Goal: Task Accomplishment & Management: Complete application form

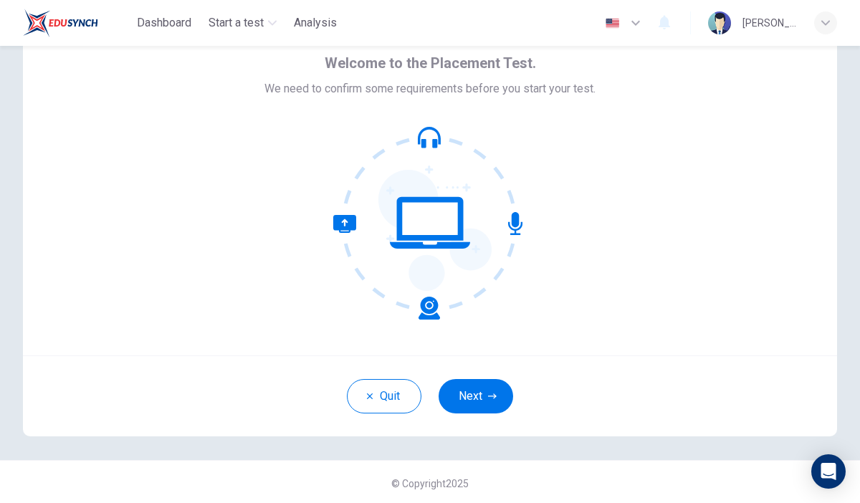
scroll to position [66, 0]
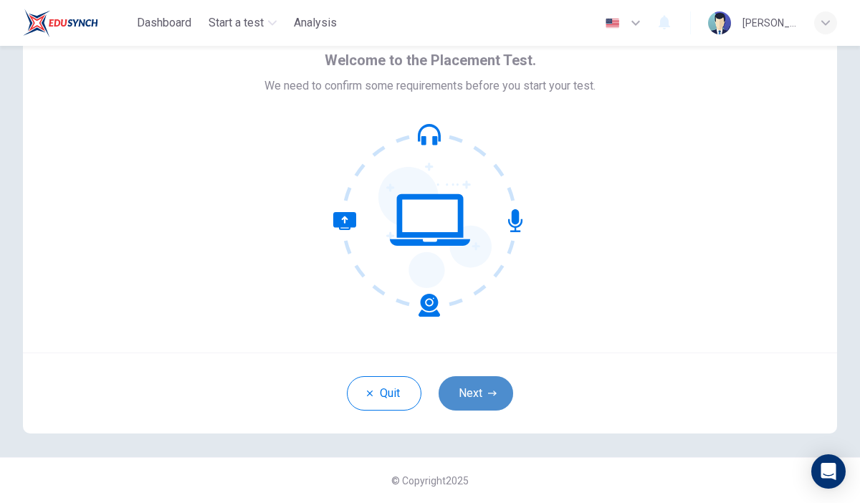
click at [488, 395] on icon "button" at bounding box center [492, 393] width 9 height 9
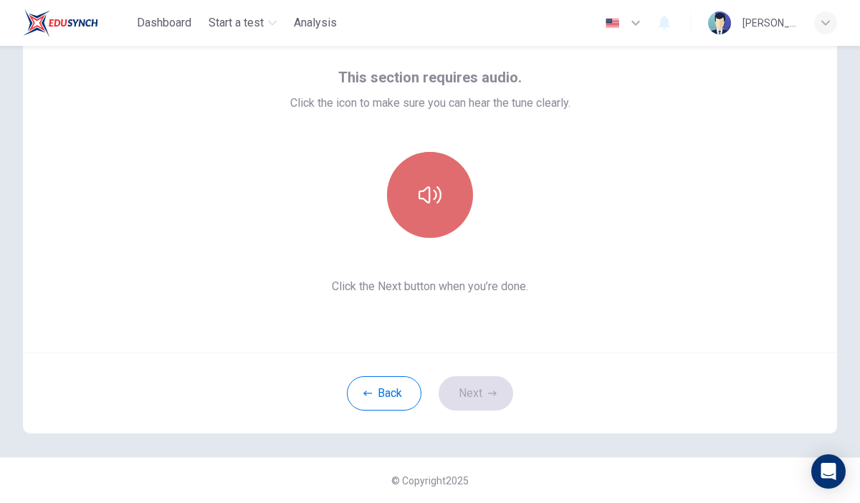
click at [434, 175] on button "button" at bounding box center [430, 195] width 86 height 86
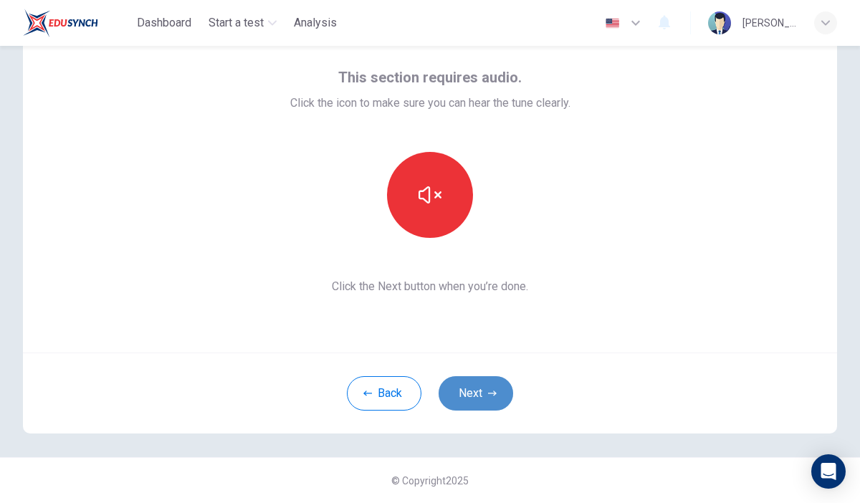
click at [481, 386] on button "Next" at bounding box center [476, 393] width 75 height 34
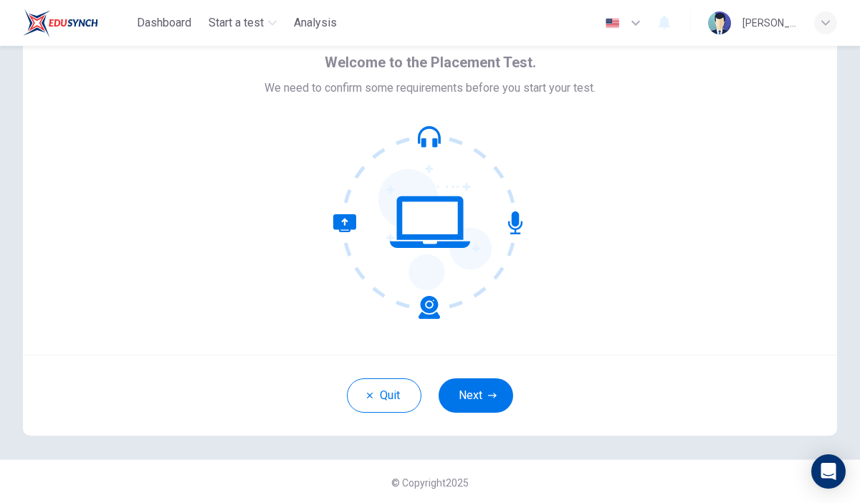
scroll to position [66, 0]
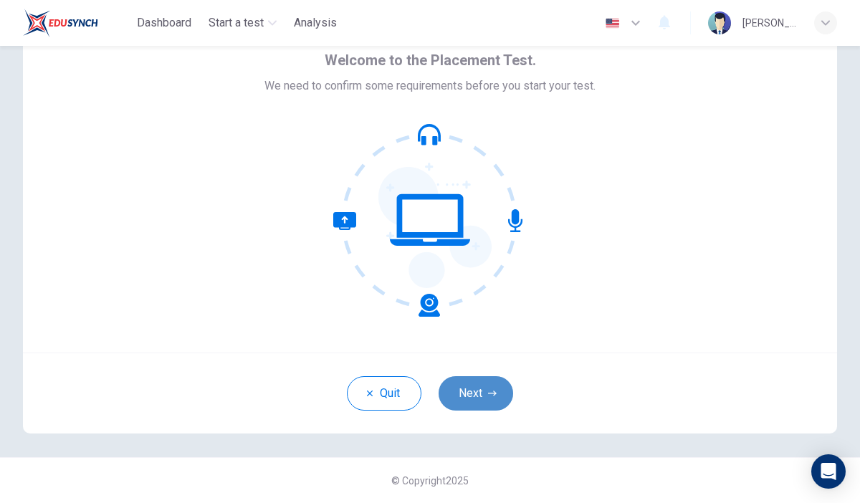
click at [476, 401] on button "Next" at bounding box center [476, 393] width 75 height 34
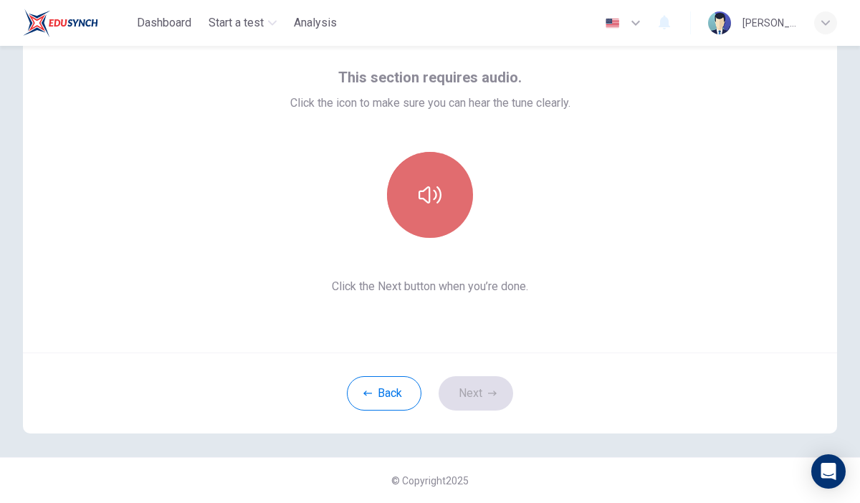
click at [435, 216] on button "button" at bounding box center [430, 195] width 86 height 86
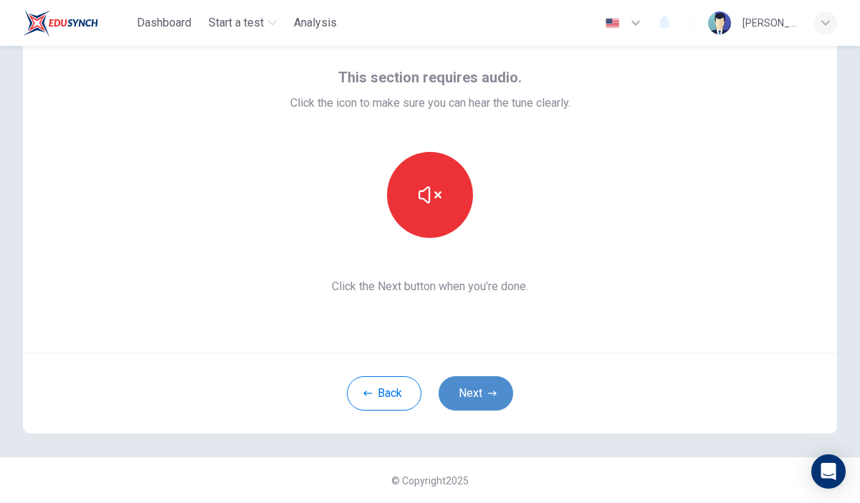
click at [478, 397] on button "Next" at bounding box center [476, 393] width 75 height 34
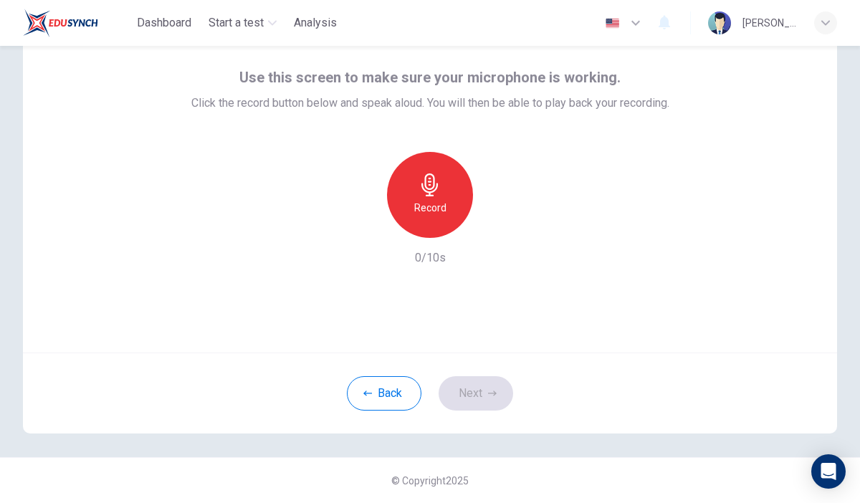
click at [429, 199] on h6 "Record" at bounding box center [430, 207] width 32 height 17
click at [496, 225] on icon "button" at bounding box center [497, 226] width 6 height 9
click at [473, 389] on button "Next" at bounding box center [476, 393] width 75 height 34
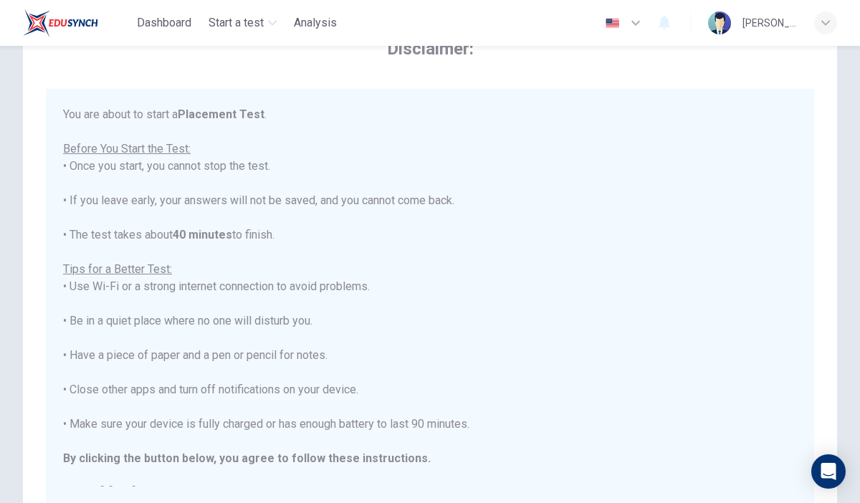
scroll to position [16, 0]
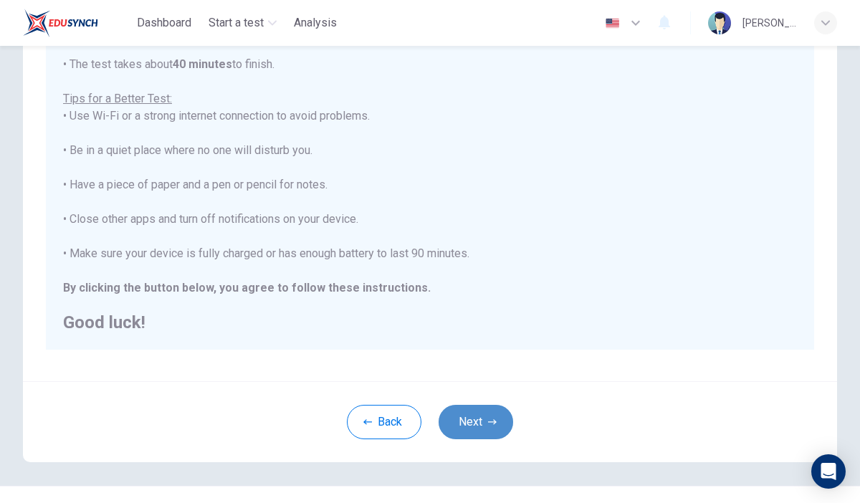
click at [477, 418] on button "Next" at bounding box center [476, 422] width 75 height 34
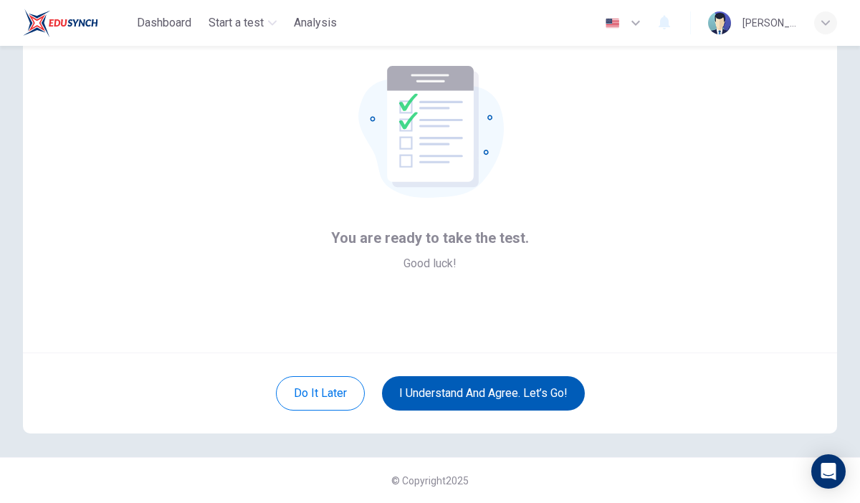
click at [485, 398] on button "I understand and agree. Let’s go!" at bounding box center [483, 393] width 203 height 34
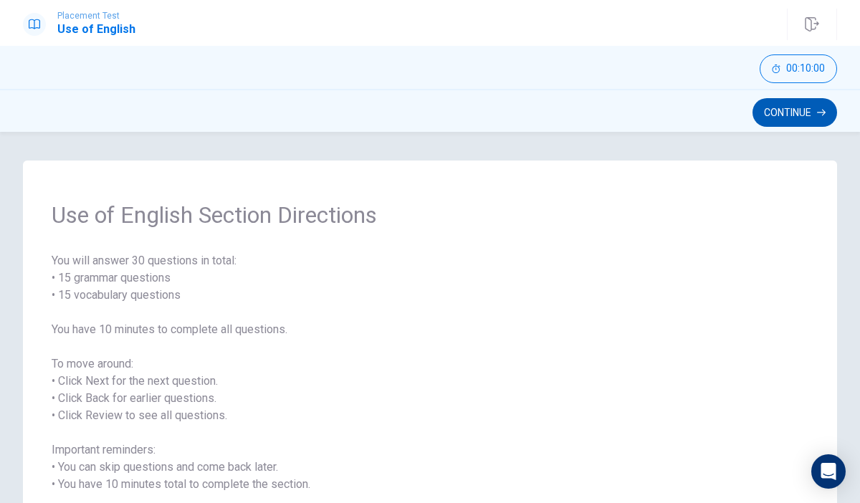
click at [793, 108] on button "Continue" at bounding box center [795, 112] width 85 height 29
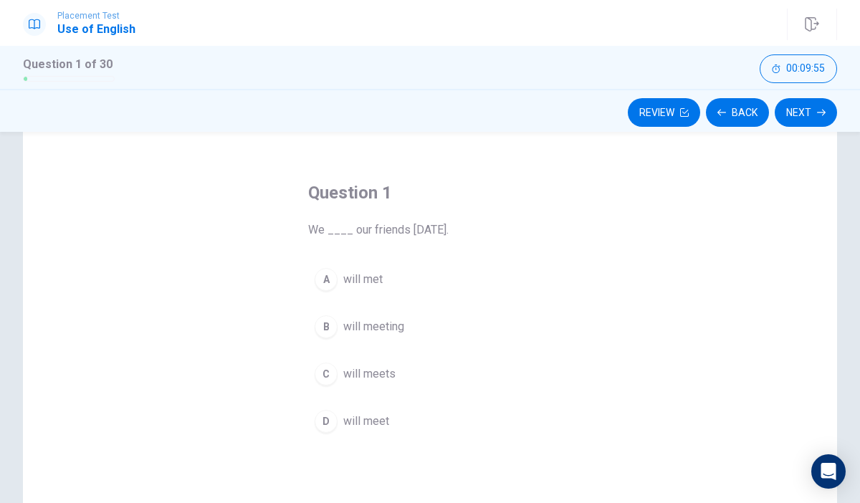
scroll to position [39, 0]
click at [326, 414] on div "D" at bounding box center [326, 420] width 23 height 23
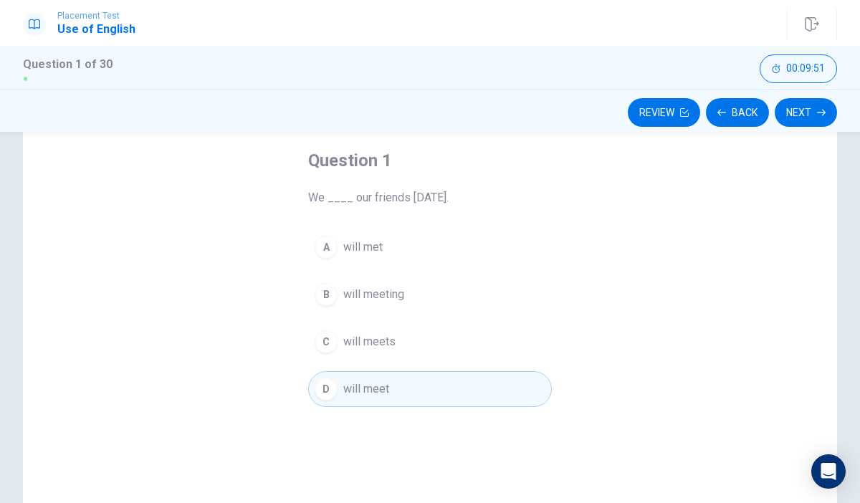
scroll to position [0, 0]
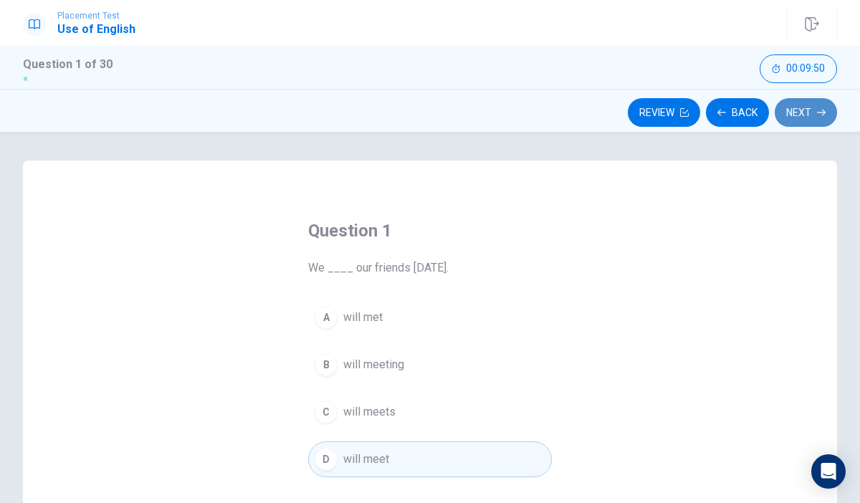
click at [826, 105] on button "Next" at bounding box center [806, 112] width 62 height 29
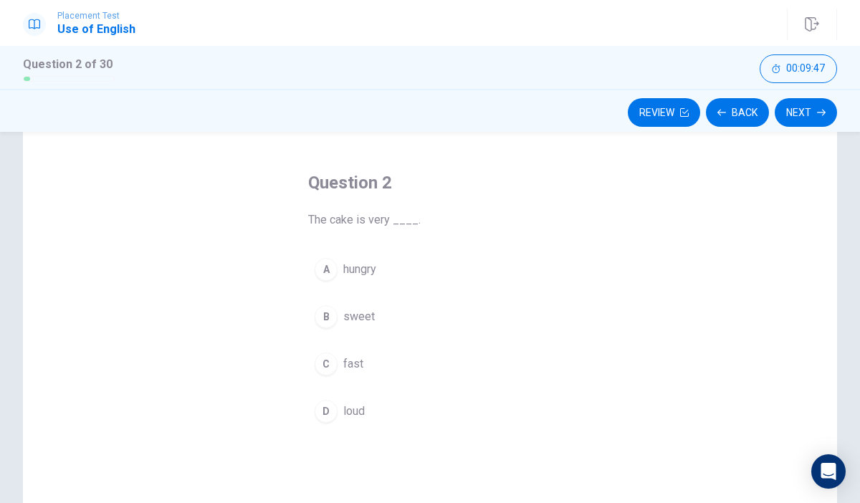
scroll to position [49, 0]
click at [320, 312] on div "B" at bounding box center [326, 315] width 23 height 23
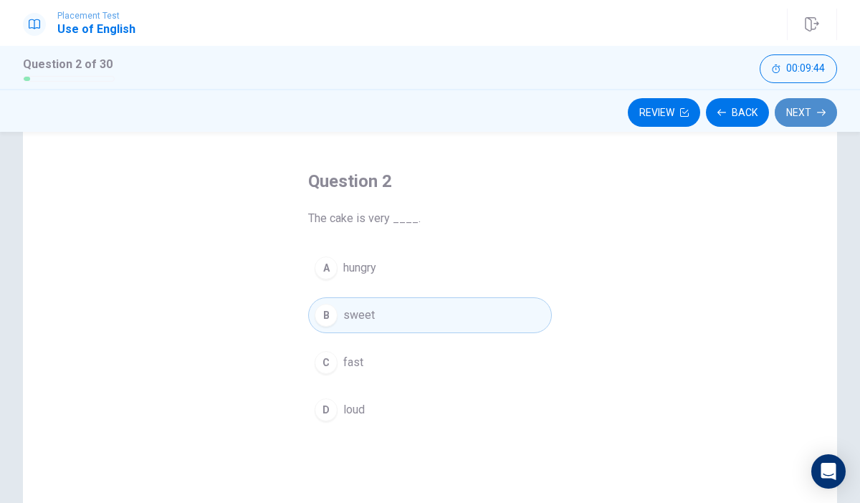
click at [809, 115] on button "Next" at bounding box center [806, 112] width 62 height 29
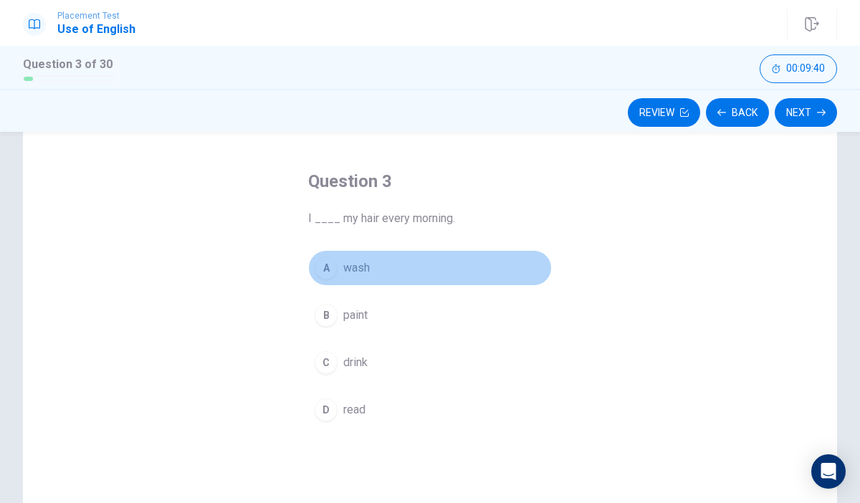
click at [328, 264] on div "A" at bounding box center [326, 268] width 23 height 23
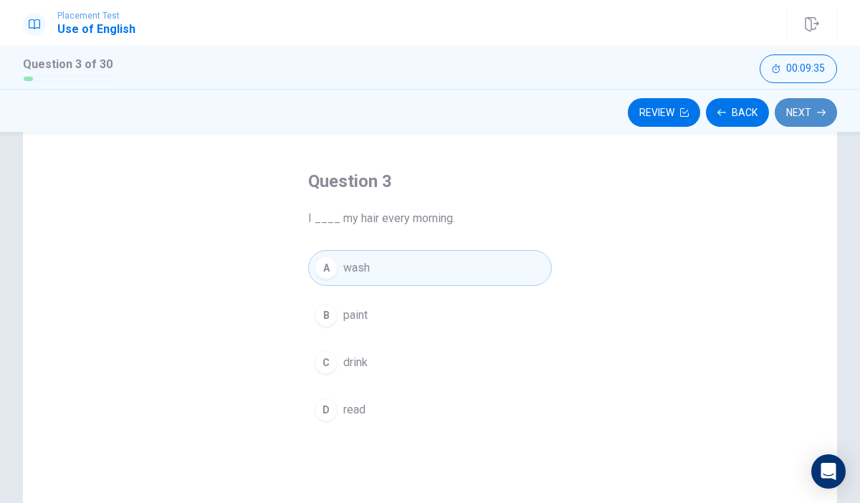
click at [811, 113] on button "Next" at bounding box center [806, 112] width 62 height 29
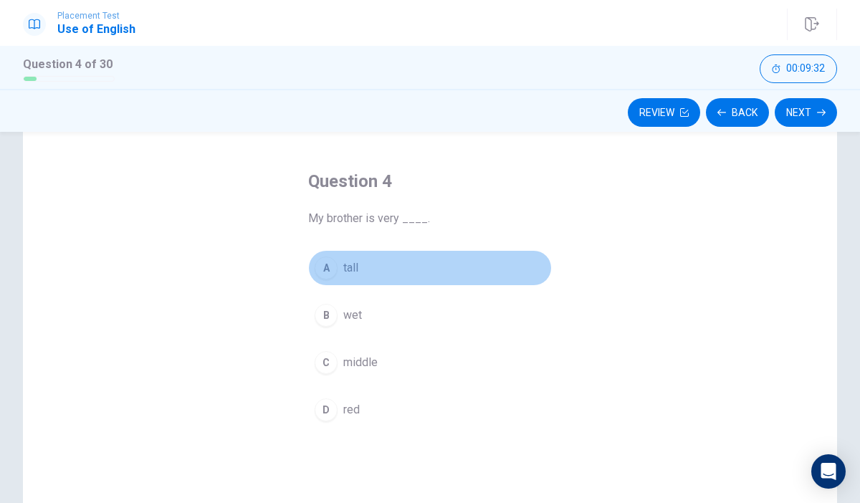
click at [319, 268] on div "A" at bounding box center [326, 268] width 23 height 23
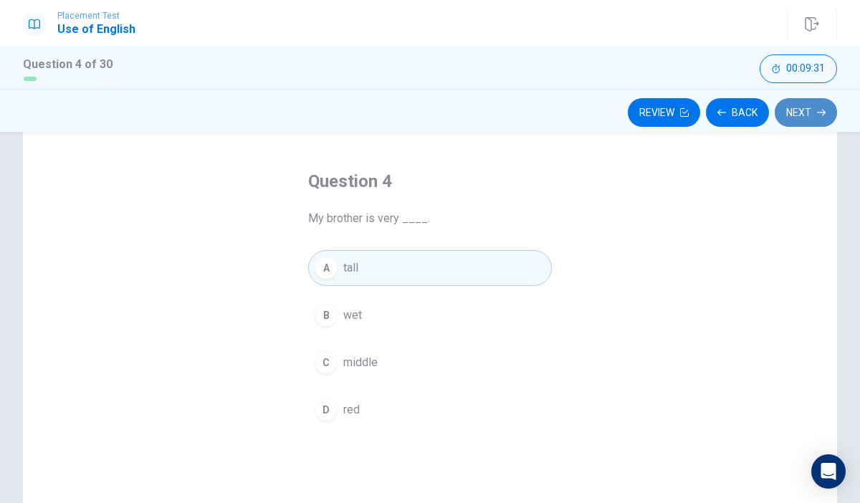
click at [801, 109] on button "Next" at bounding box center [806, 112] width 62 height 29
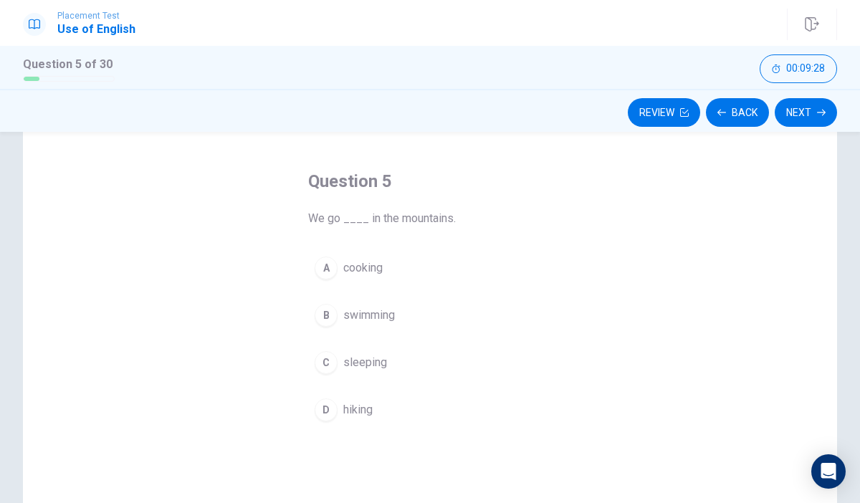
click at [330, 410] on div "D" at bounding box center [326, 409] width 23 height 23
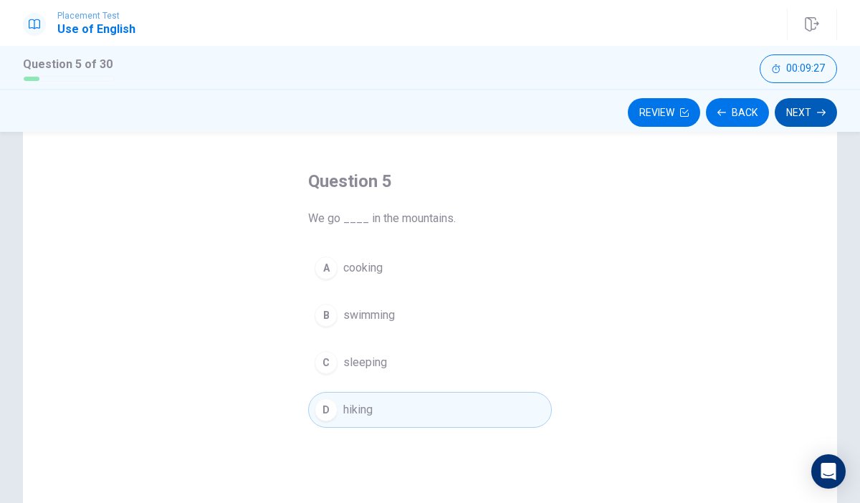
click at [799, 106] on button "Next" at bounding box center [806, 112] width 62 height 29
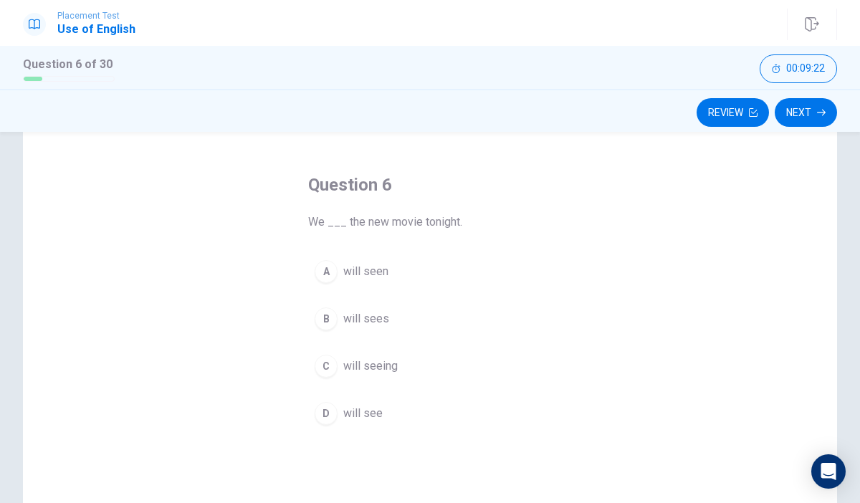
scroll to position [48, 0]
click at [340, 411] on button "D will see" at bounding box center [430, 411] width 244 height 36
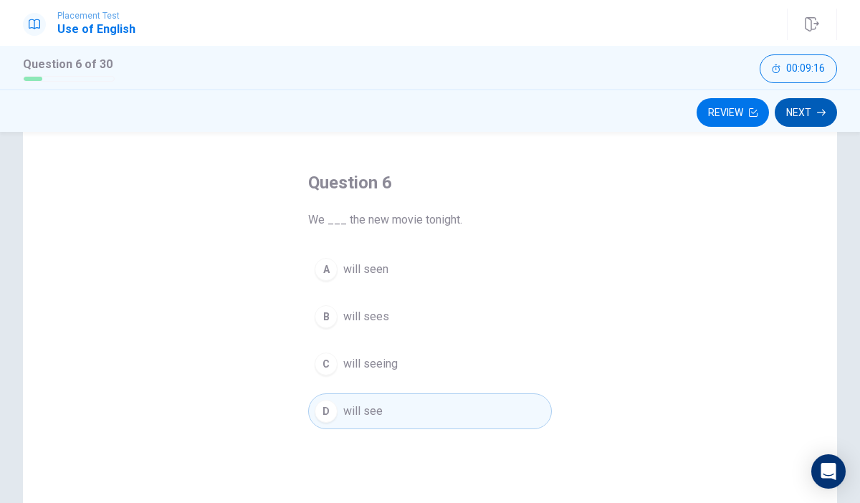
click at [812, 110] on button "Next" at bounding box center [806, 112] width 62 height 29
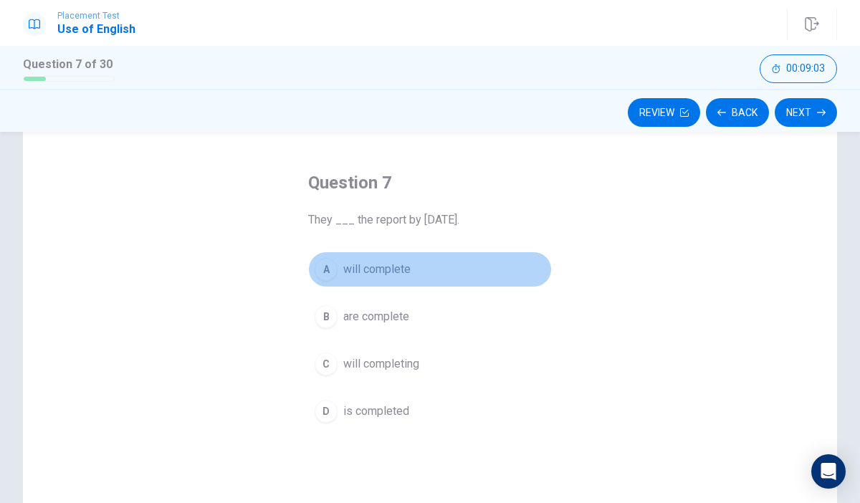
click at [327, 267] on div "A" at bounding box center [326, 269] width 23 height 23
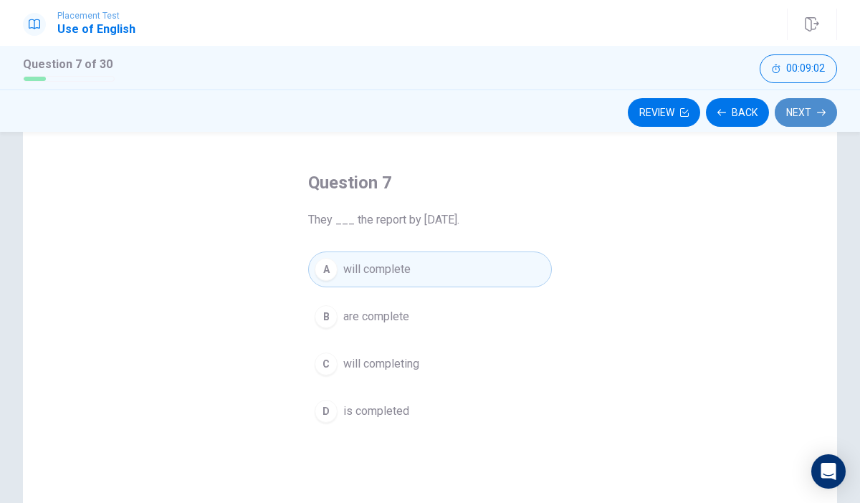
click at [817, 116] on icon "button" at bounding box center [821, 112] width 9 height 9
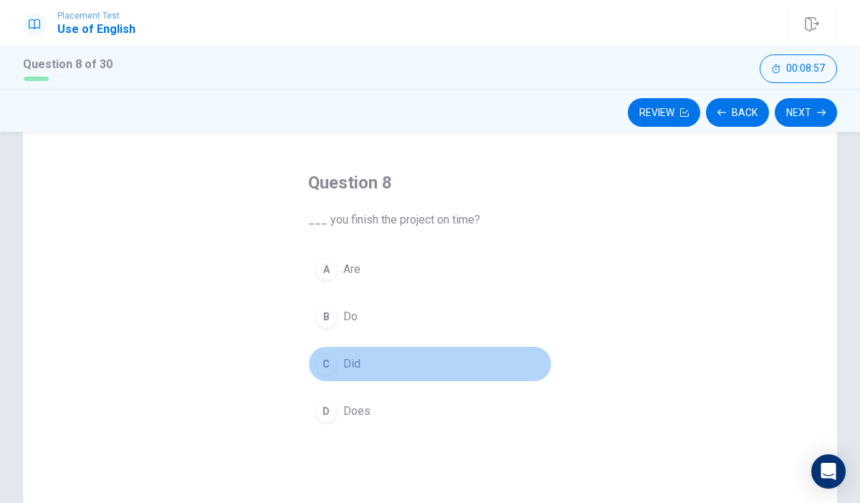
click at [318, 357] on div "C" at bounding box center [326, 364] width 23 height 23
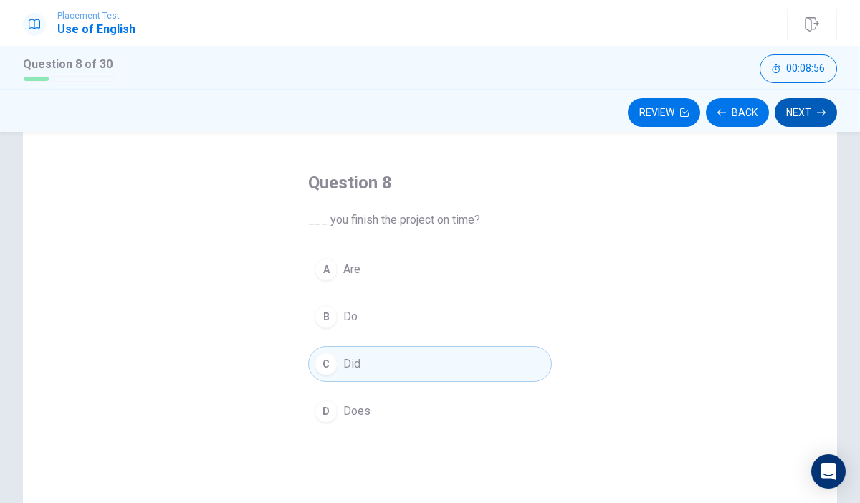
click at [801, 102] on button "Next" at bounding box center [806, 112] width 62 height 29
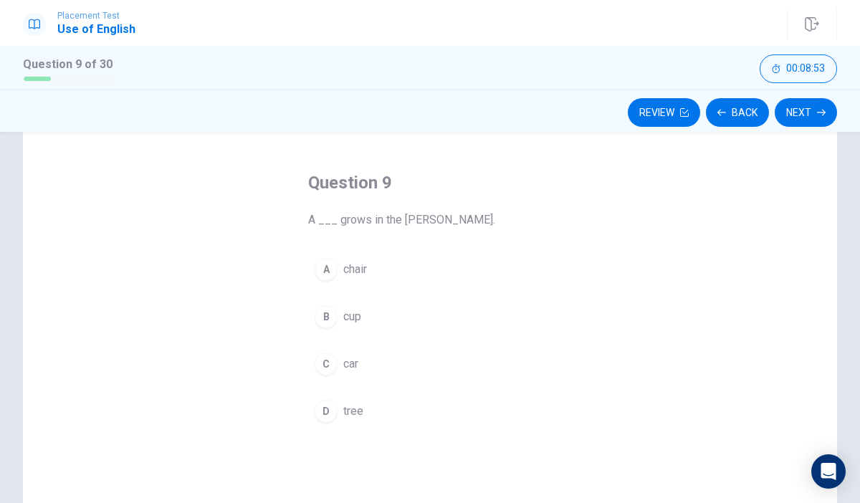
click at [325, 404] on div "D" at bounding box center [326, 411] width 23 height 23
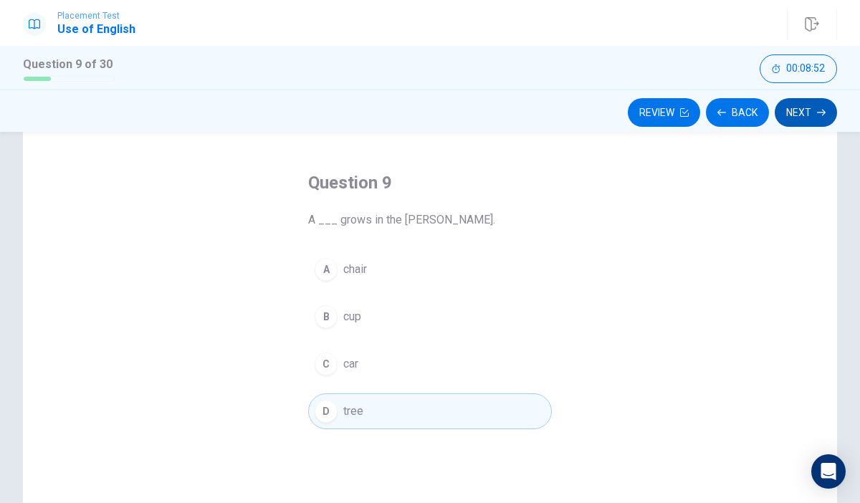
click at [815, 109] on button "Next" at bounding box center [806, 112] width 62 height 29
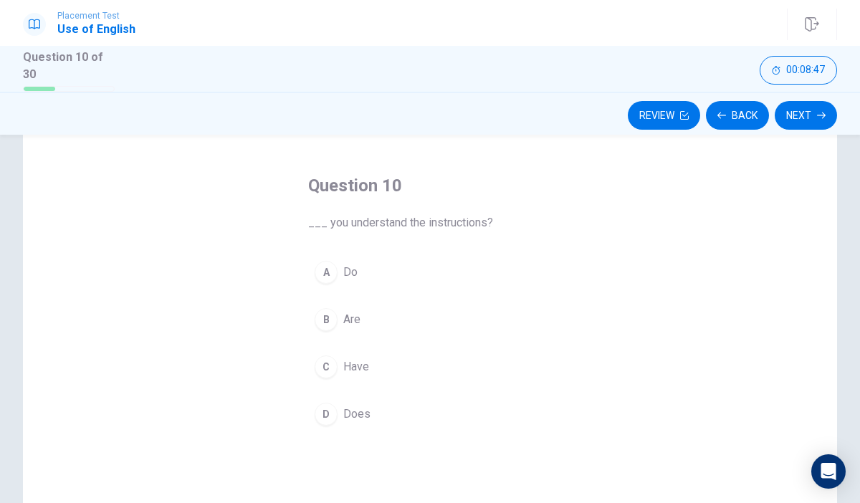
click at [343, 272] on span "Do" at bounding box center [350, 272] width 14 height 17
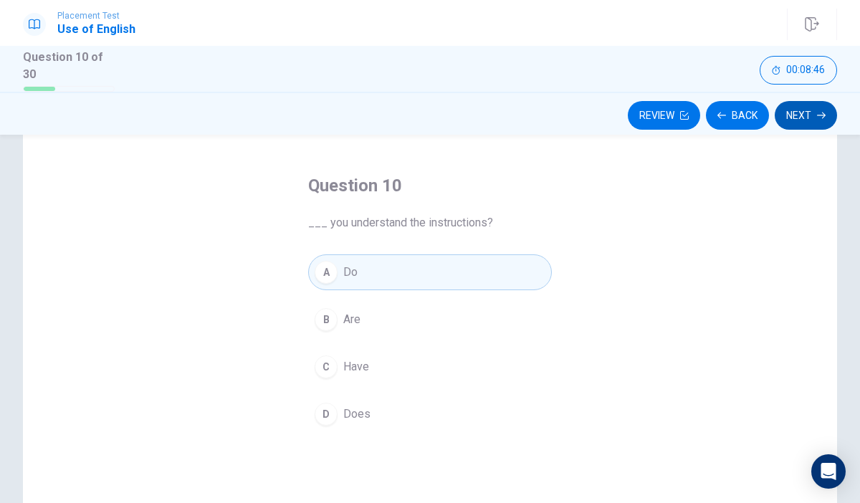
click at [807, 110] on button "Next" at bounding box center [806, 115] width 62 height 29
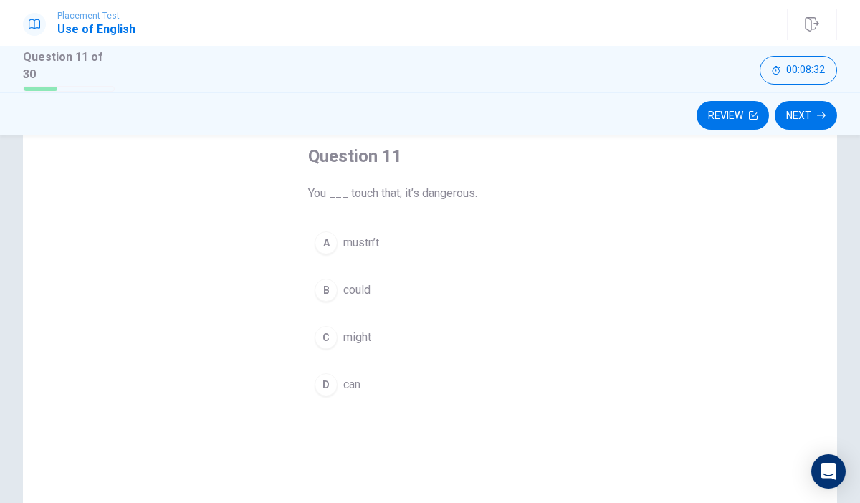
scroll to position [50, 0]
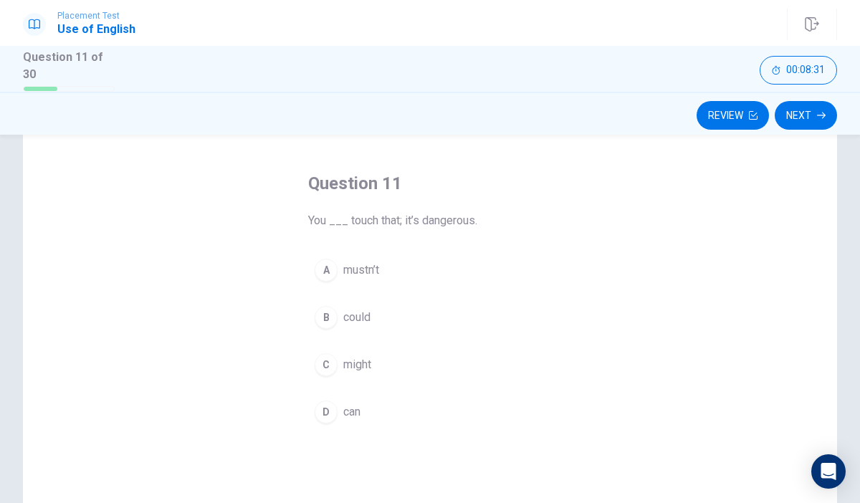
click at [326, 270] on div "A" at bounding box center [326, 270] width 23 height 23
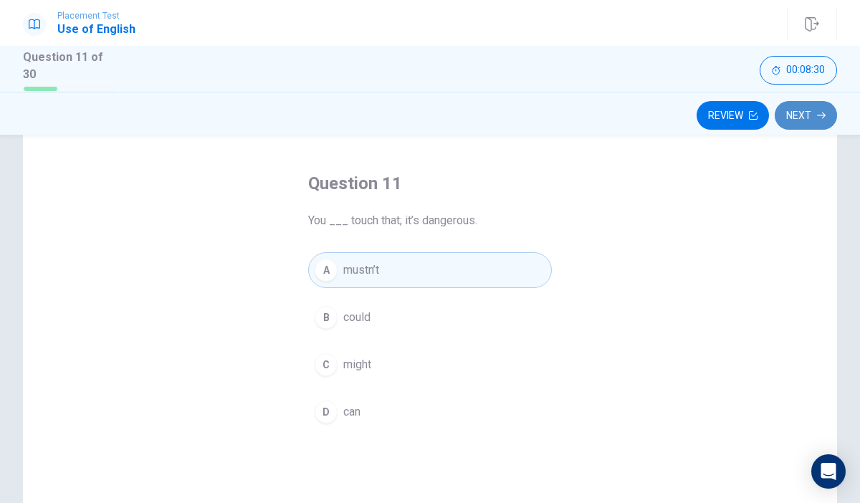
click at [804, 112] on button "Next" at bounding box center [806, 115] width 62 height 29
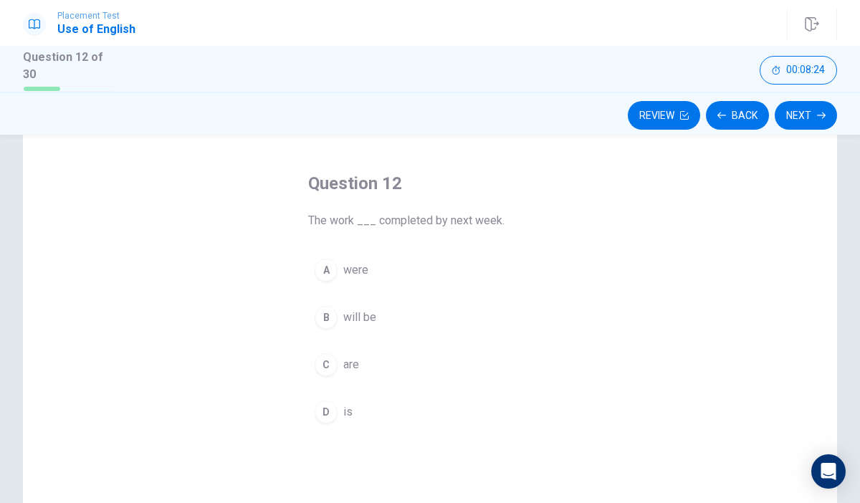
click at [330, 313] on div "B" at bounding box center [326, 317] width 23 height 23
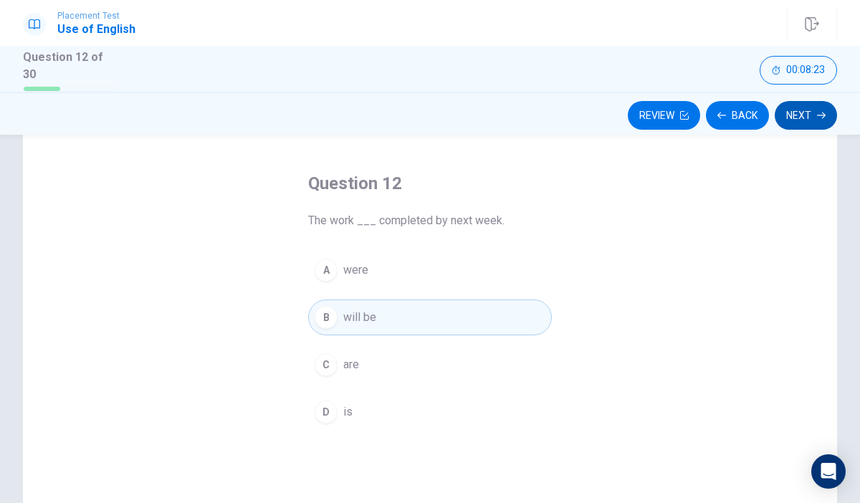
click at [809, 115] on button "Next" at bounding box center [806, 115] width 62 height 29
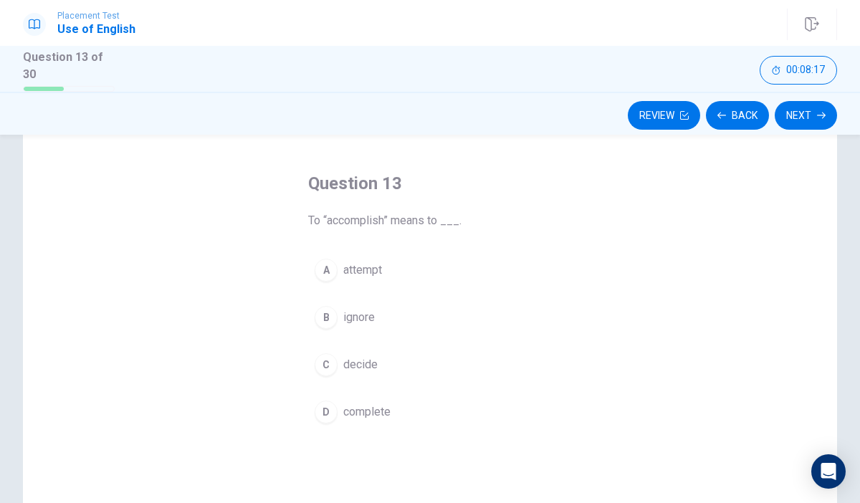
click at [327, 406] on div "D" at bounding box center [326, 412] width 23 height 23
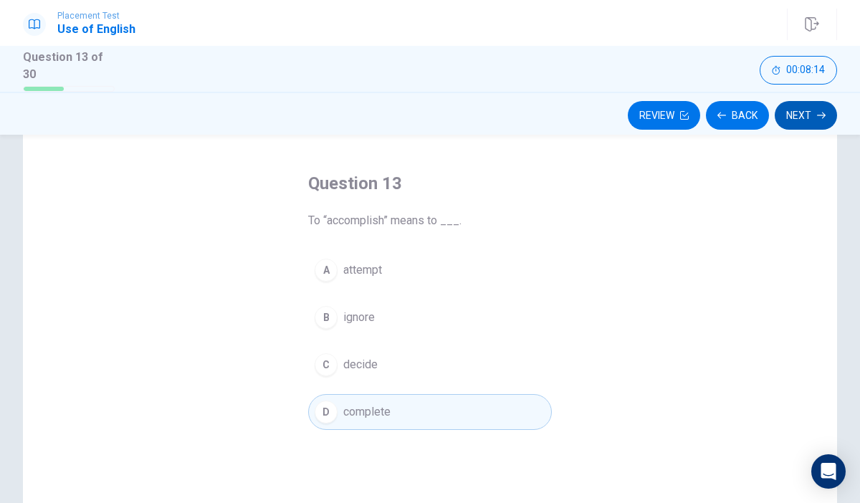
click at [793, 123] on button "Next" at bounding box center [806, 115] width 62 height 29
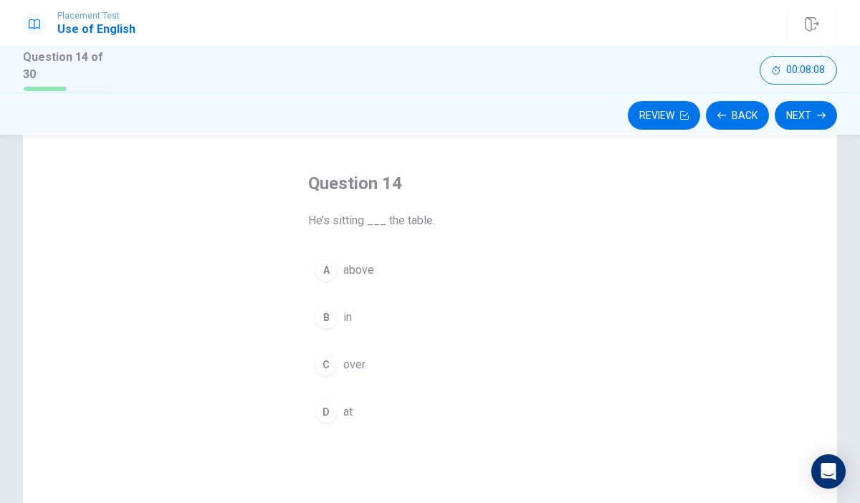
click at [328, 421] on button "D at" at bounding box center [430, 412] width 244 height 36
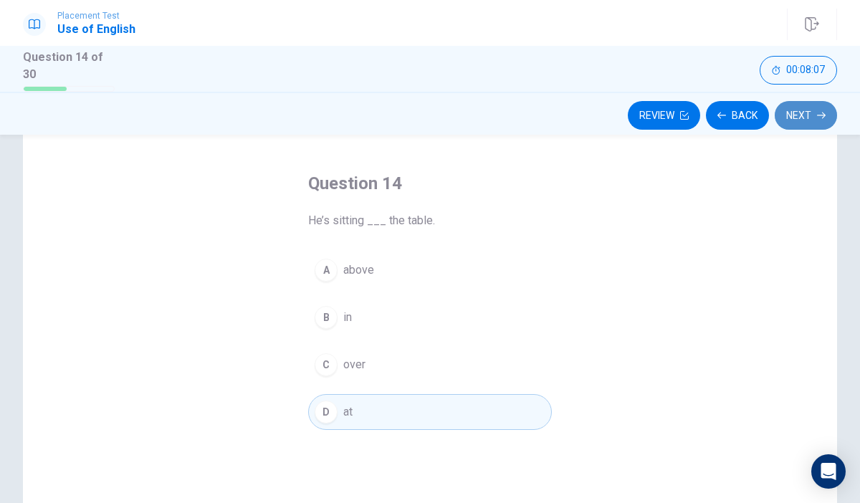
click at [792, 115] on button "Next" at bounding box center [806, 115] width 62 height 29
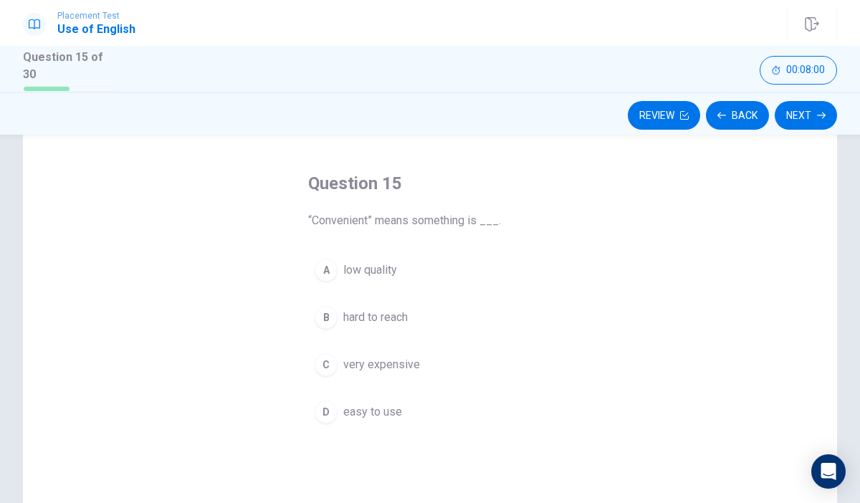
click at [324, 404] on div "D" at bounding box center [326, 412] width 23 height 23
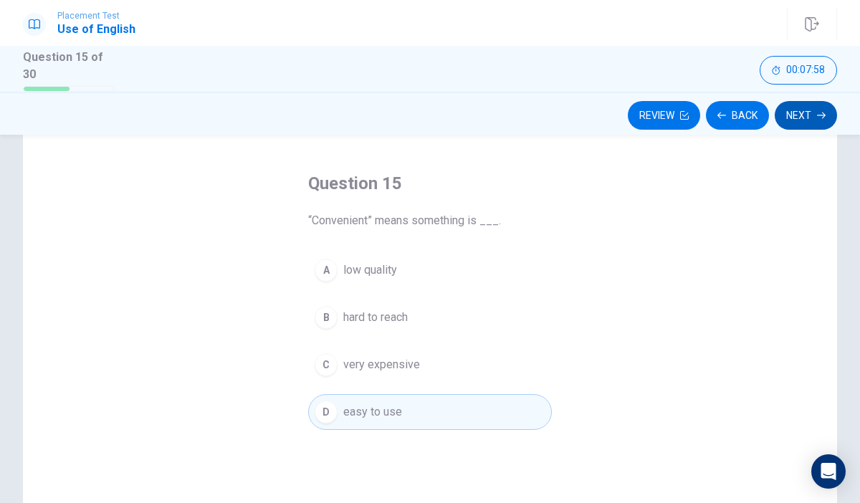
click at [800, 106] on button "Next" at bounding box center [806, 115] width 62 height 29
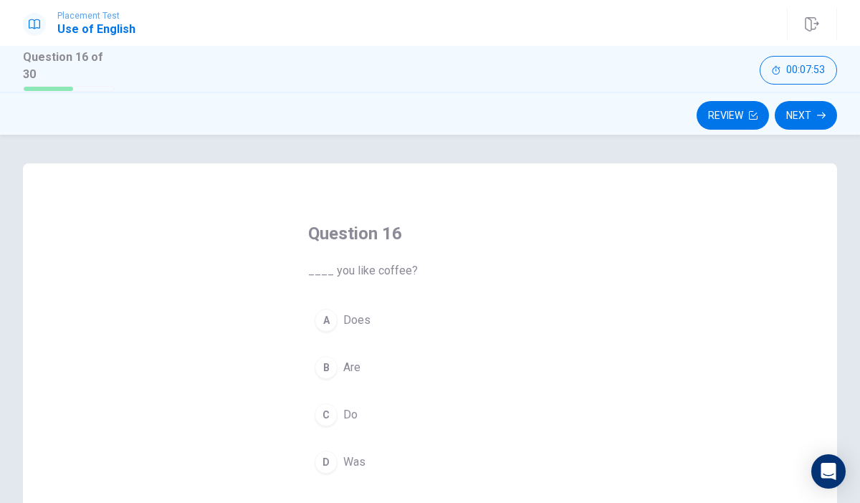
scroll to position [16, 0]
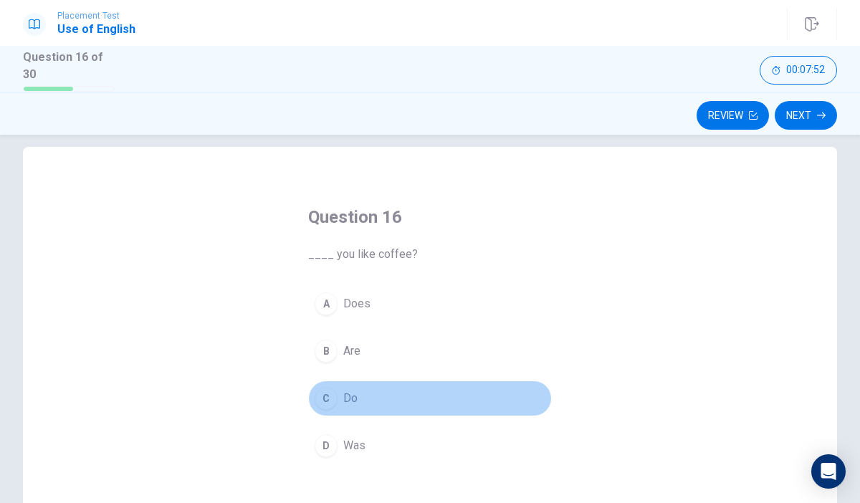
click at [335, 390] on div "C" at bounding box center [326, 398] width 23 height 23
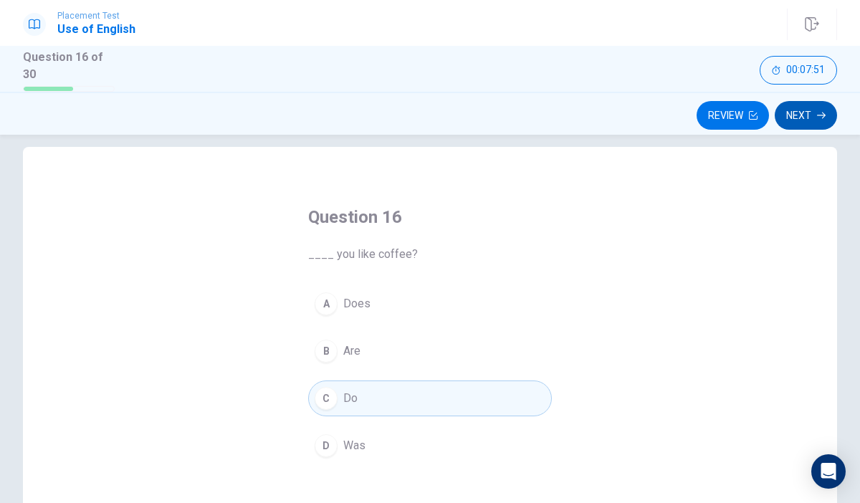
click at [802, 105] on button "Next" at bounding box center [806, 115] width 62 height 29
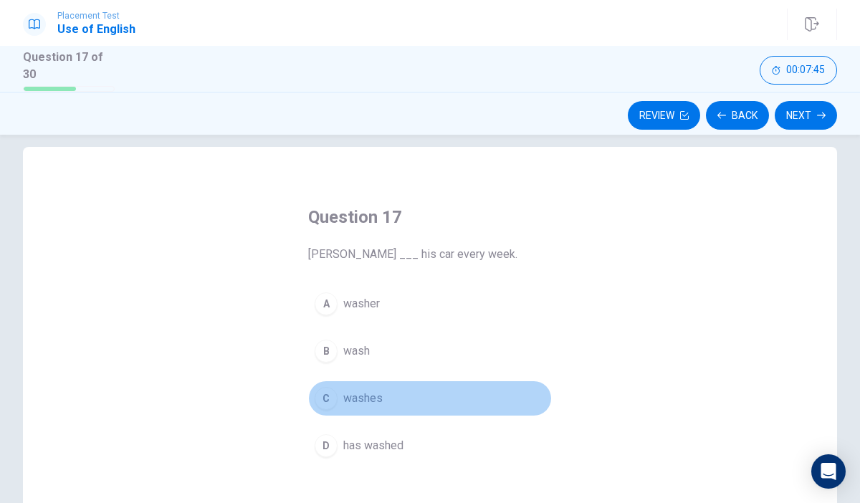
click at [324, 396] on div "C" at bounding box center [326, 398] width 23 height 23
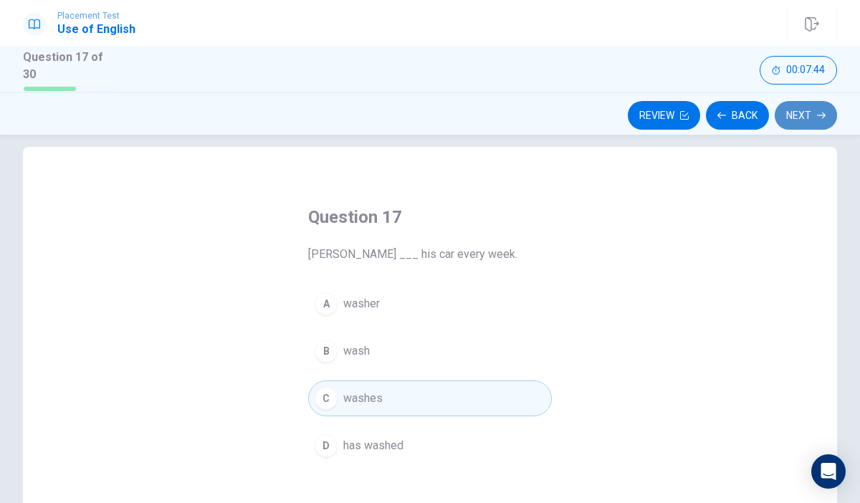
click at [801, 103] on button "Next" at bounding box center [806, 115] width 62 height 29
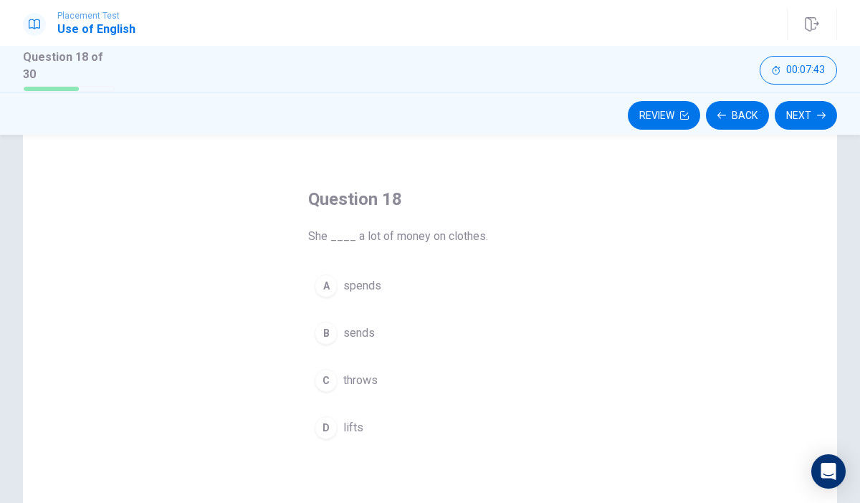
scroll to position [37, 0]
click at [330, 279] on div "A" at bounding box center [326, 283] width 23 height 23
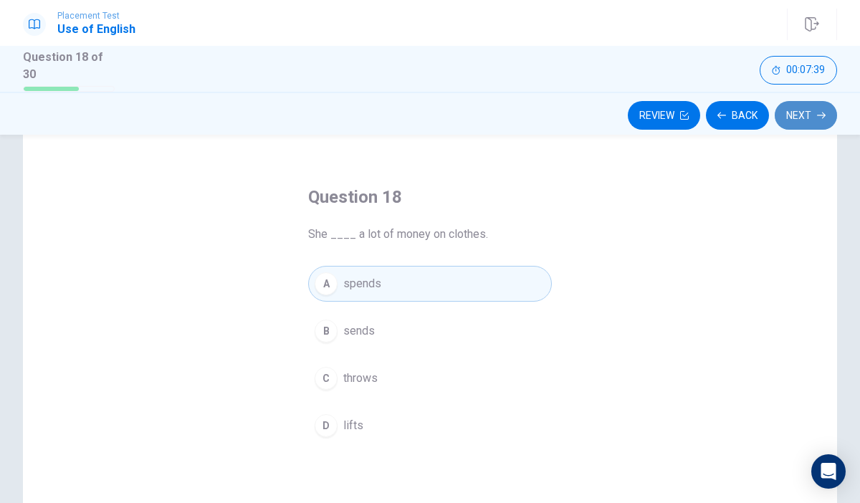
click at [811, 119] on button "Next" at bounding box center [806, 115] width 62 height 29
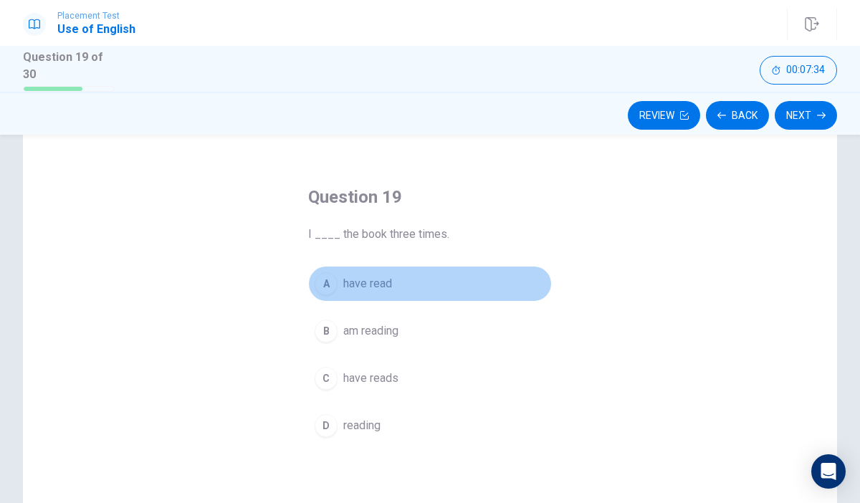
click at [328, 282] on div "A" at bounding box center [326, 283] width 23 height 23
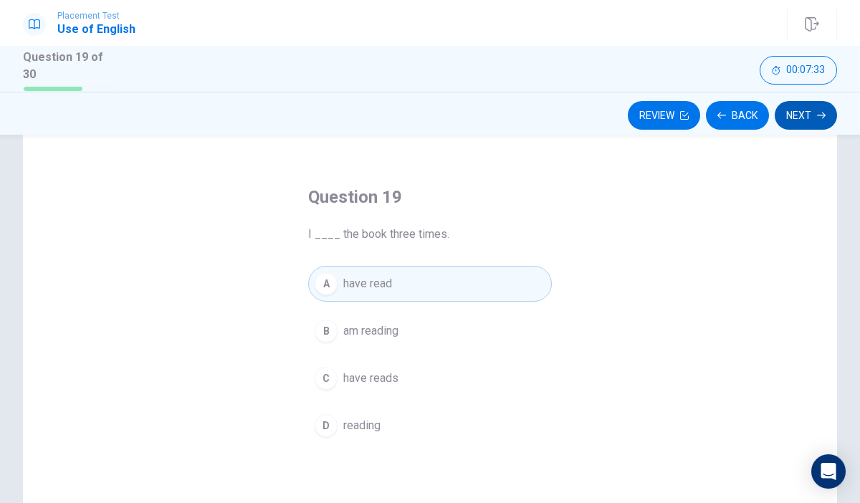
click at [793, 114] on button "Next" at bounding box center [806, 115] width 62 height 29
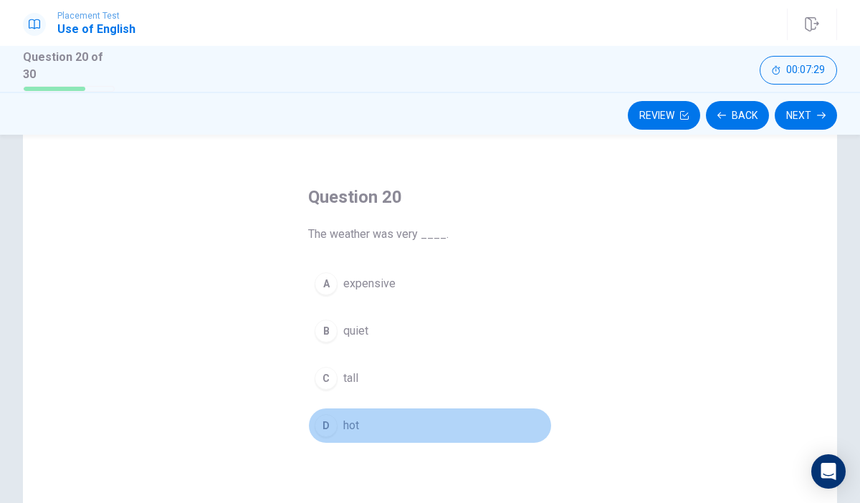
click at [320, 420] on div "D" at bounding box center [326, 425] width 23 height 23
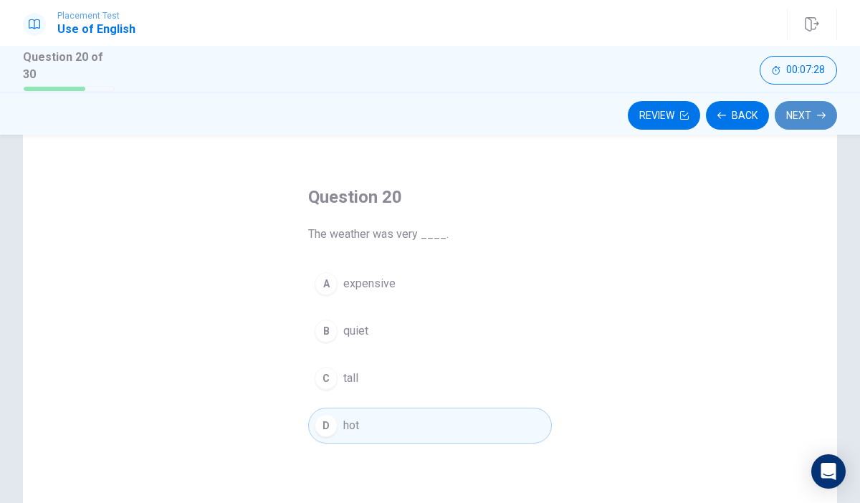
click at [810, 112] on button "Next" at bounding box center [806, 115] width 62 height 29
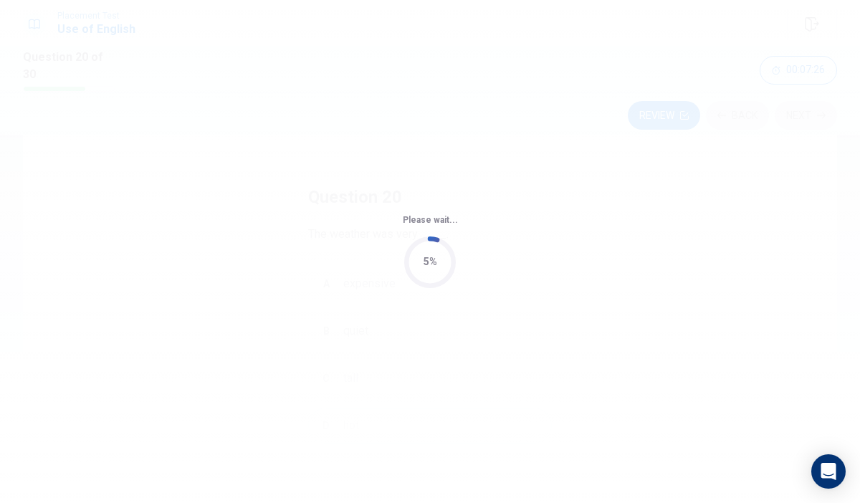
scroll to position [0, 0]
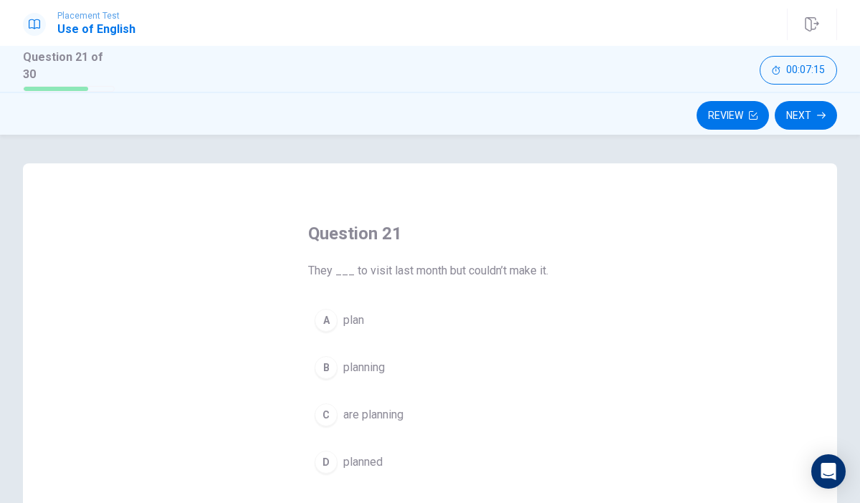
click at [333, 453] on div "D" at bounding box center [326, 462] width 23 height 23
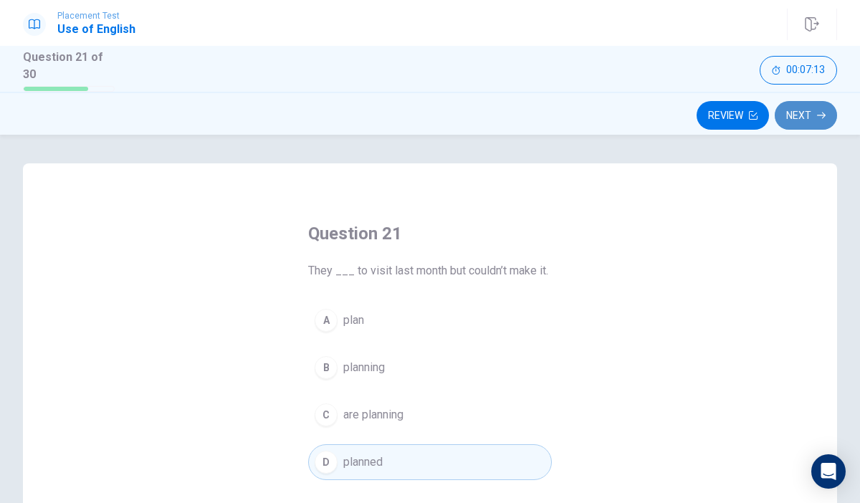
click at [804, 118] on button "Next" at bounding box center [806, 115] width 62 height 29
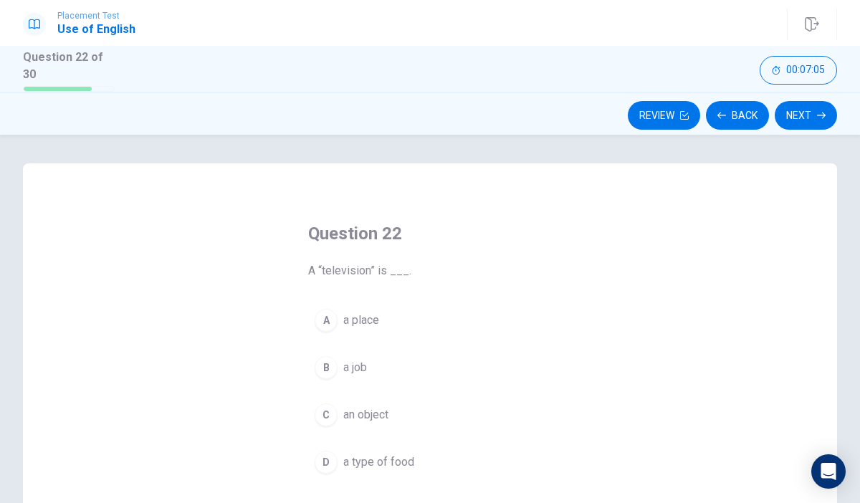
click at [332, 412] on div "C" at bounding box center [326, 415] width 23 height 23
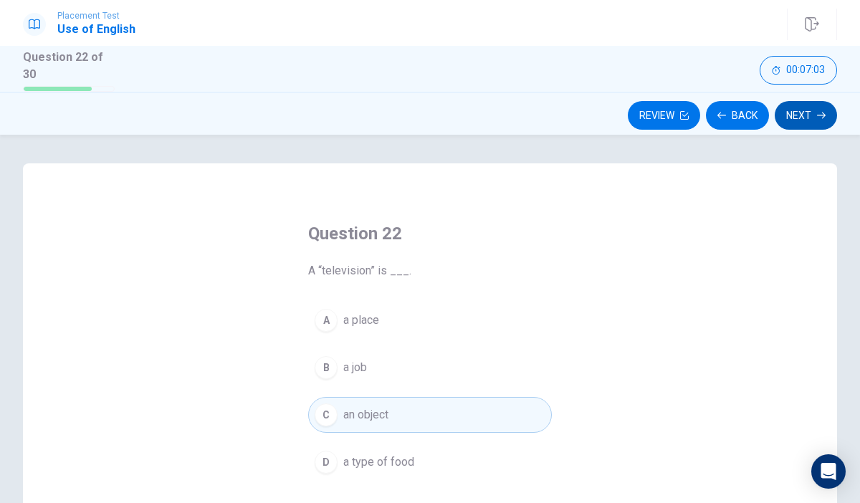
click at [810, 110] on button "Next" at bounding box center [806, 115] width 62 height 29
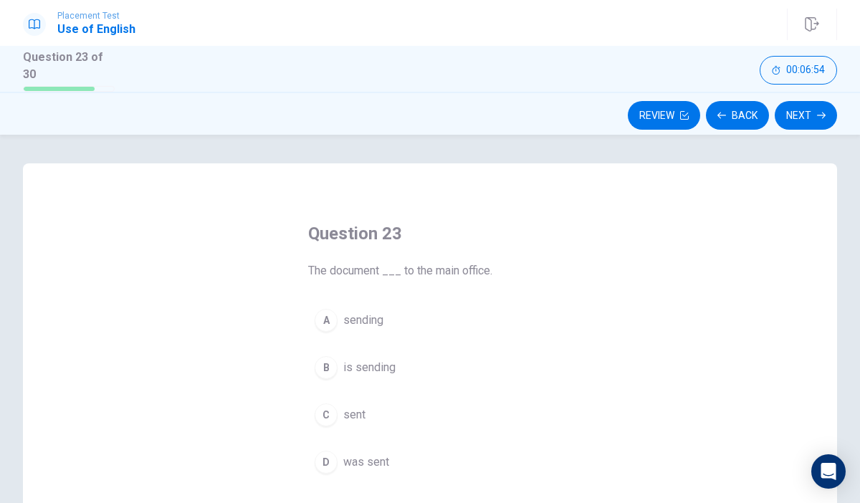
click at [323, 457] on div "D" at bounding box center [326, 462] width 23 height 23
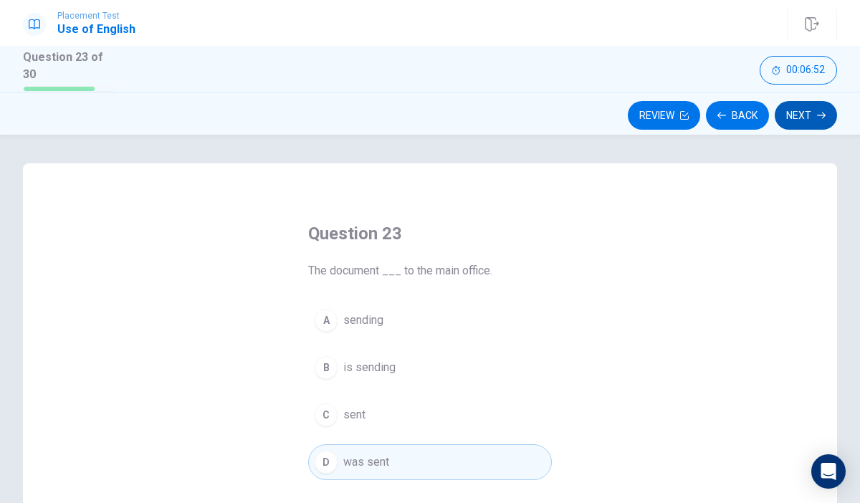
click at [809, 106] on button "Next" at bounding box center [806, 115] width 62 height 29
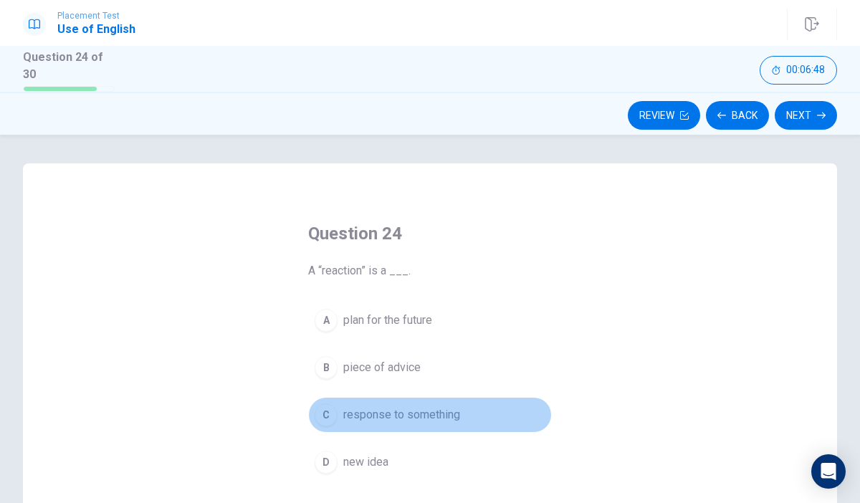
click at [338, 406] on button "C response to something" at bounding box center [430, 415] width 244 height 36
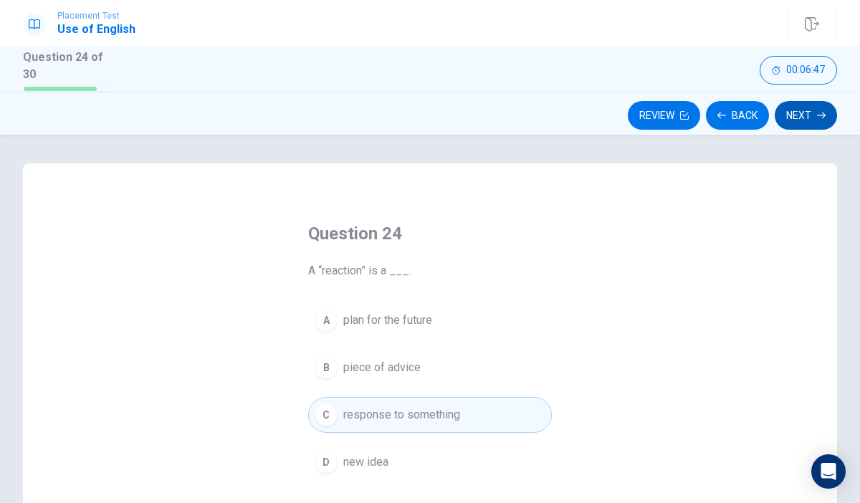
click at [799, 112] on button "Next" at bounding box center [806, 115] width 62 height 29
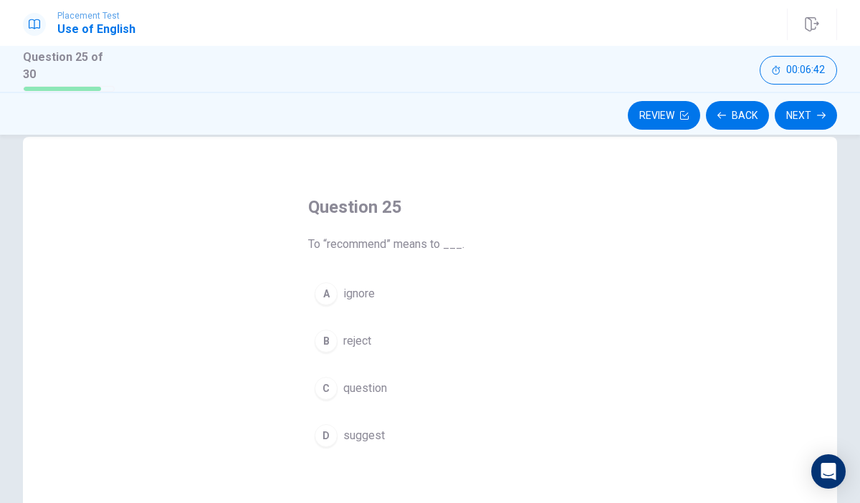
scroll to position [28, 0]
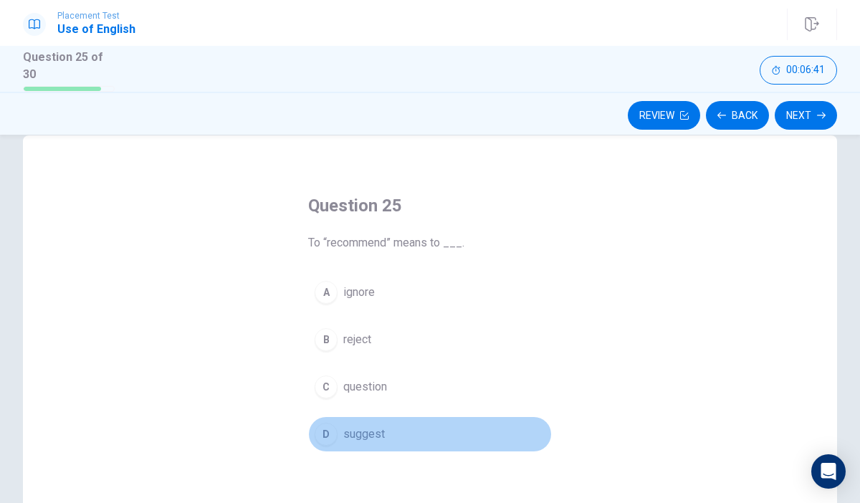
click at [331, 431] on div "D" at bounding box center [326, 434] width 23 height 23
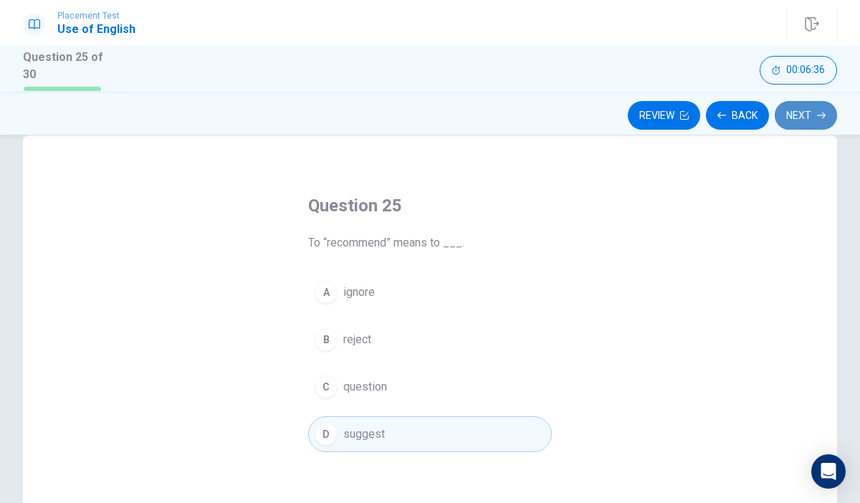
click at [806, 111] on button "Next" at bounding box center [806, 115] width 62 height 29
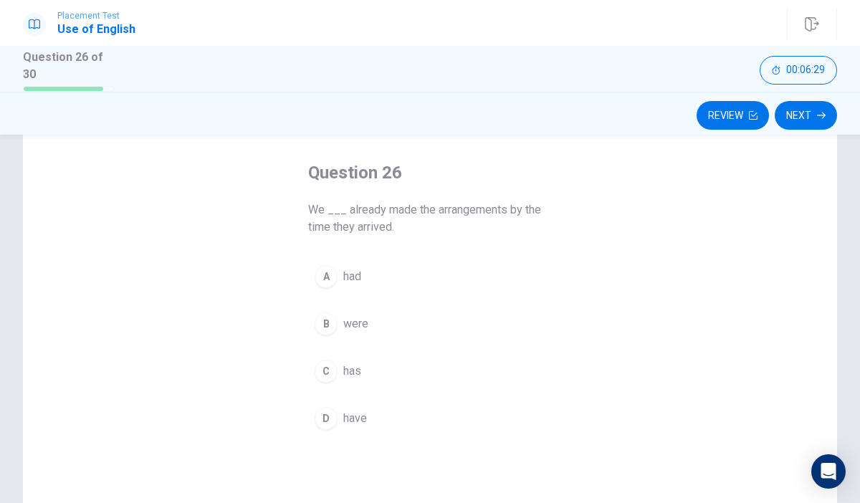
scroll to position [73, 0]
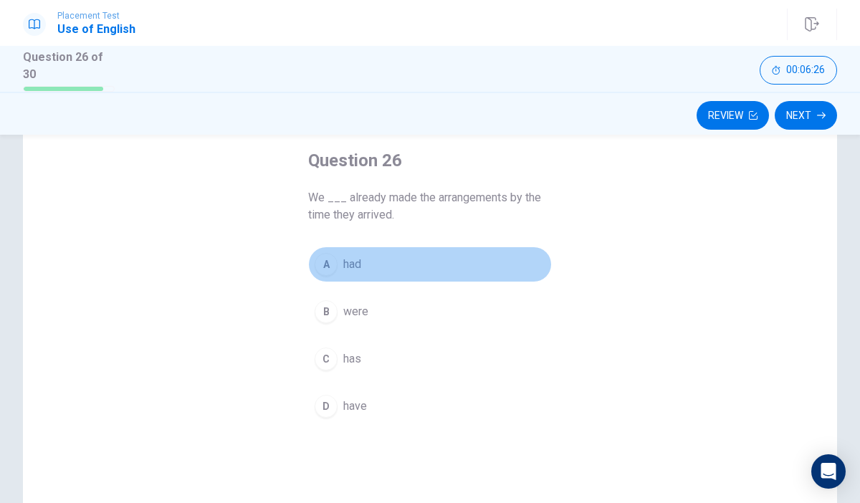
click at [326, 260] on div "A" at bounding box center [326, 264] width 23 height 23
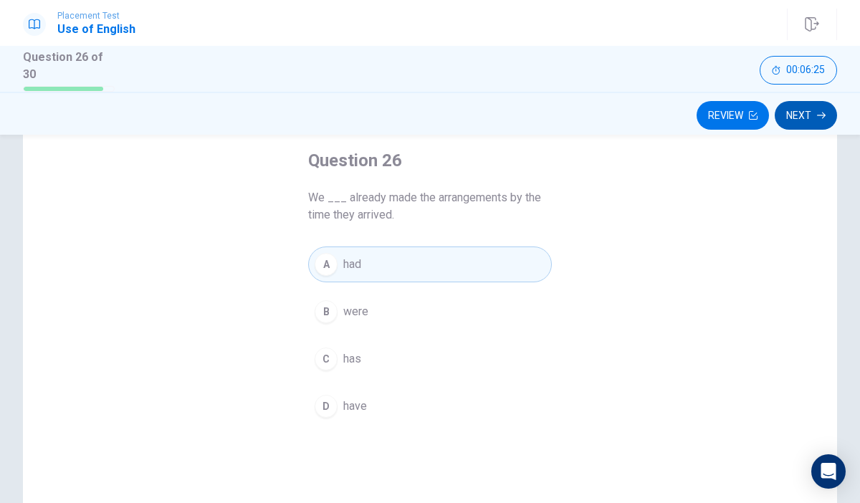
click at [808, 115] on button "Next" at bounding box center [806, 115] width 62 height 29
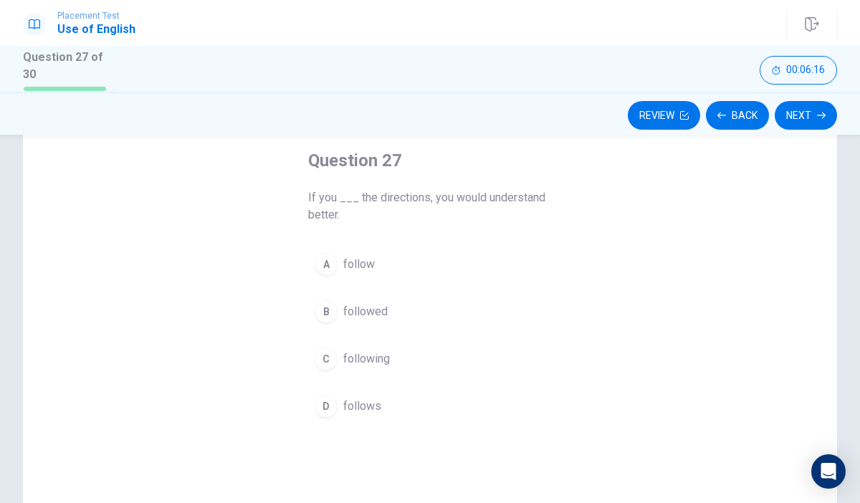
click at [328, 312] on div "B" at bounding box center [326, 311] width 23 height 23
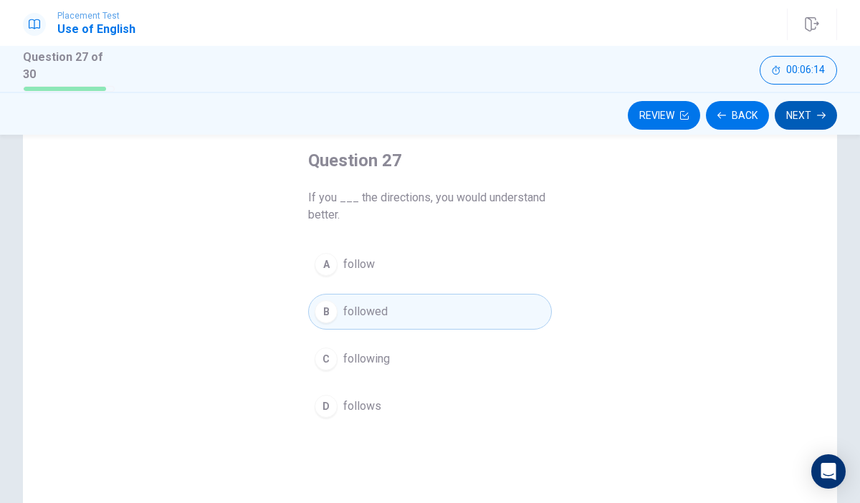
click at [810, 117] on button "Next" at bounding box center [806, 115] width 62 height 29
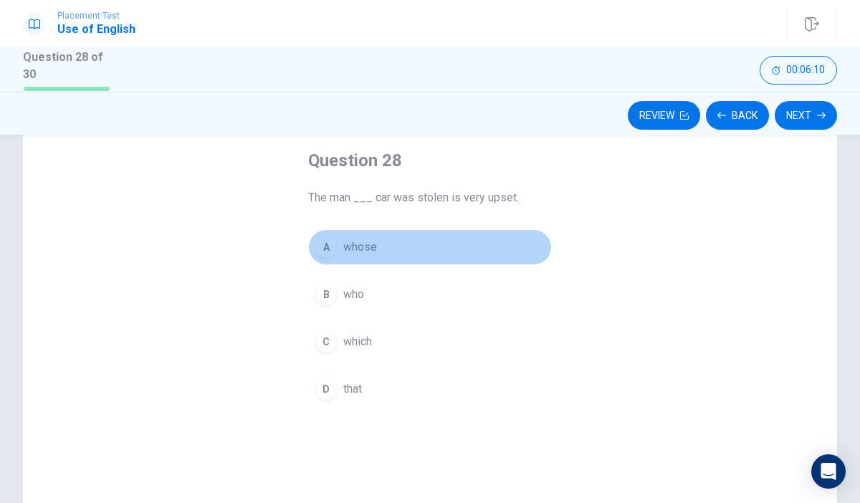
click at [338, 246] on button "A whose" at bounding box center [430, 247] width 244 height 36
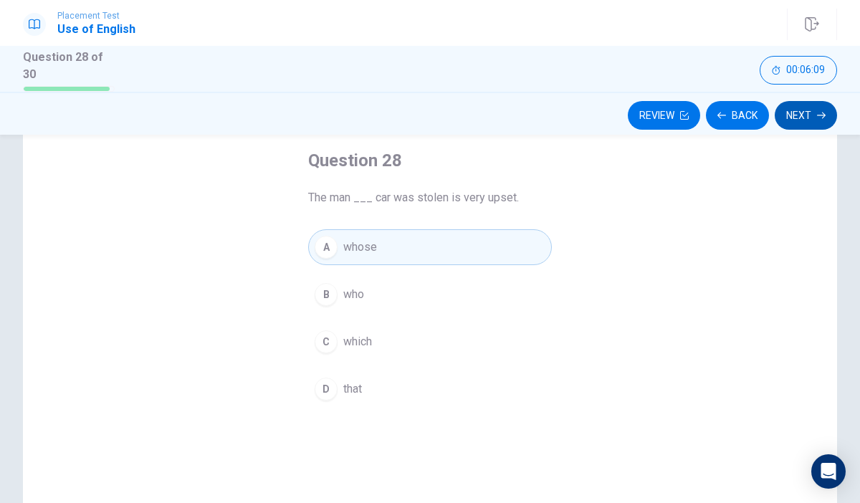
click at [795, 115] on button "Next" at bounding box center [806, 115] width 62 height 29
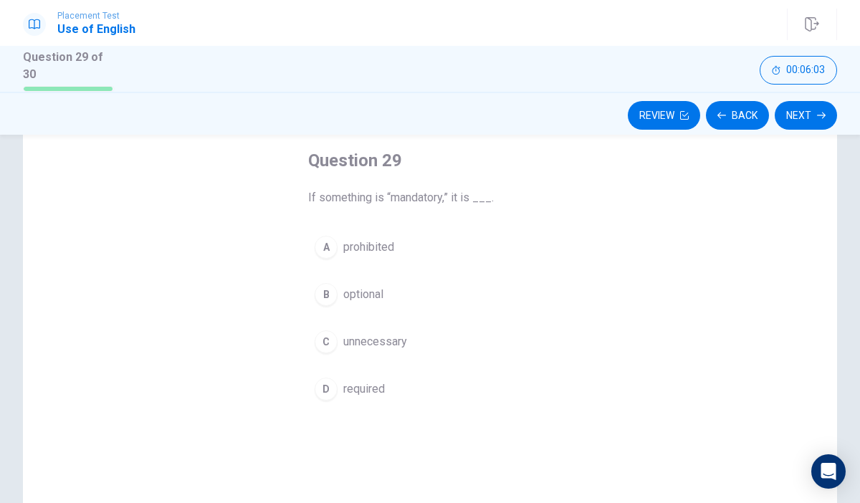
click at [320, 378] on div "D" at bounding box center [326, 389] width 23 height 23
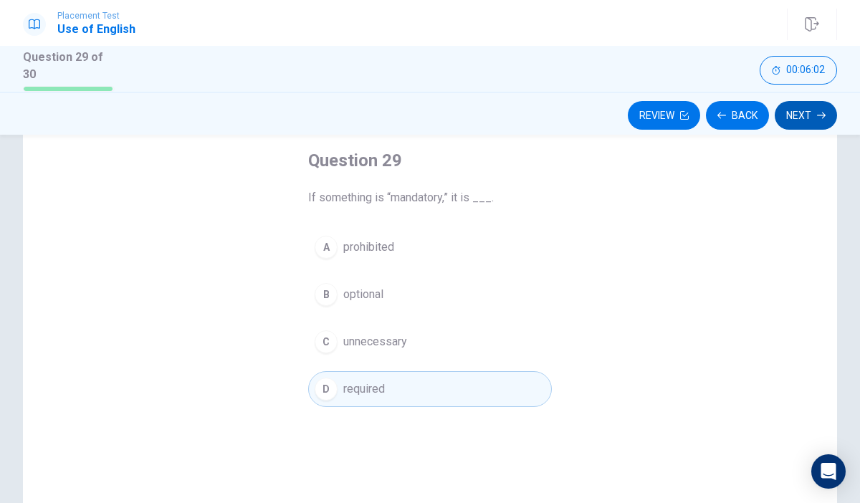
click at [814, 115] on button "Next" at bounding box center [806, 115] width 62 height 29
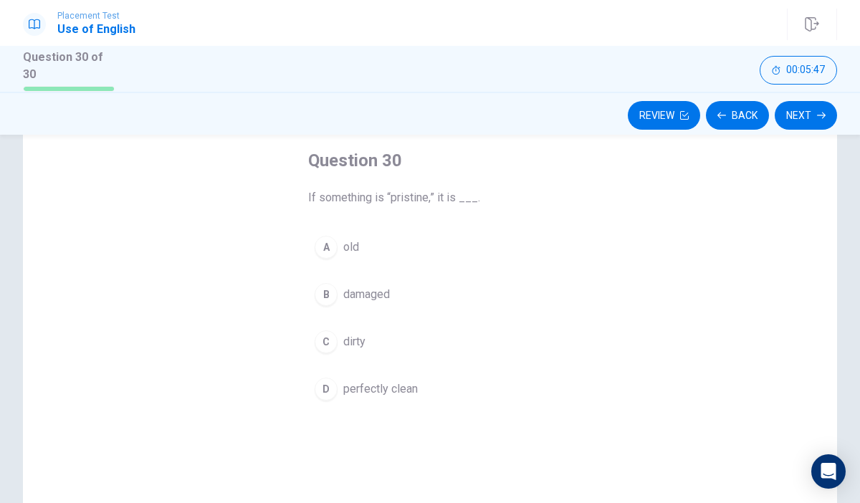
click at [324, 395] on div "D" at bounding box center [326, 389] width 23 height 23
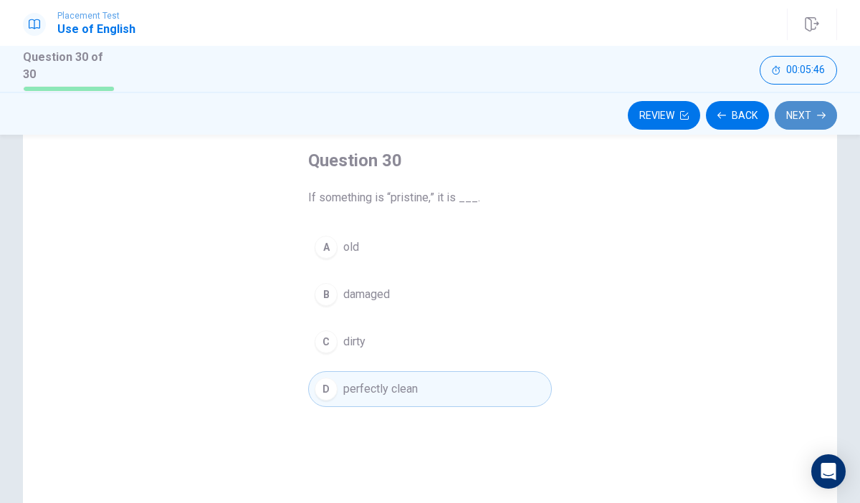
click at [808, 112] on button "Next" at bounding box center [806, 115] width 62 height 29
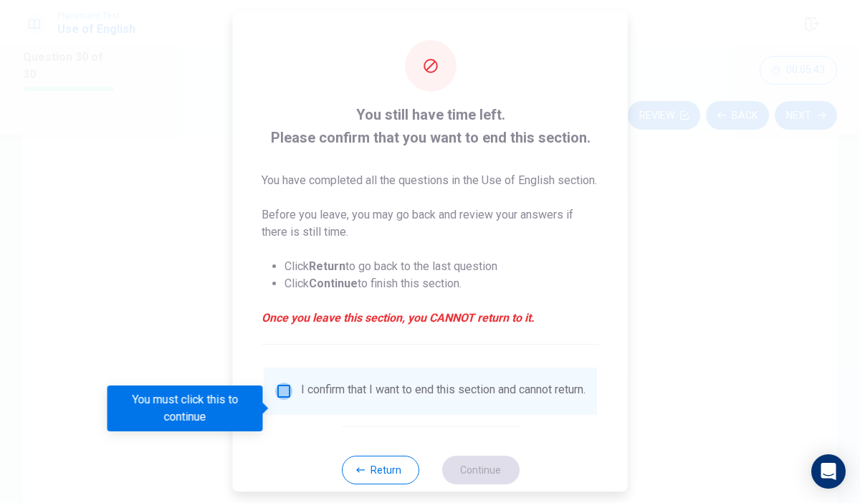
click at [287, 400] on input "You must click this to continue" at bounding box center [283, 391] width 17 height 17
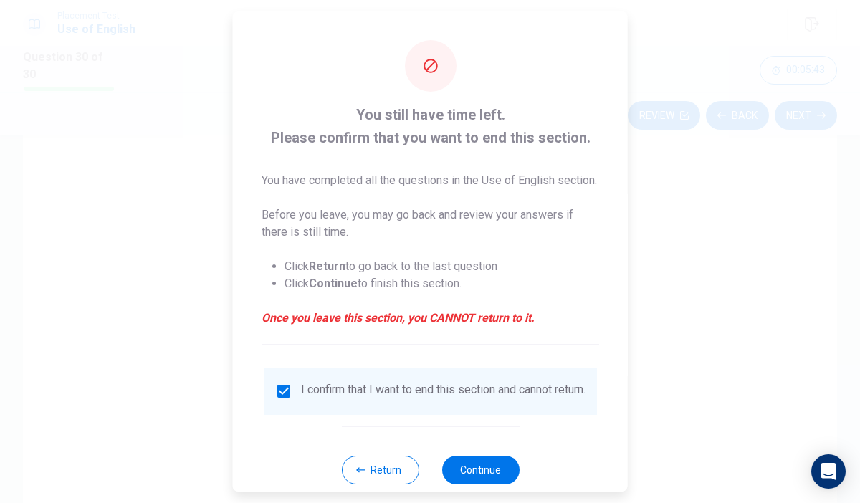
scroll to position [49, 0]
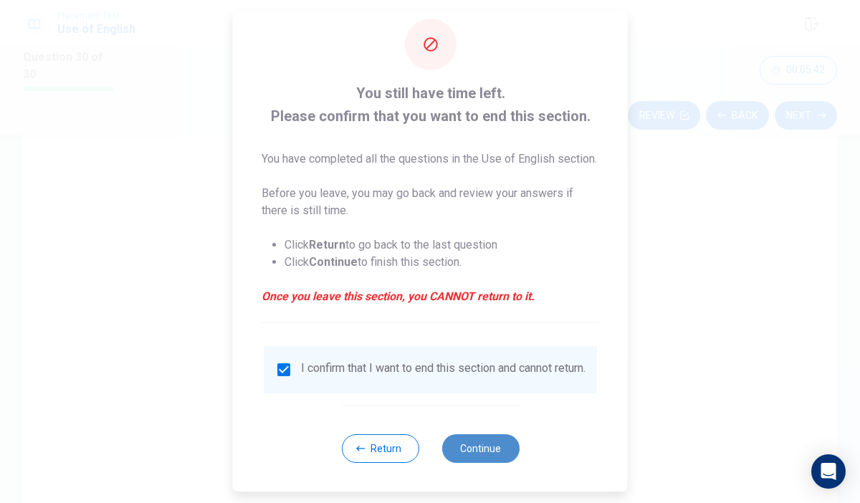
click at [489, 449] on button "Continue" at bounding box center [479, 448] width 77 height 29
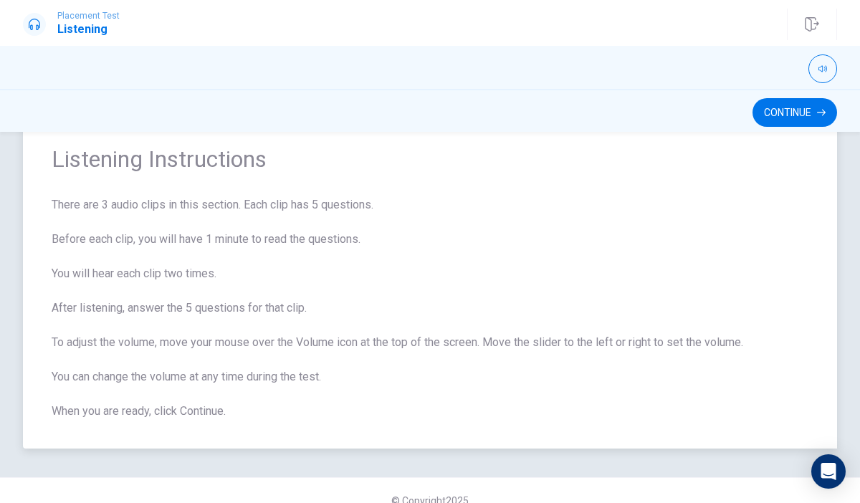
scroll to position [44, 0]
click at [778, 116] on button "Continue" at bounding box center [795, 112] width 85 height 29
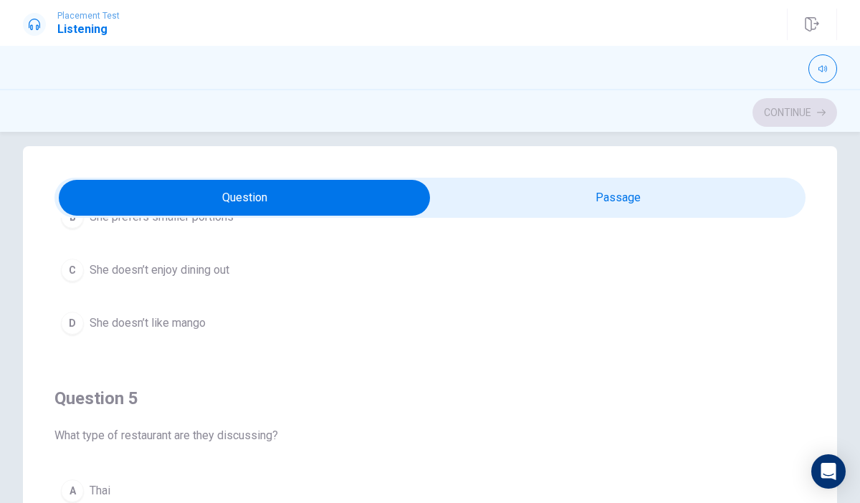
scroll to position [24, 0]
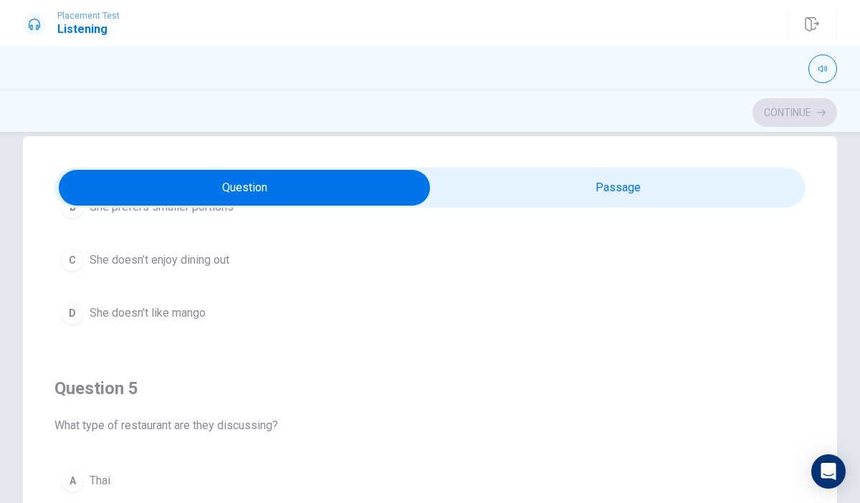
type input "22"
click at [563, 196] on input "checkbox" at bounding box center [244, 188] width 1127 height 36
checkbox input "true"
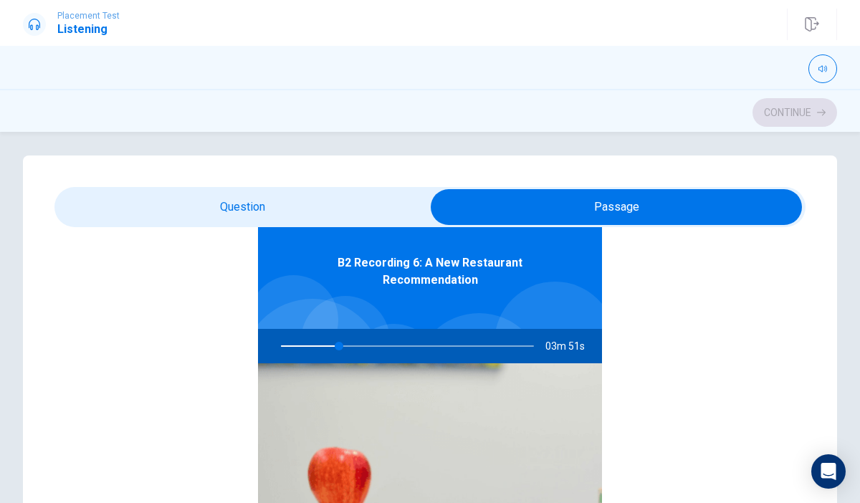
scroll to position [6, 0]
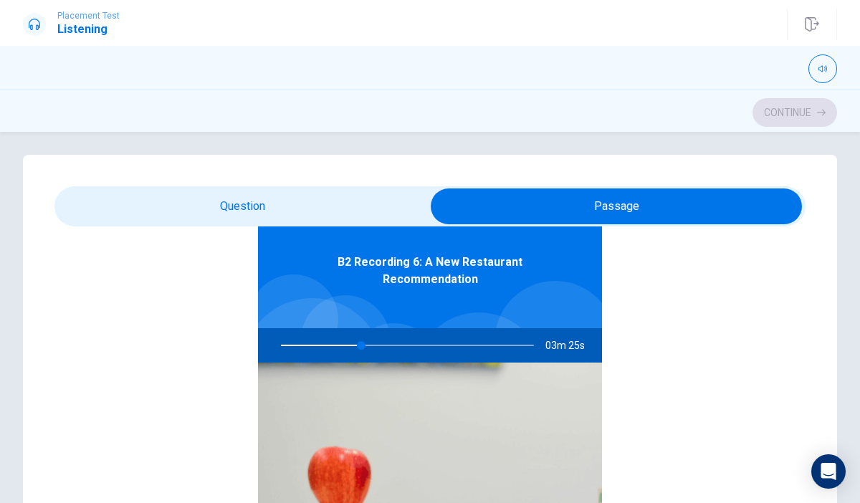
type input "32"
click at [257, 204] on input "checkbox" at bounding box center [616, 206] width 1127 height 36
checkbox input "false"
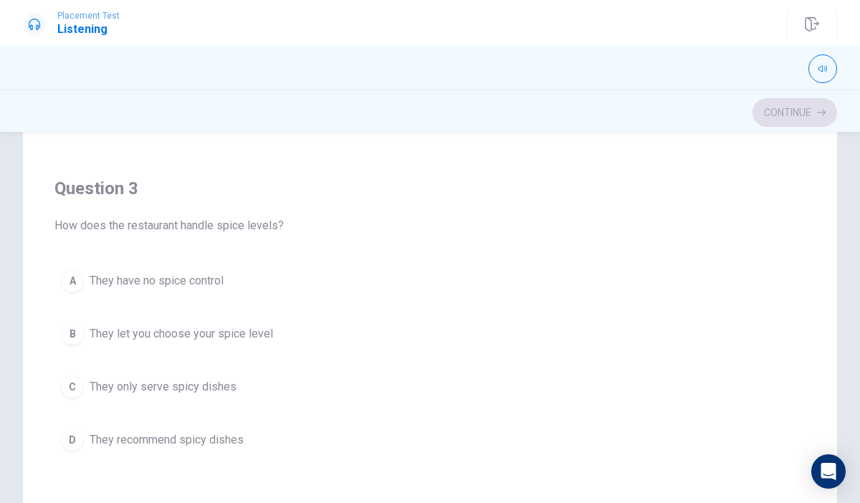
scroll to position [598, 0]
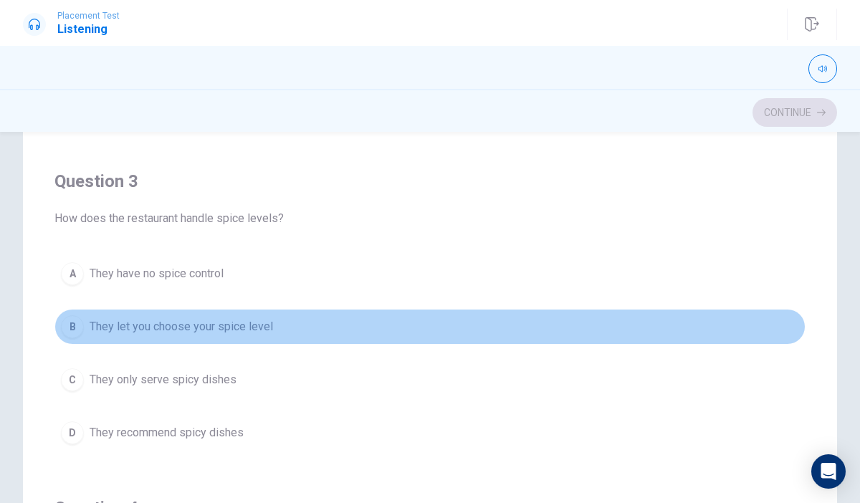
click at [72, 324] on div "B" at bounding box center [72, 326] width 23 height 23
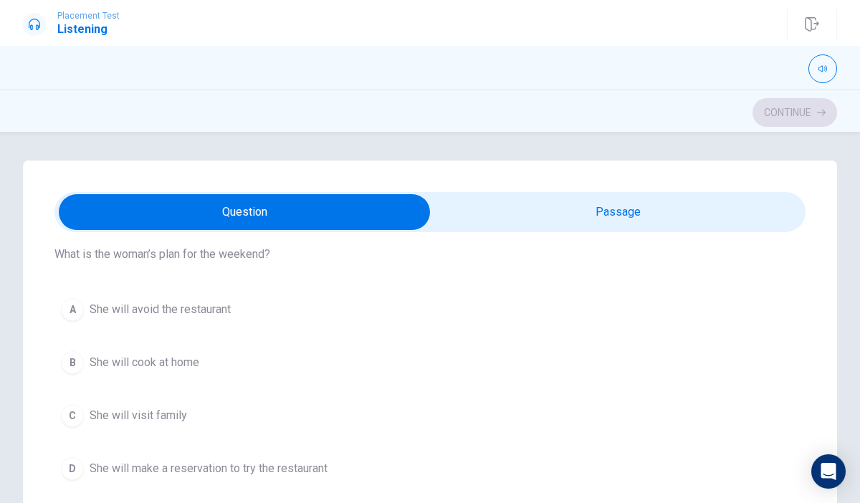
scroll to position [69, 0]
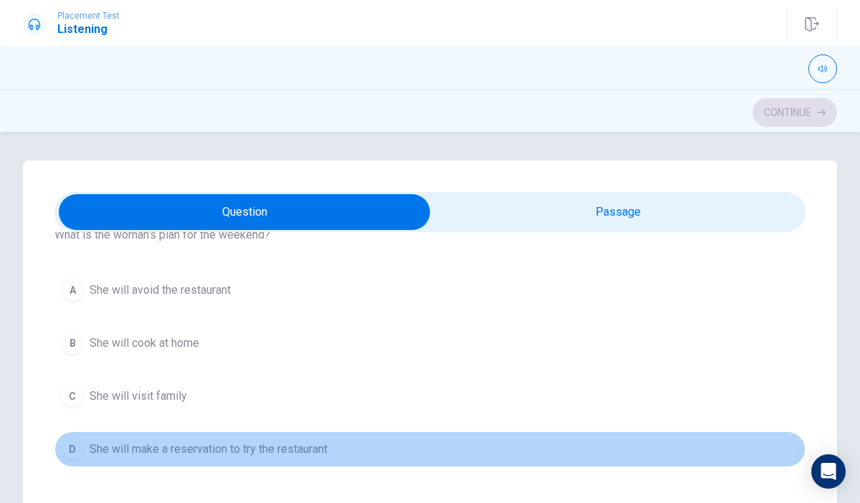
click at [75, 448] on div "D" at bounding box center [72, 449] width 23 height 23
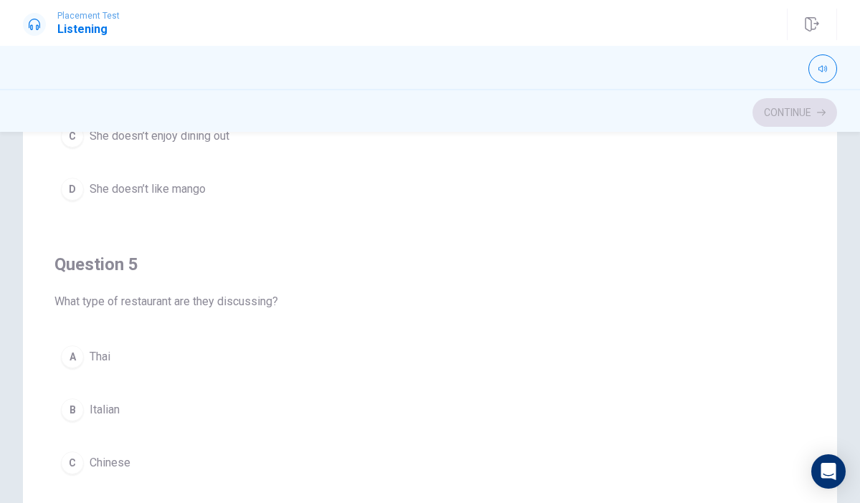
scroll to position [231, 0]
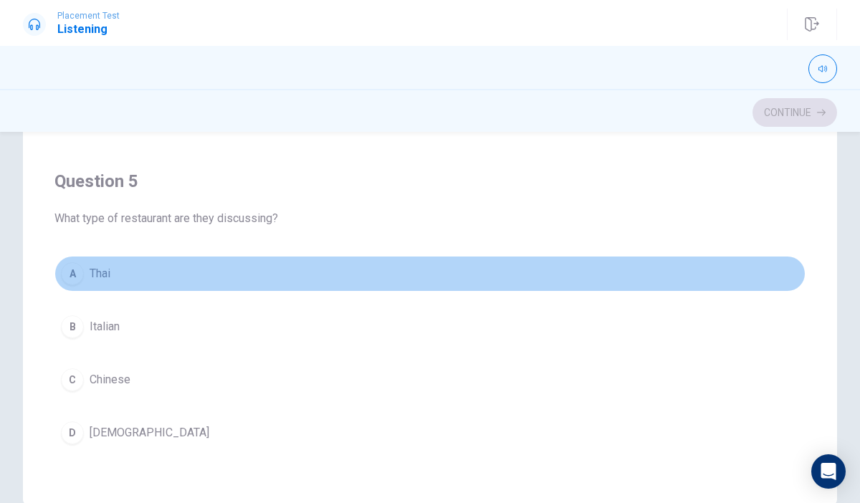
click at [79, 272] on div "A" at bounding box center [72, 273] width 23 height 23
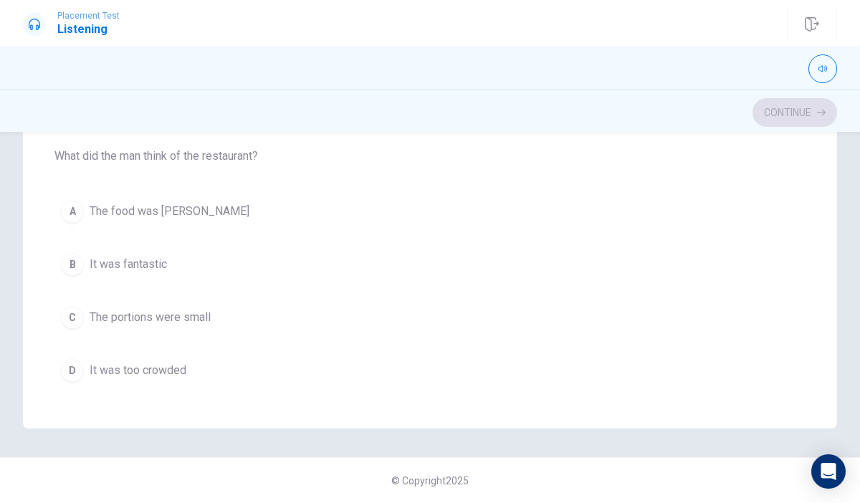
scroll to position [170, 0]
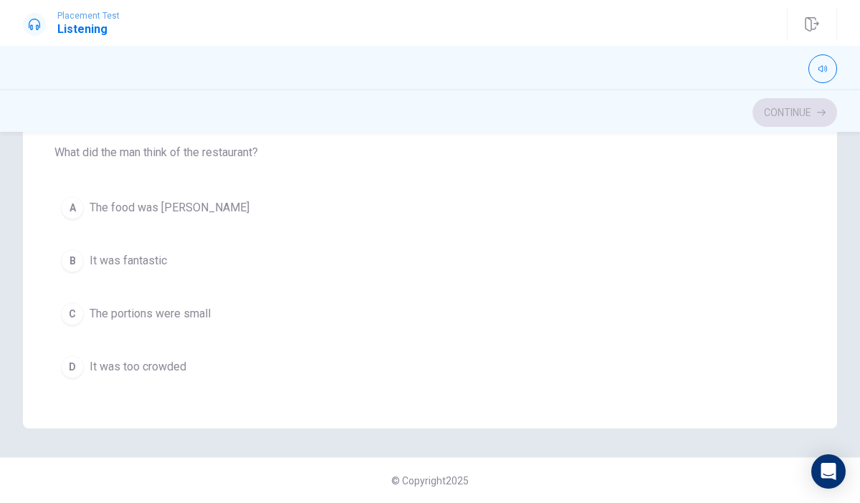
click at [70, 255] on div "B" at bounding box center [72, 260] width 23 height 23
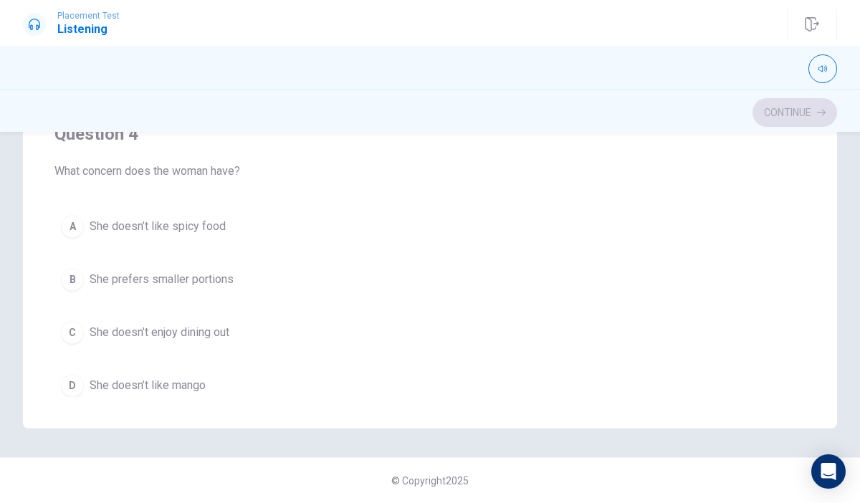
scroll to position [810, 0]
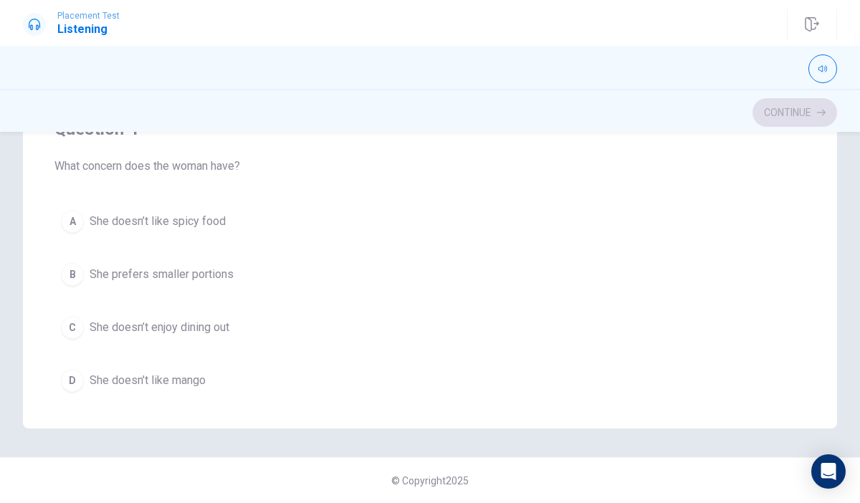
click at [80, 218] on div "A" at bounding box center [72, 221] width 23 height 23
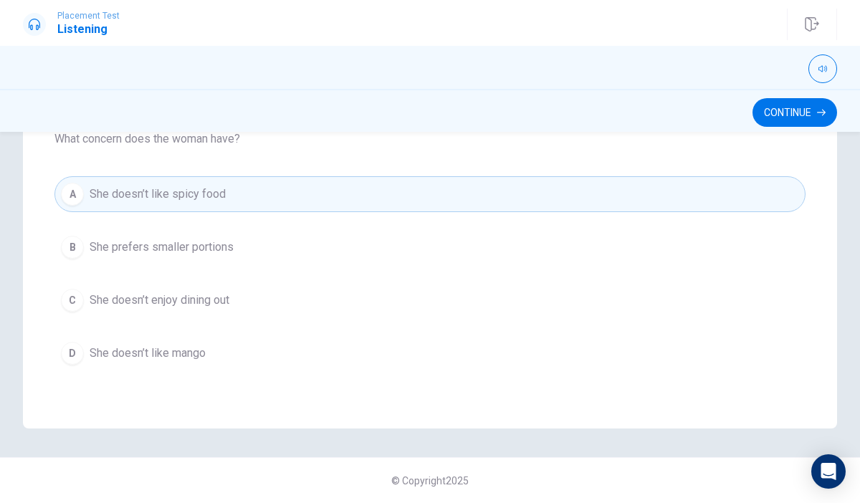
scroll to position [1161, 0]
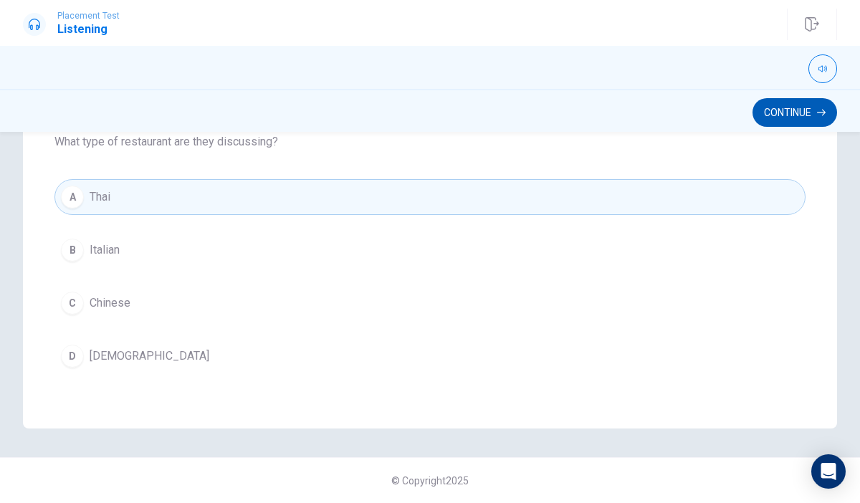
click at [803, 122] on button "Continue" at bounding box center [795, 112] width 85 height 29
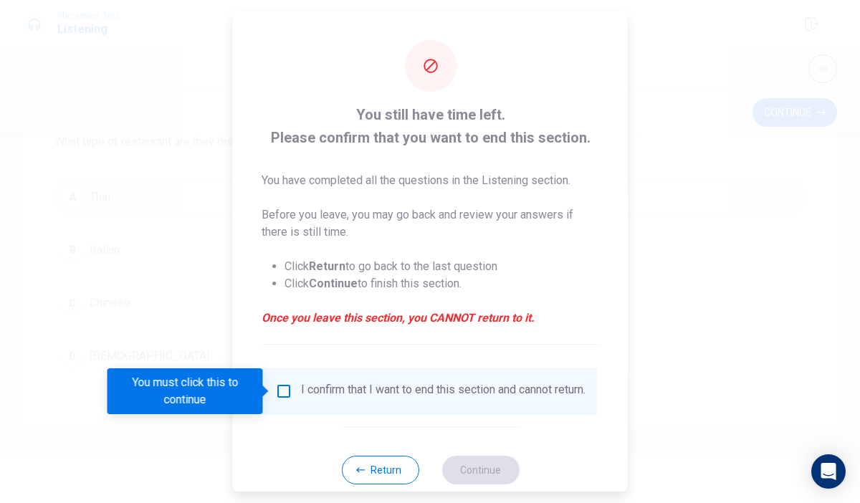
click at [286, 389] on input "You must click this to continue" at bounding box center [283, 391] width 17 height 17
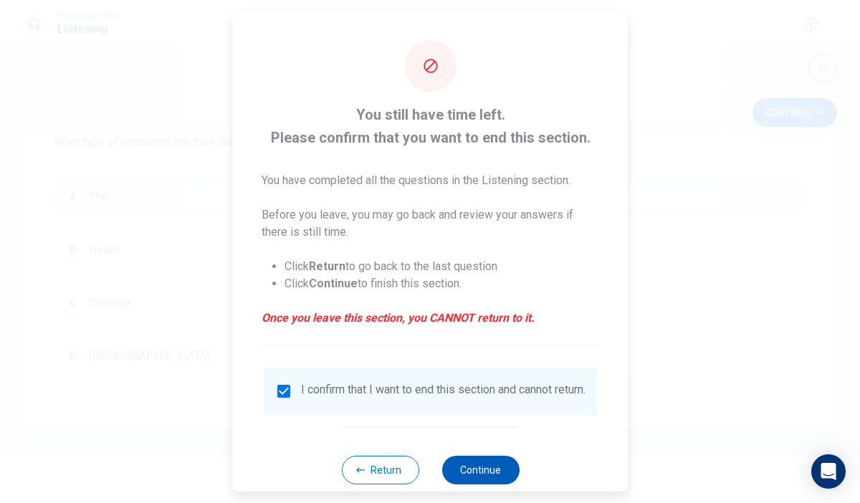
click at [482, 472] on button "Continue" at bounding box center [479, 470] width 77 height 29
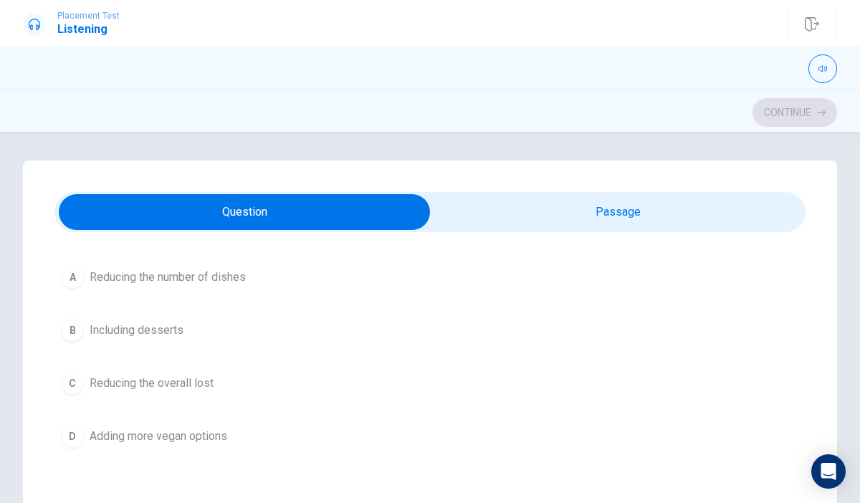
scroll to position [398, 0]
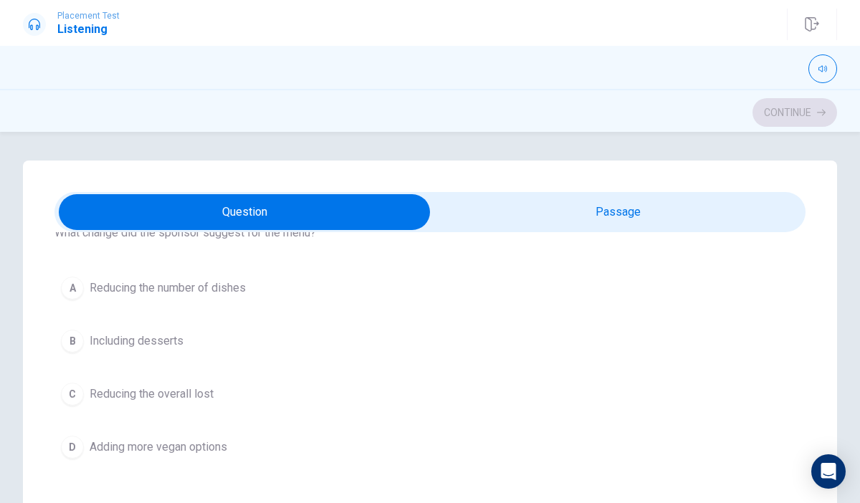
click at [66, 450] on div "D" at bounding box center [72, 447] width 23 height 23
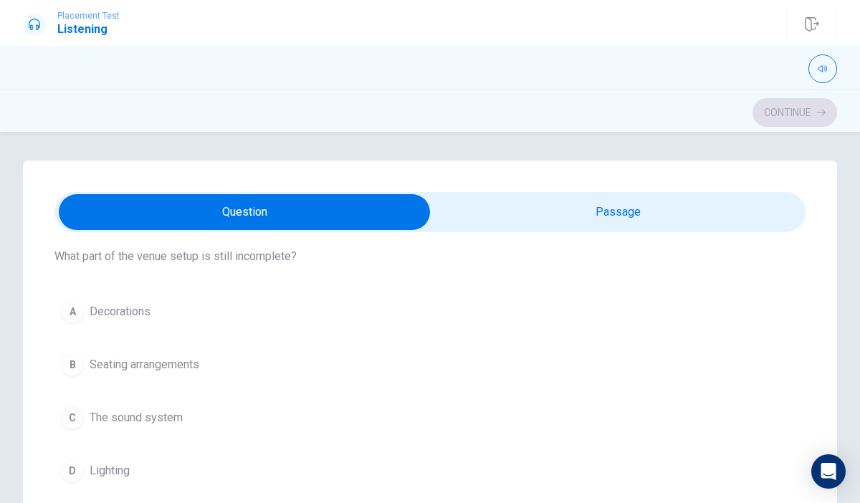
scroll to position [1031, 0]
click at [84, 414] on button "C The sound system" at bounding box center [429, 414] width 751 height 36
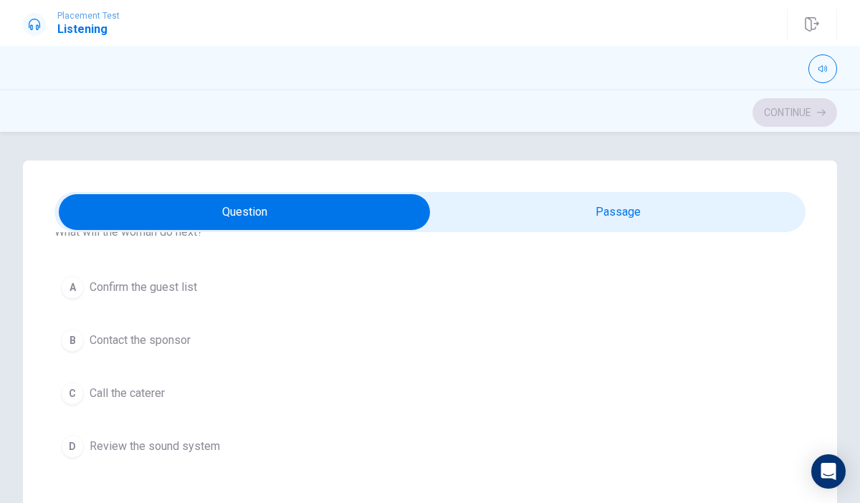
scroll to position [78, 0]
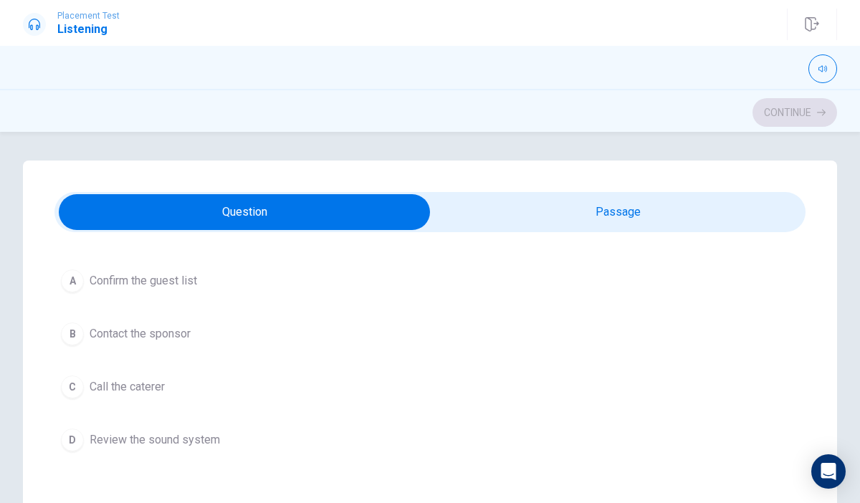
click at [67, 391] on div "C" at bounding box center [72, 387] width 23 height 23
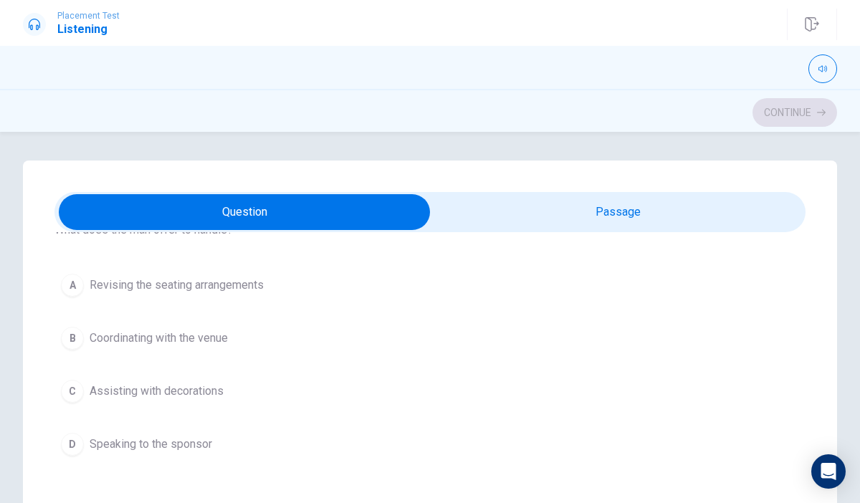
scroll to position [726, 0]
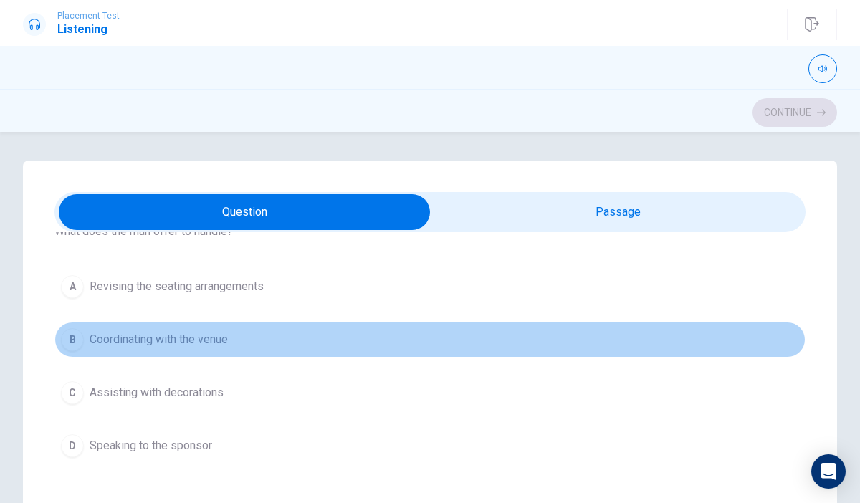
click at [70, 329] on div "B" at bounding box center [72, 339] width 23 height 23
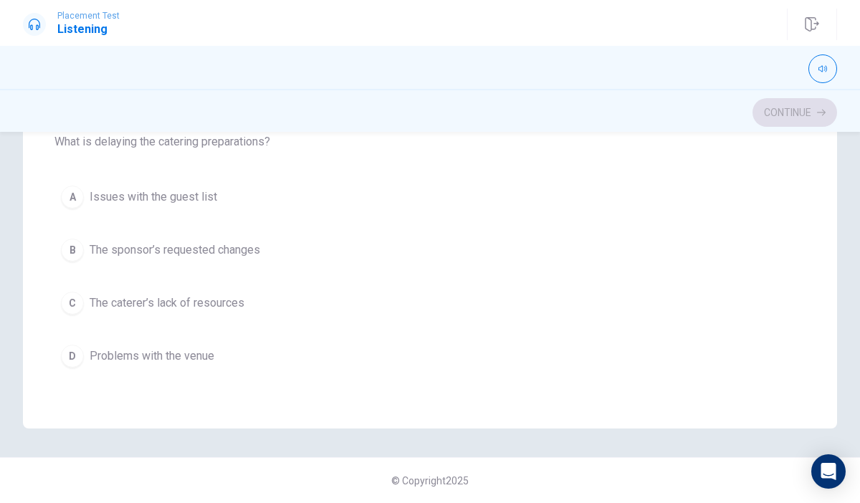
scroll to position [280, 0]
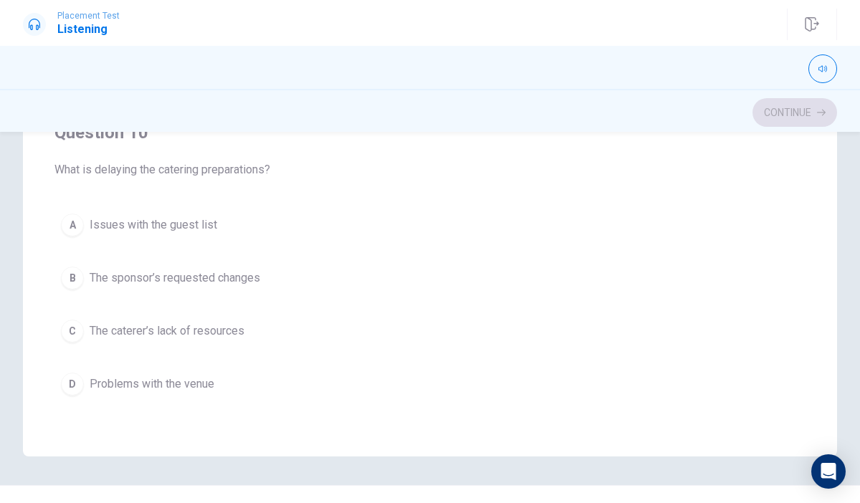
click at [69, 277] on div "B" at bounding box center [72, 278] width 23 height 23
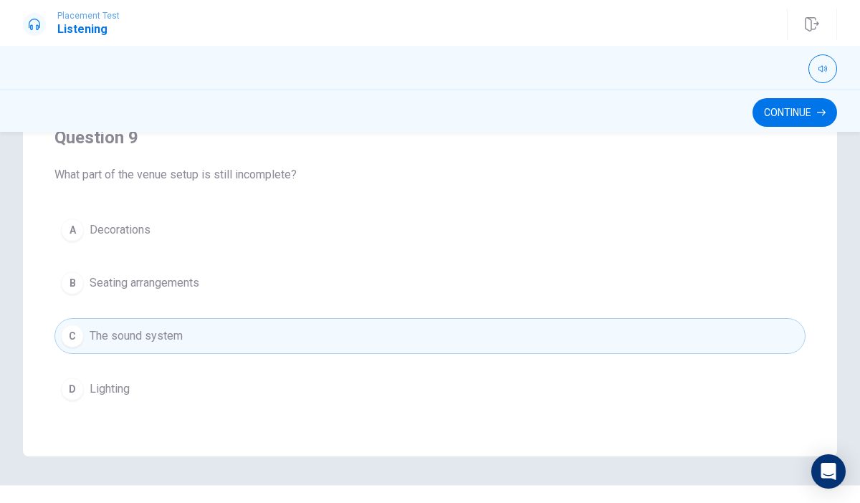
scroll to position [790, 0]
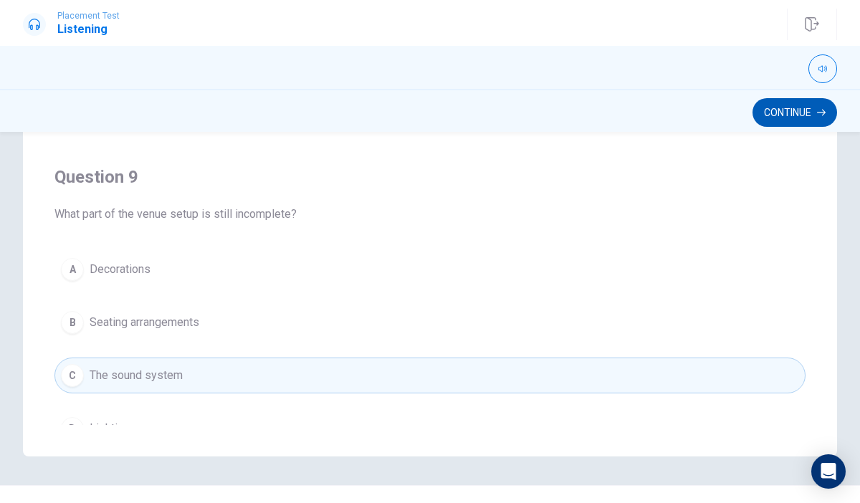
click at [773, 110] on button "Continue" at bounding box center [795, 112] width 85 height 29
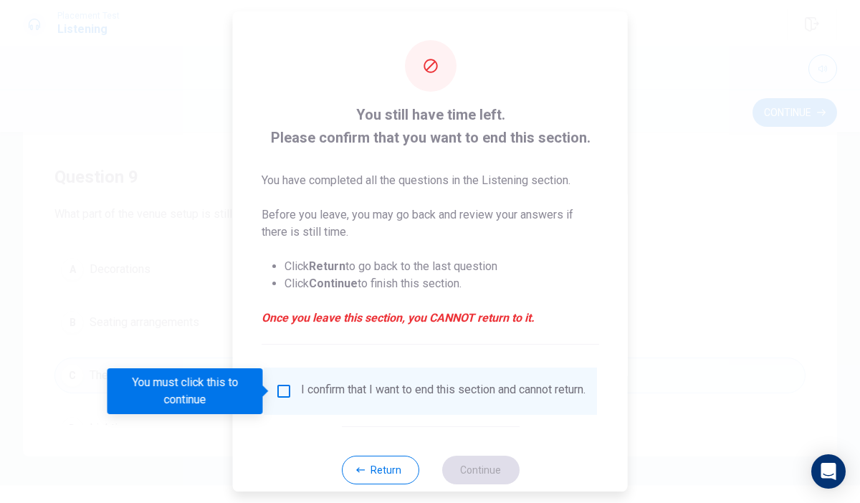
click at [282, 400] on div "I confirm that I want to end this section and cannot return." at bounding box center [430, 391] width 310 height 17
click at [283, 381] on div "I confirm that I want to end this section and cannot return." at bounding box center [430, 391] width 333 height 47
click at [280, 392] on input "You must click this to continue" at bounding box center [283, 391] width 17 height 17
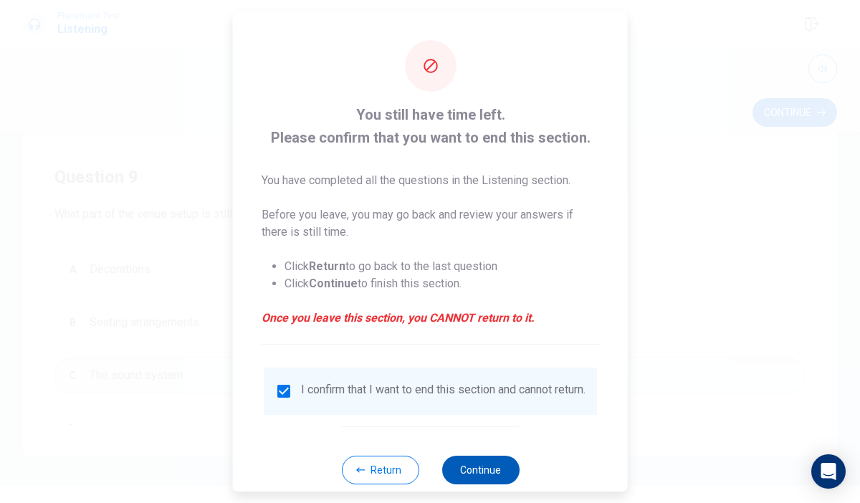
click at [493, 474] on button "Continue" at bounding box center [479, 470] width 77 height 29
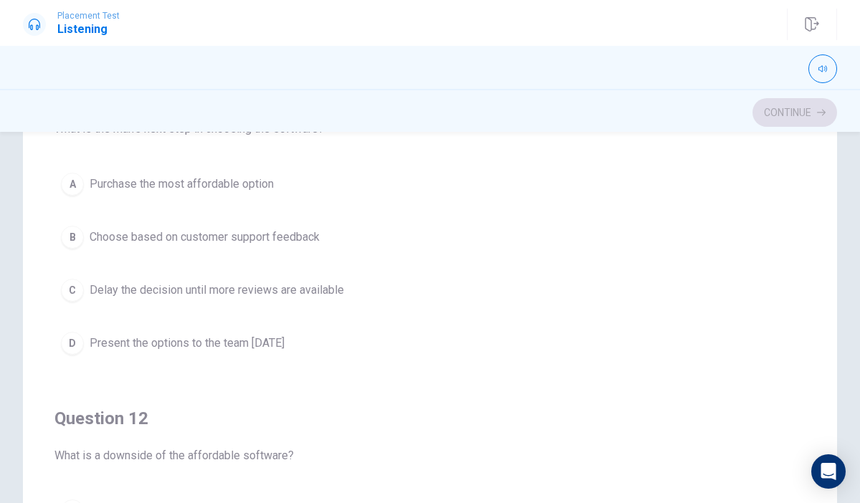
scroll to position [0, 0]
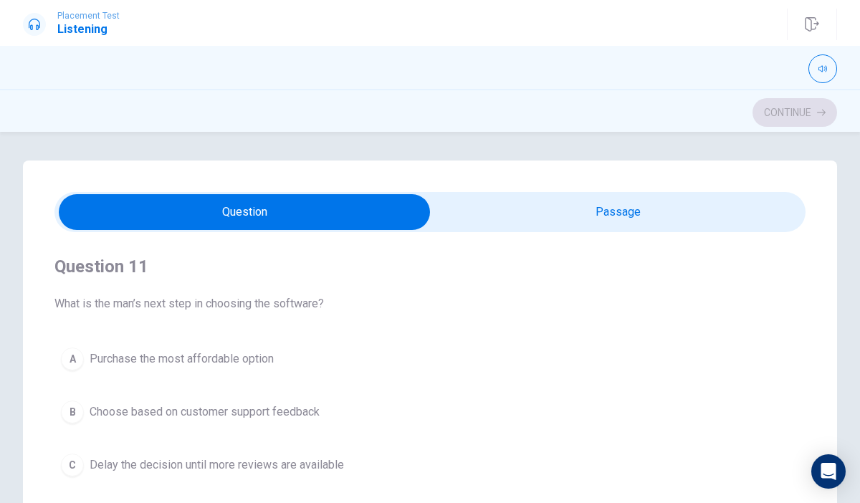
type input "25"
click at [639, 224] on input "checkbox" at bounding box center [244, 212] width 1127 height 36
checkbox input "true"
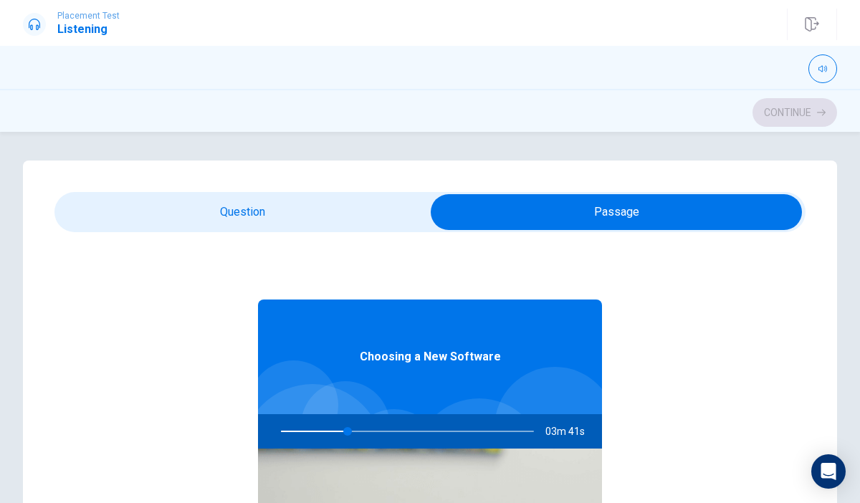
type input "27"
click at [326, 202] on input "checkbox" at bounding box center [616, 212] width 1127 height 36
checkbox input "false"
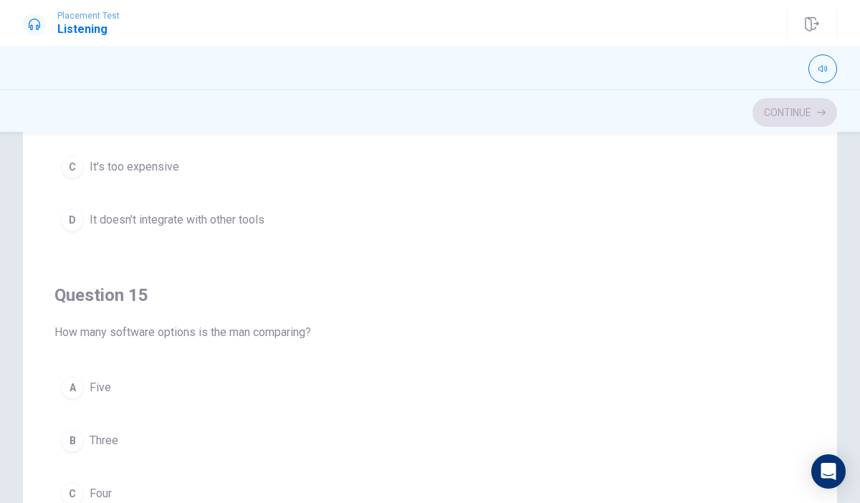
scroll to position [308, 0]
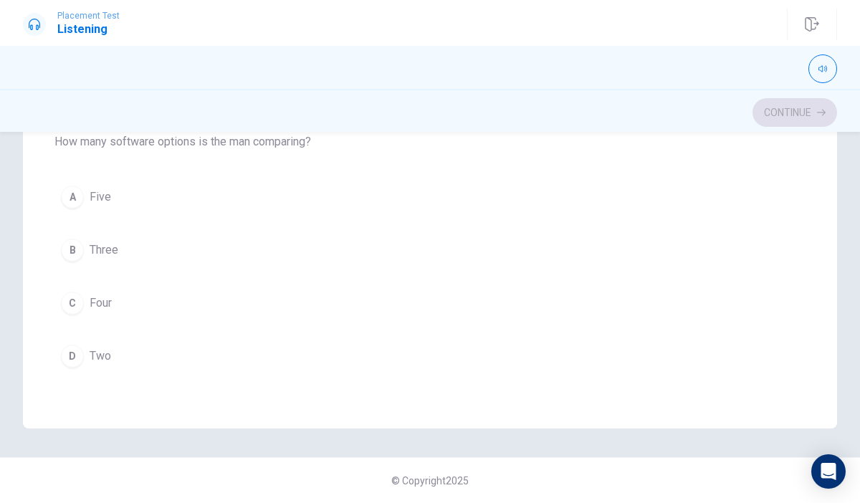
click at [75, 247] on div "B" at bounding box center [72, 250] width 23 height 23
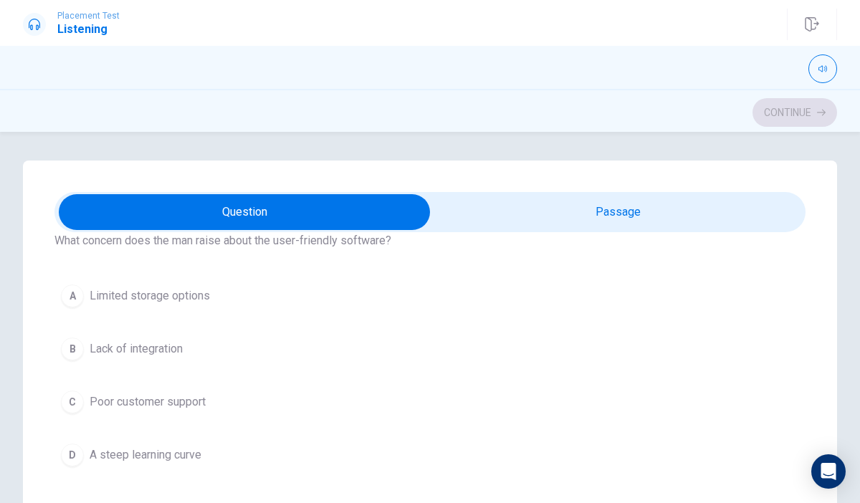
scroll to position [730, 0]
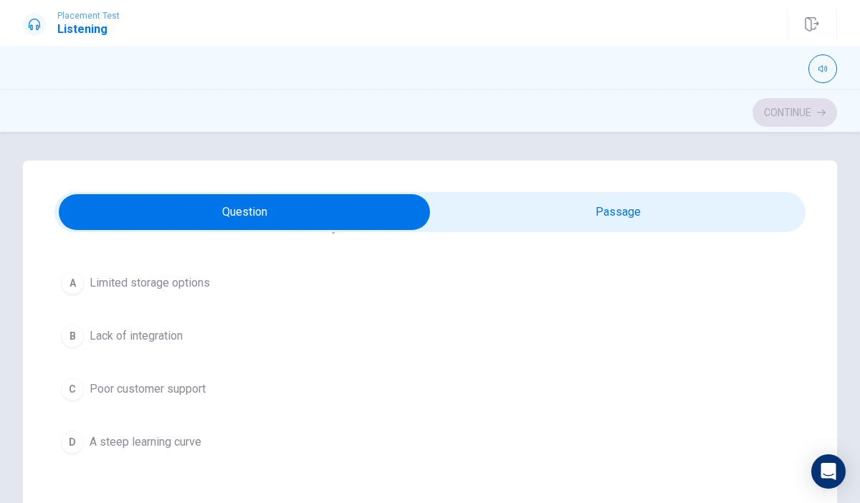
click at [78, 388] on div "C" at bounding box center [72, 389] width 23 height 23
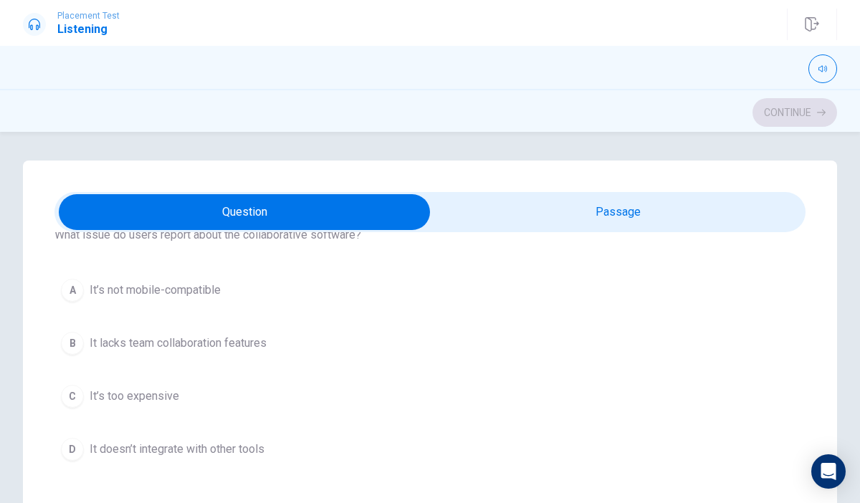
scroll to position [1041, 0]
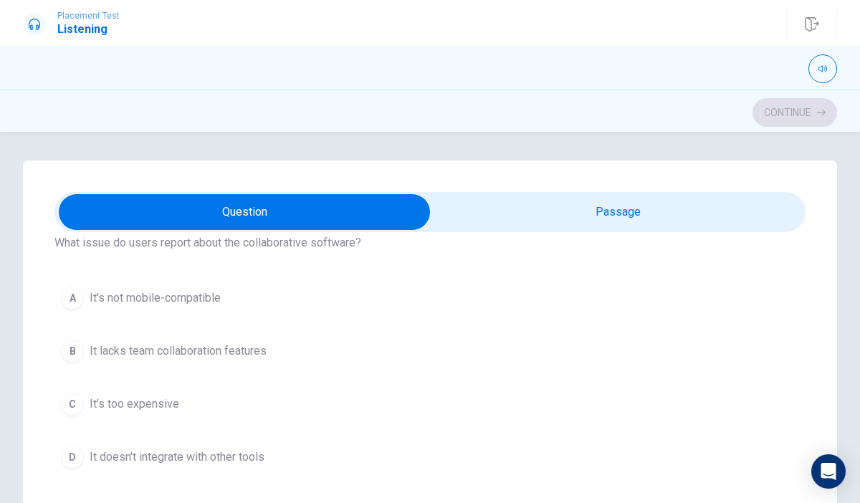
click at [71, 314] on button "A It’s not mobile-compatible" at bounding box center [429, 298] width 751 height 36
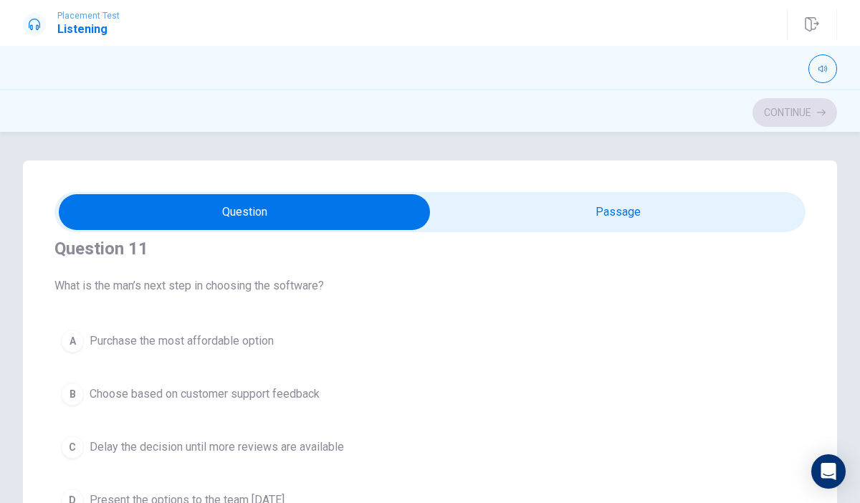
scroll to position [27, 0]
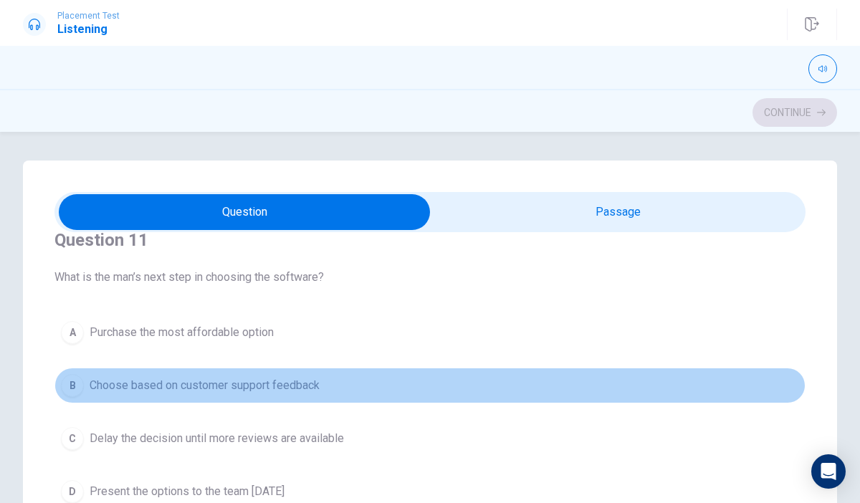
click at [88, 384] on button "B Choose based on customer support feedback" at bounding box center [429, 386] width 751 height 36
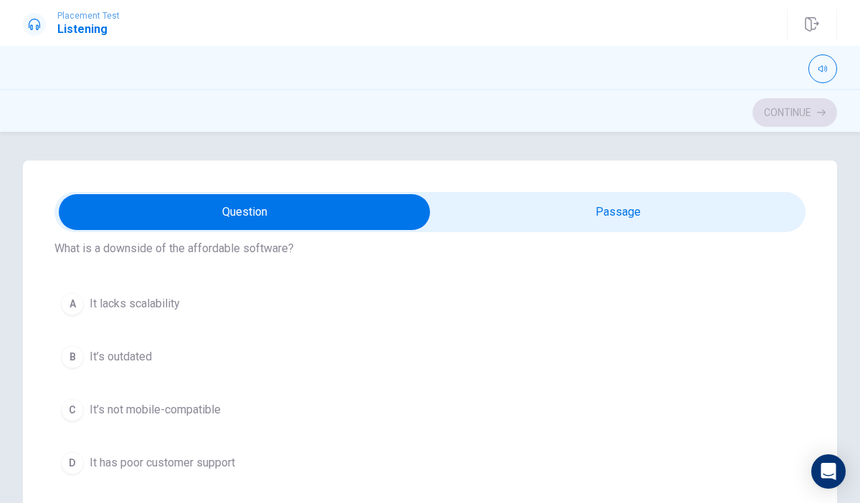
scroll to position [388, 0]
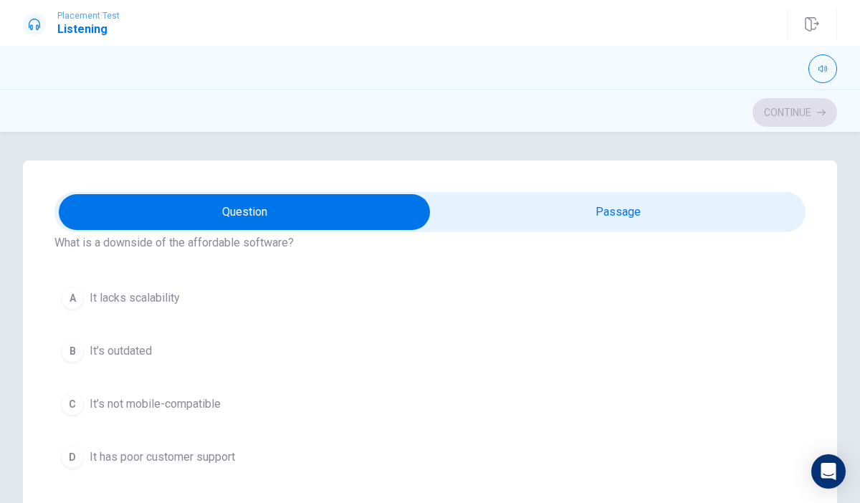
click at [65, 341] on button "B It’s outdated" at bounding box center [429, 351] width 751 height 36
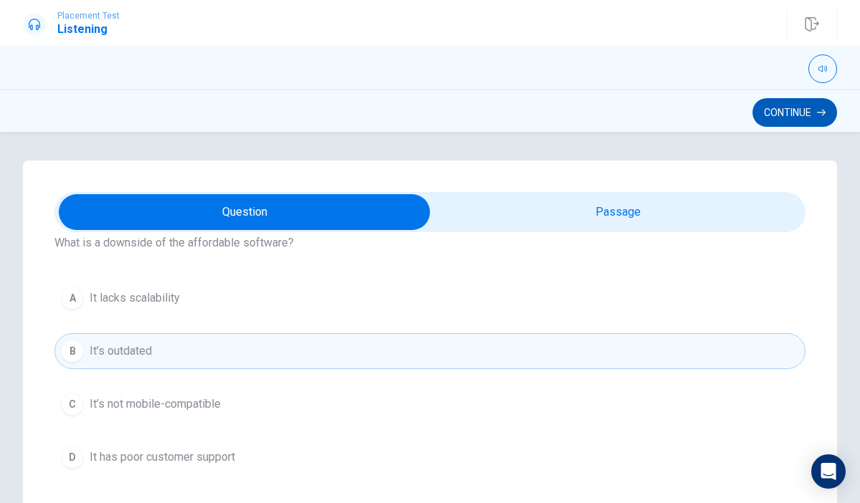
click at [809, 98] on button "Continue" at bounding box center [795, 112] width 85 height 29
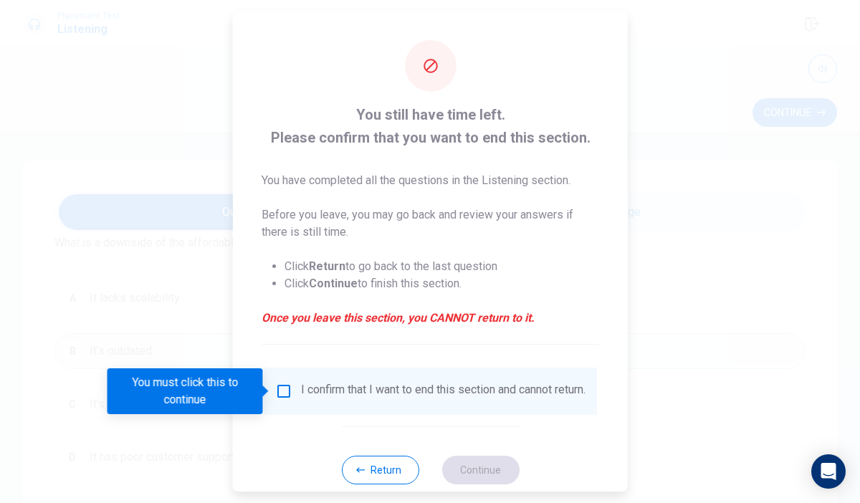
click at [281, 378] on div "I confirm that I want to end this section and cannot return." at bounding box center [430, 391] width 333 height 47
click at [290, 396] on div "I confirm that I want to end this section and cannot return." at bounding box center [430, 391] width 310 height 17
click at [270, 389] on span at bounding box center [267, 391] width 8 height 11
click at [272, 388] on div "You must click this to continue" at bounding box center [191, 391] width 166 height 46
click at [277, 390] on input "You must click this to continue" at bounding box center [283, 391] width 17 height 17
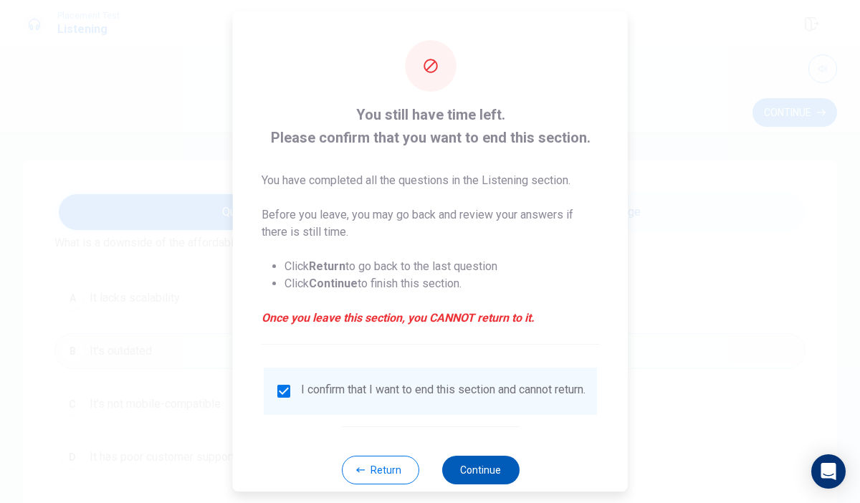
click at [493, 473] on button "Continue" at bounding box center [479, 470] width 77 height 29
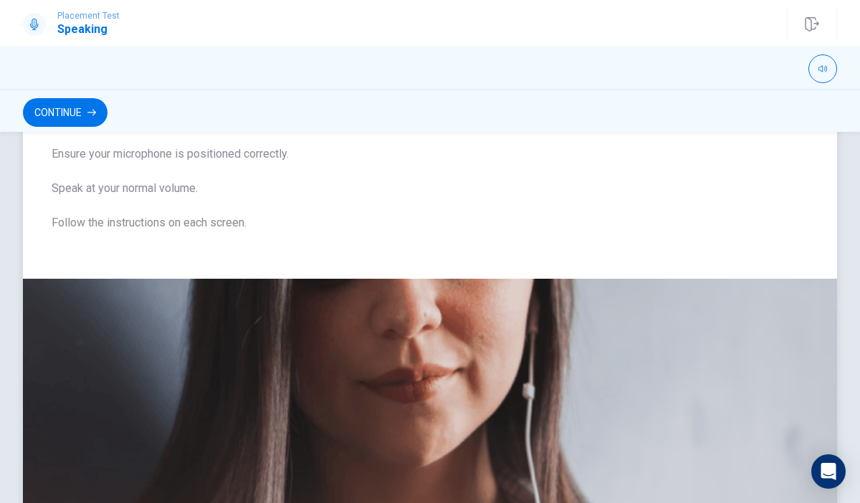
scroll to position [0, 0]
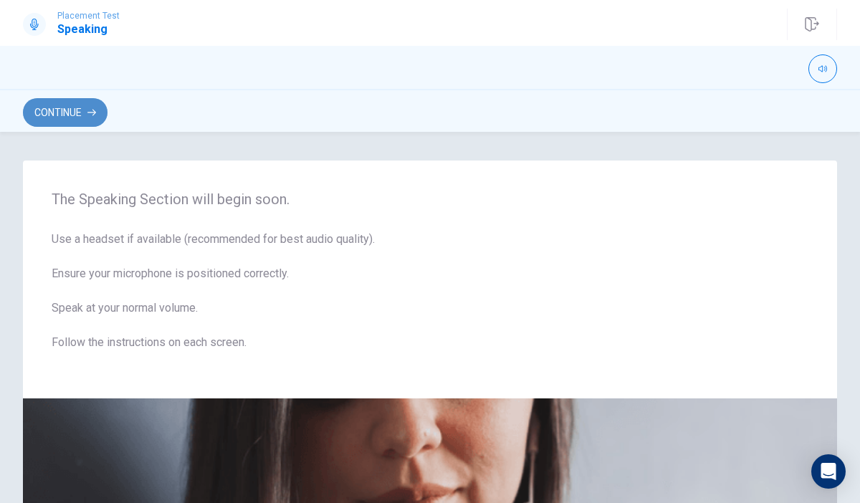
click at [82, 113] on button "Continue" at bounding box center [65, 112] width 85 height 29
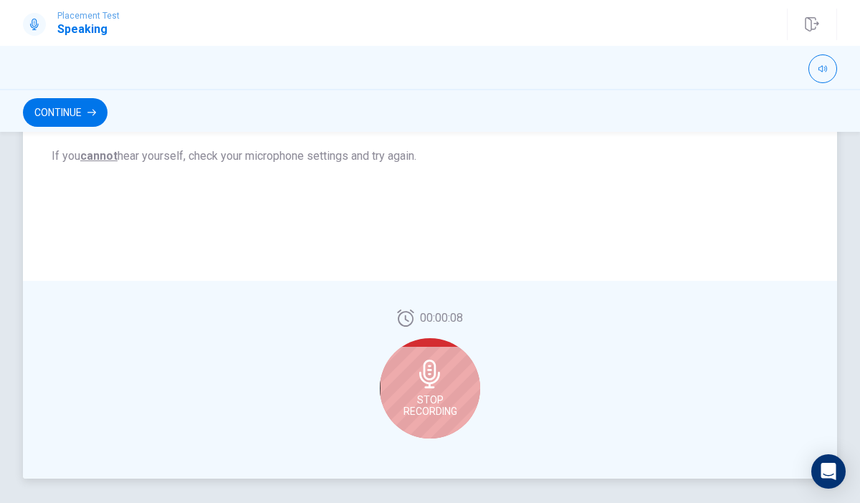
scroll to position [310, 0]
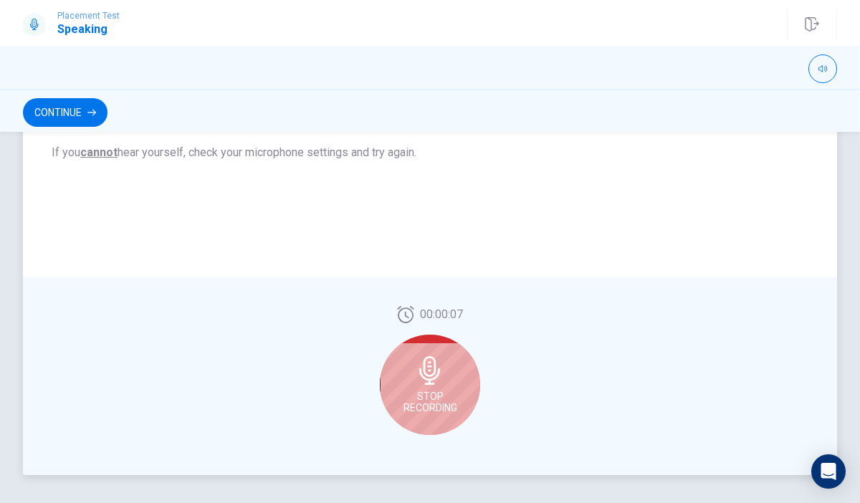
click at [445, 390] on div "Stop Recording" at bounding box center [430, 385] width 100 height 100
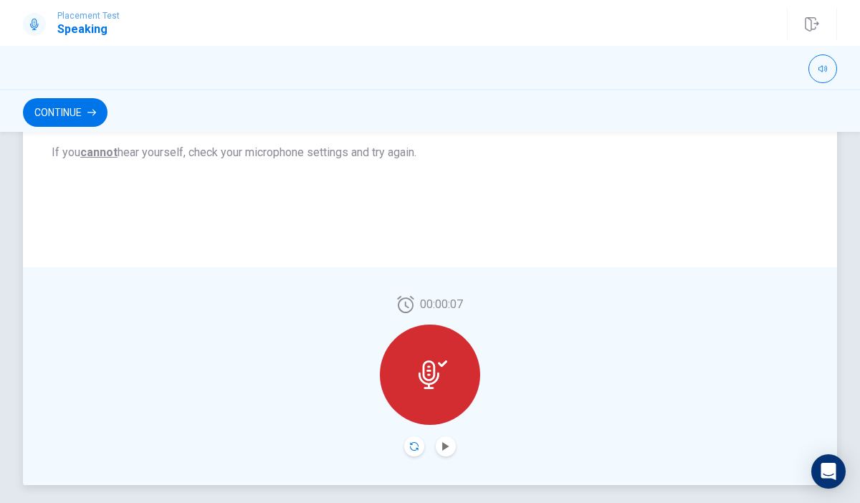
click at [411, 445] on icon "Record Again" at bounding box center [414, 446] width 9 height 9
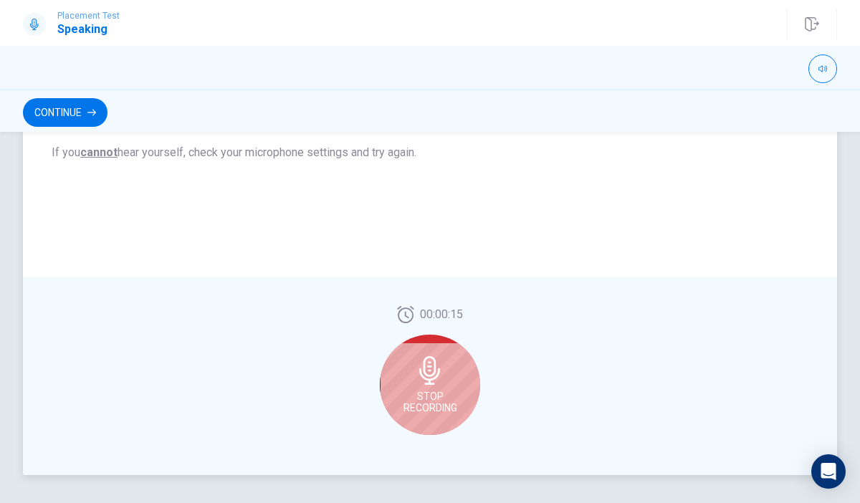
click at [436, 391] on span "Stop Recording" at bounding box center [431, 402] width 54 height 23
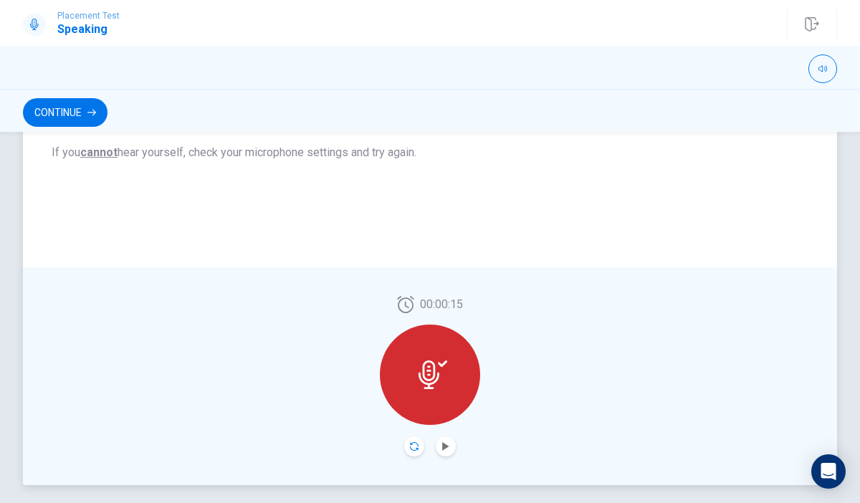
click at [416, 448] on icon "Record Again" at bounding box center [414, 446] width 9 height 9
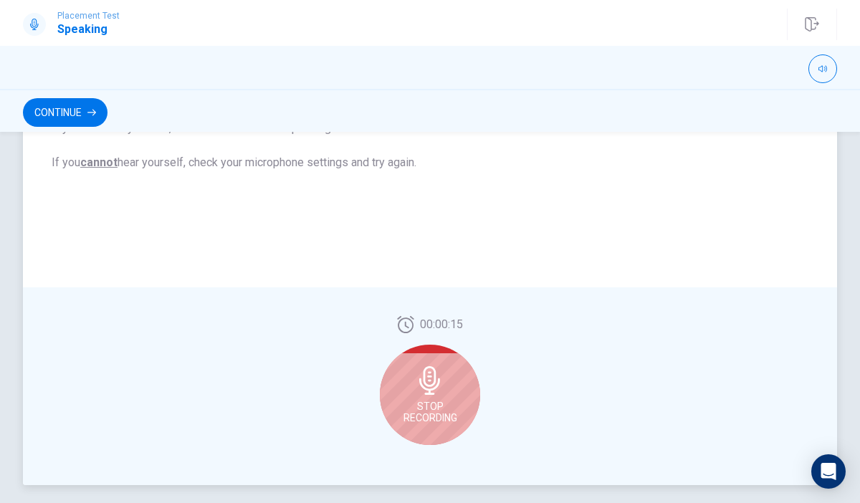
scroll to position [310, 0]
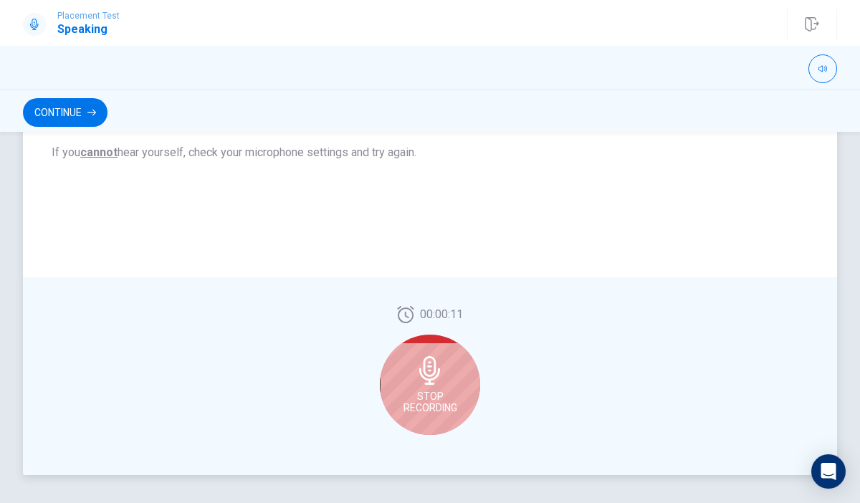
click at [432, 385] on div "Stop Recording" at bounding box center [430, 385] width 100 height 100
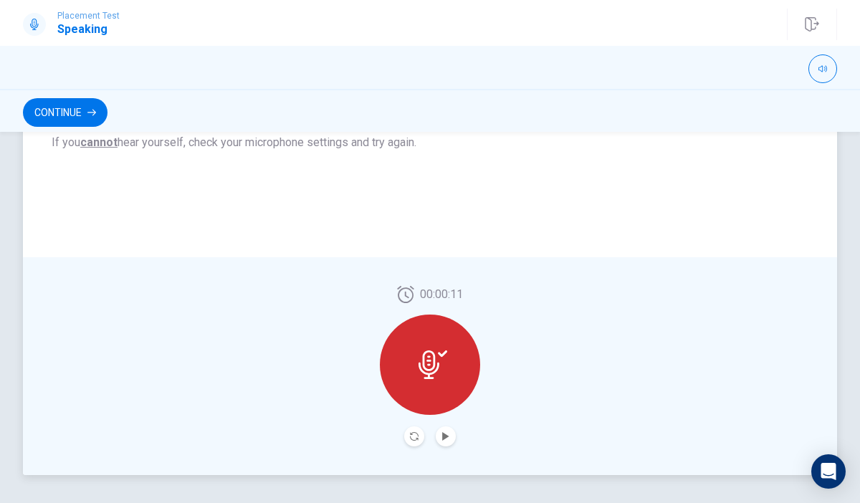
scroll to position [300, 0]
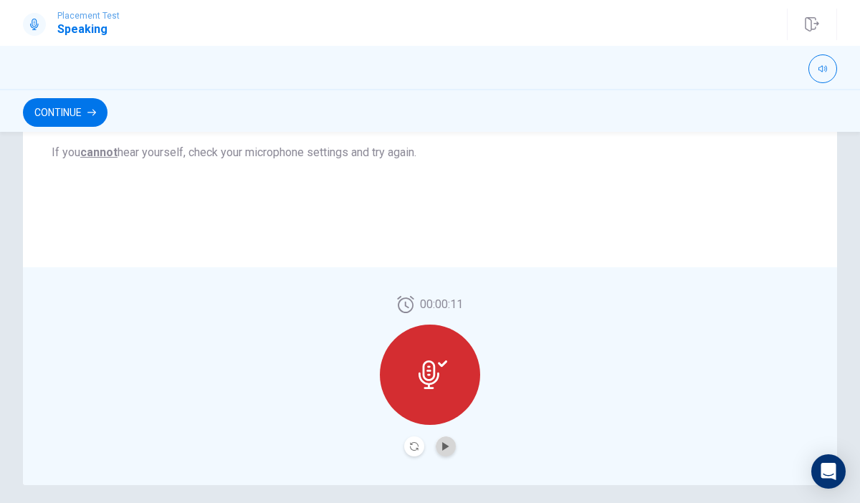
click at [448, 439] on button "Play Audio" at bounding box center [446, 446] width 20 height 20
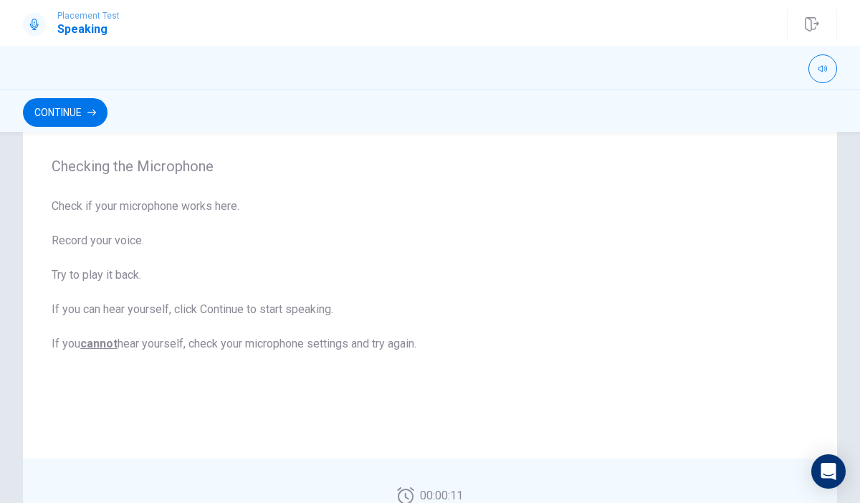
scroll to position [0, 0]
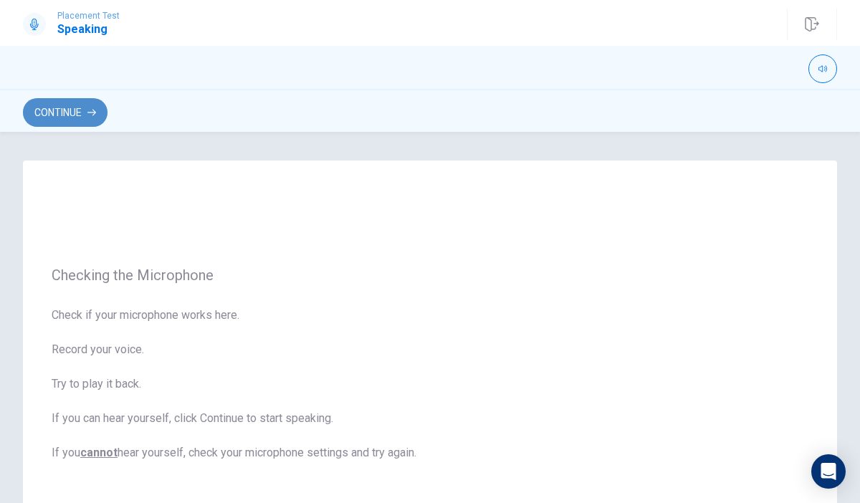
click at [66, 113] on button "Continue" at bounding box center [65, 112] width 85 height 29
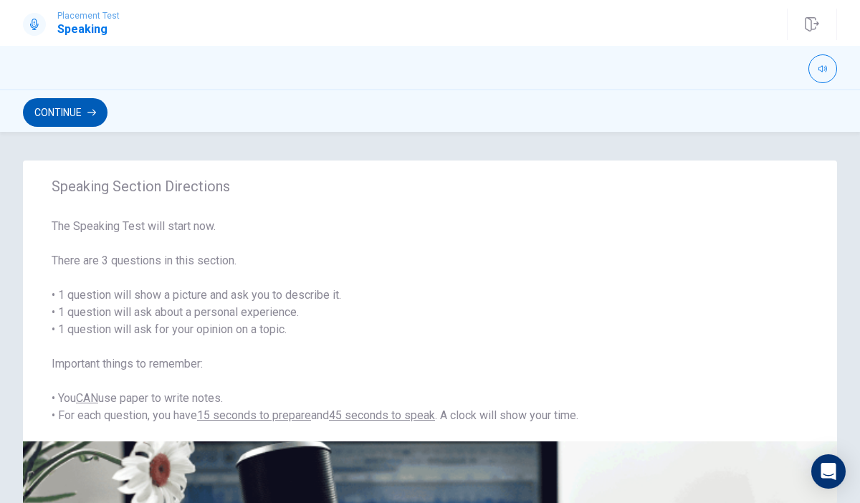
click at [80, 112] on button "Continue" at bounding box center [65, 112] width 85 height 29
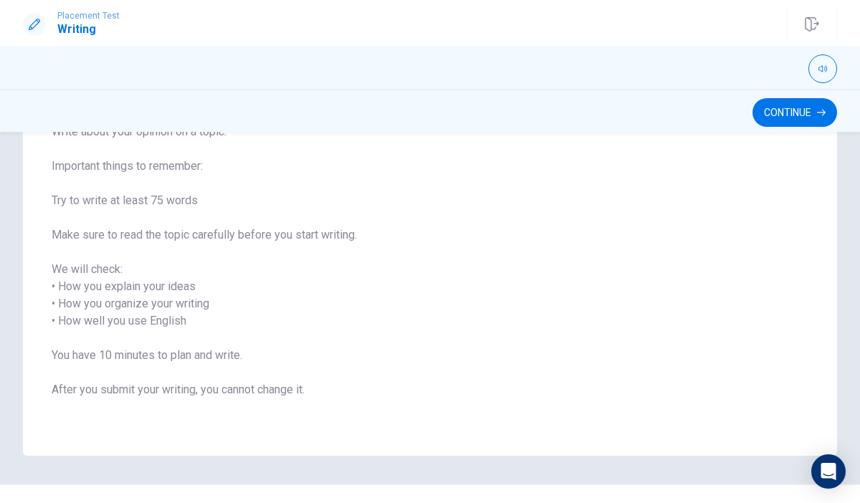
scroll to position [156, 0]
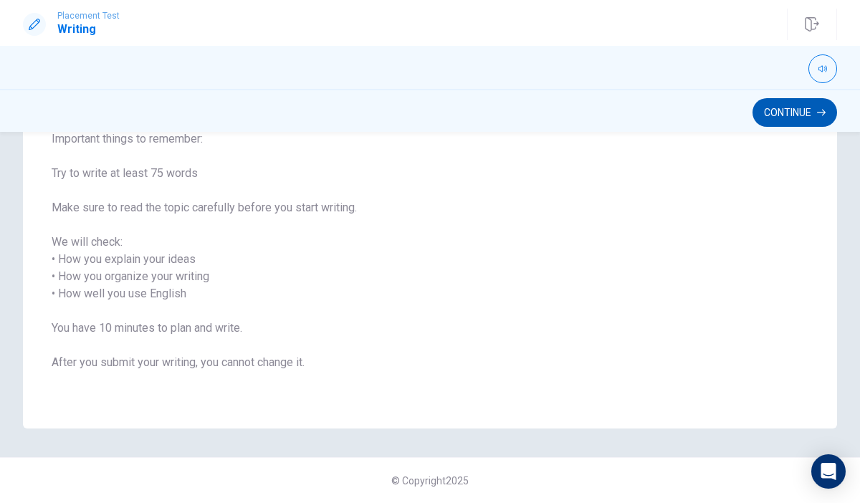
click at [812, 112] on button "Continue" at bounding box center [795, 112] width 85 height 29
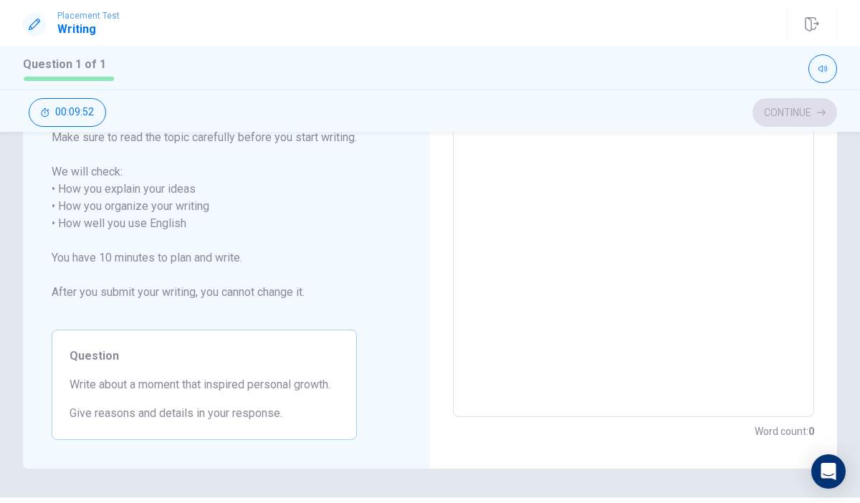
scroll to position [209, 0]
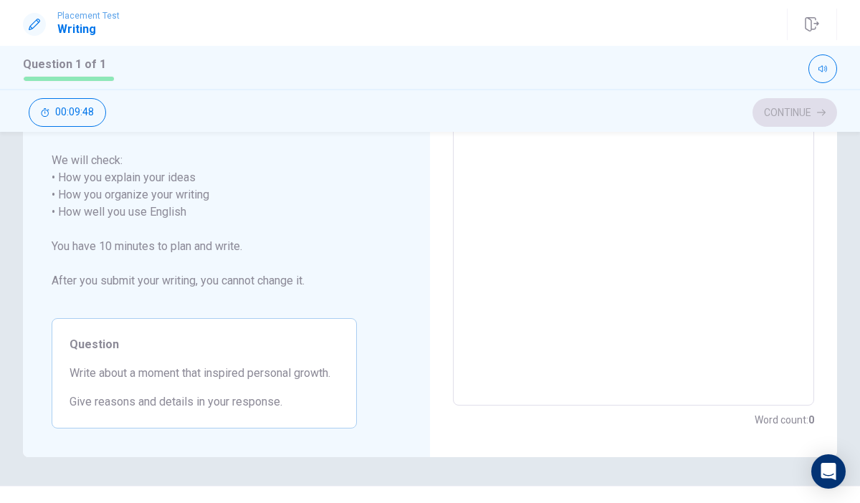
click at [577, 351] on textarea at bounding box center [633, 204] width 341 height 381
type textarea "A"
type textarea "x"
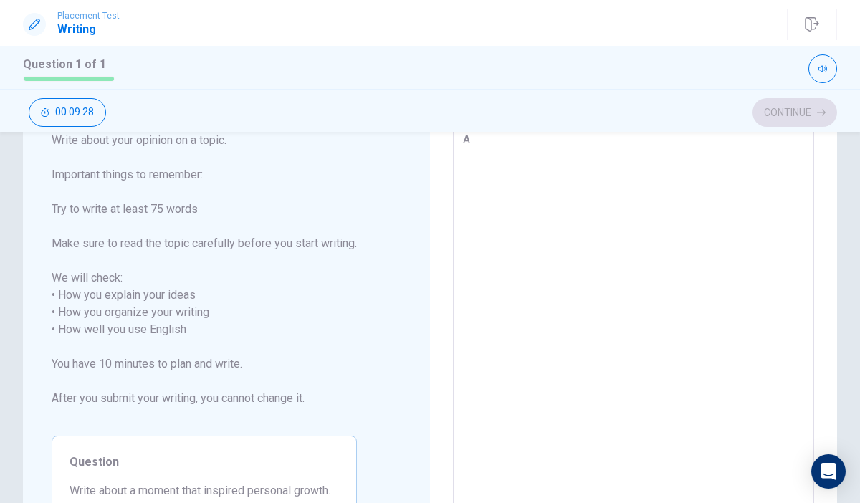
type textarea "A"
type textarea "x"
type textarea "A m"
type textarea "x"
type textarea "A mo"
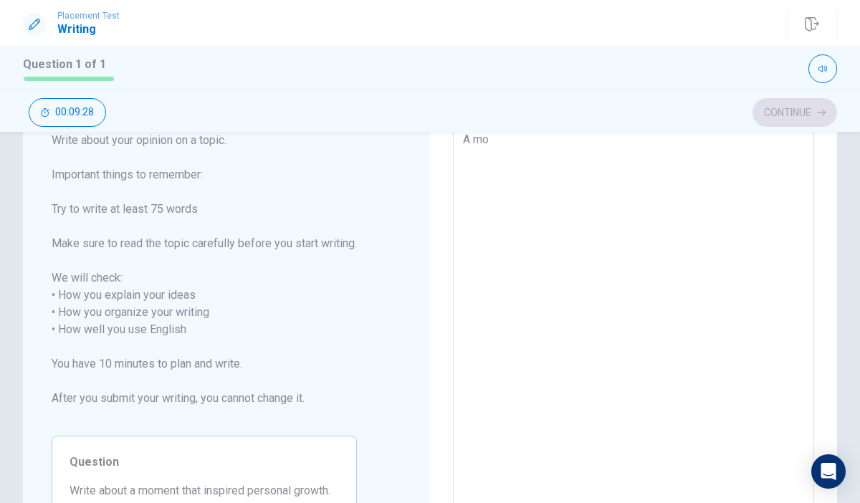
type textarea "x"
type textarea "A mom"
type textarea "x"
type textarea "A mome"
type textarea "x"
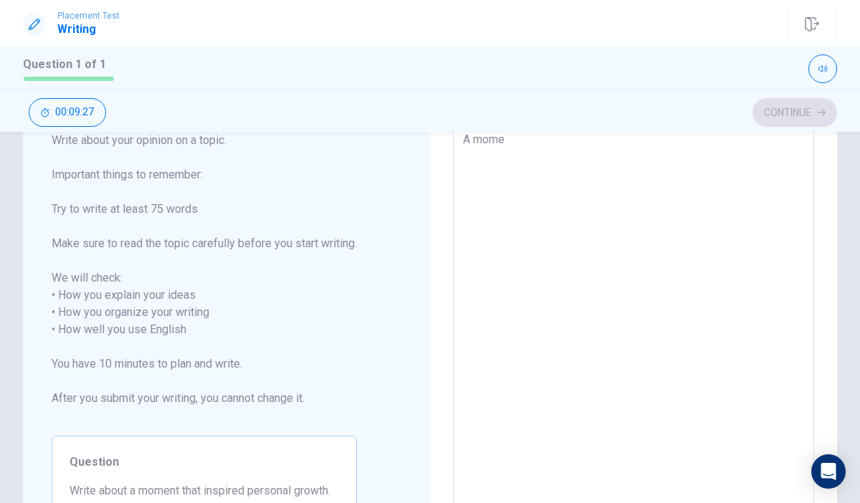
type textarea "A momen"
type textarea "x"
type textarea "A moment"
type textarea "x"
type textarea "A moment"
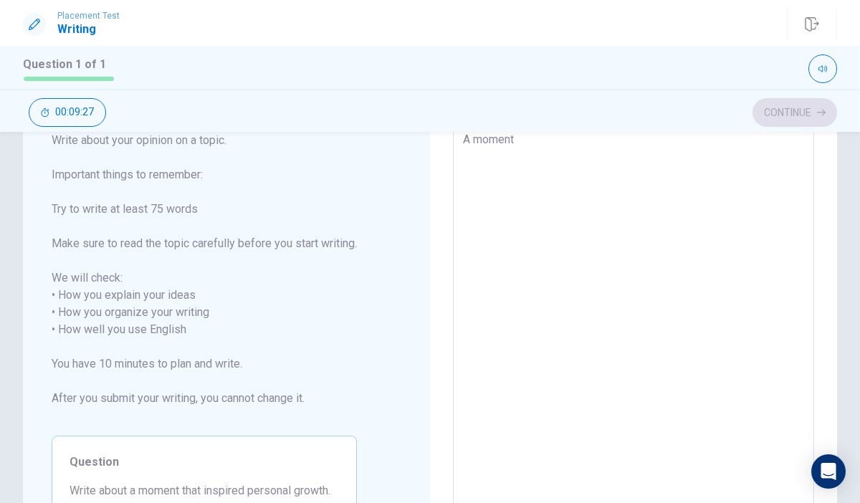
type textarea "x"
type textarea "A moment t"
type textarea "x"
type textarea "A moment th"
type textarea "x"
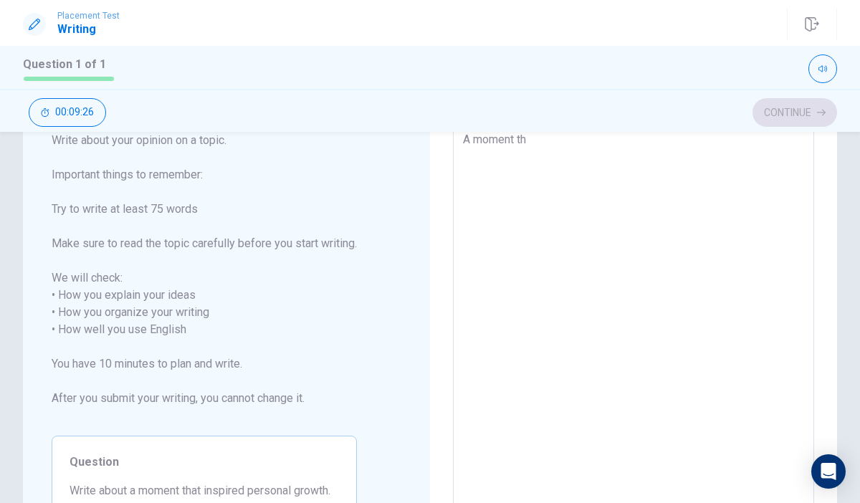
type textarea "A moment tha"
type textarea "x"
type textarea "A moment that"
type textarea "x"
type textarea "A moment that"
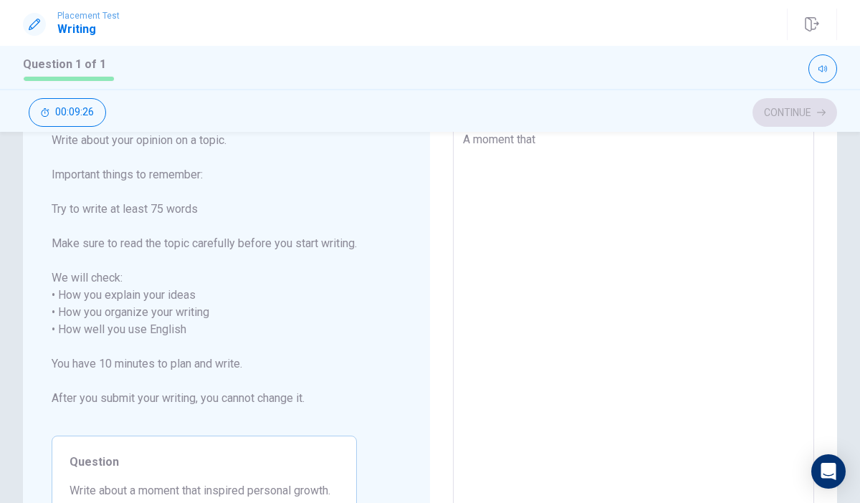
type textarea "x"
type textarea "A moment that i"
type textarea "x"
type textarea "A moment that i"
type textarea "x"
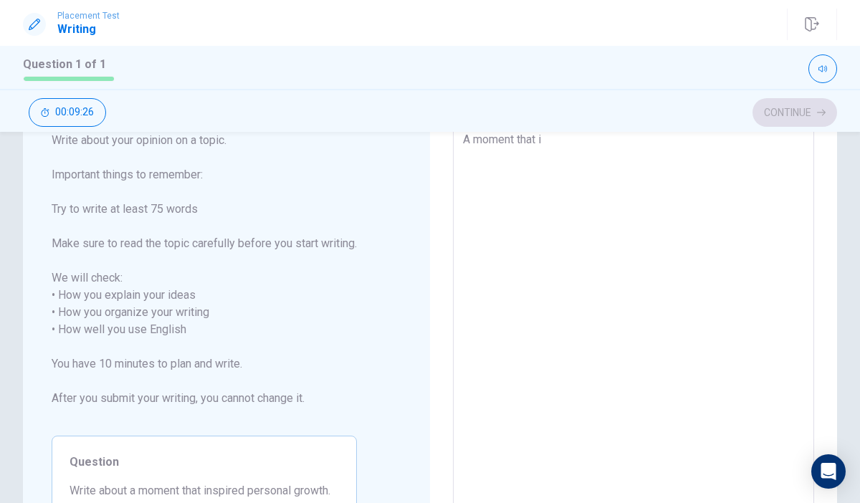
type textarea "A moment that i b"
type textarea "x"
type textarea "A moment that i be"
type textarea "x"
type textarea "A moment that i bel"
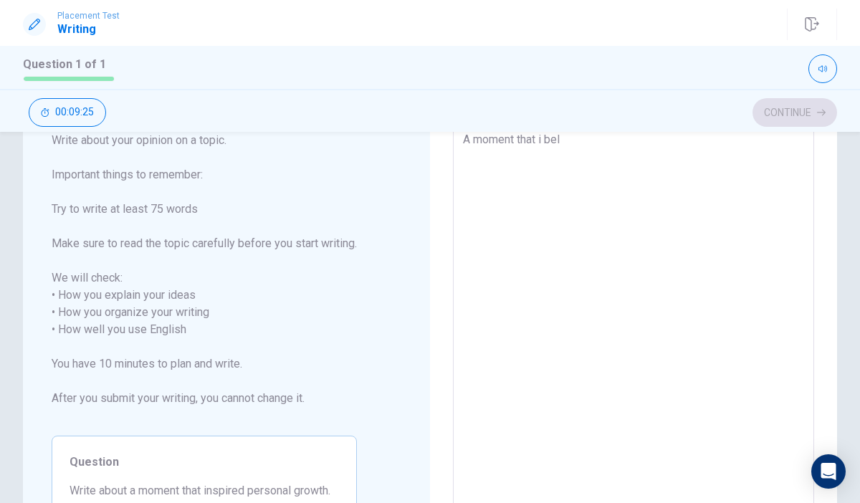
type textarea "x"
type textarea "A moment that i beli"
type textarea "x"
type textarea "A moment that i beliv"
type textarea "x"
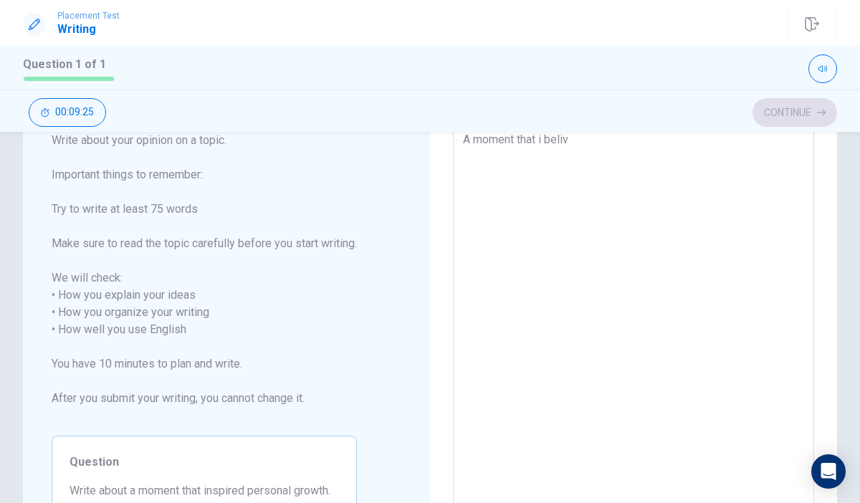
type textarea "A moment that i beli"
type textarea "x"
type textarea "A moment that i belie"
type textarea "x"
type textarea "A moment that i believ"
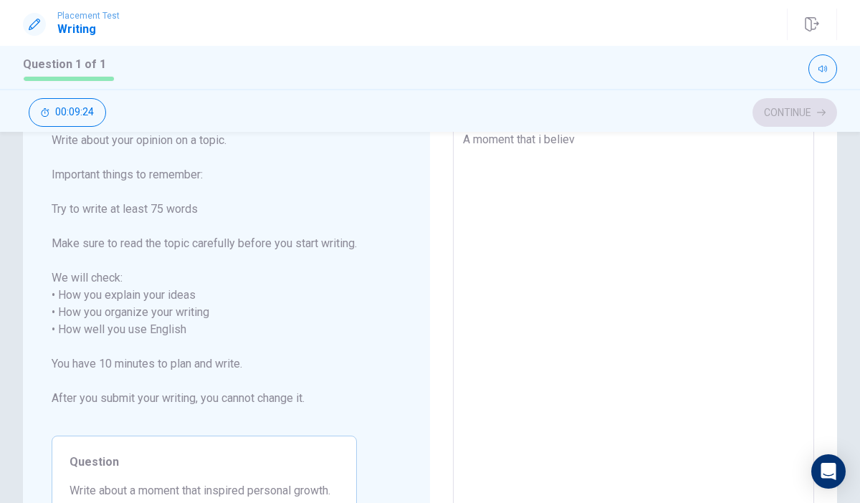
type textarea "x"
type textarea "A moment that i believe"
type textarea "x"
type textarea "A moment that i believe"
type textarea "x"
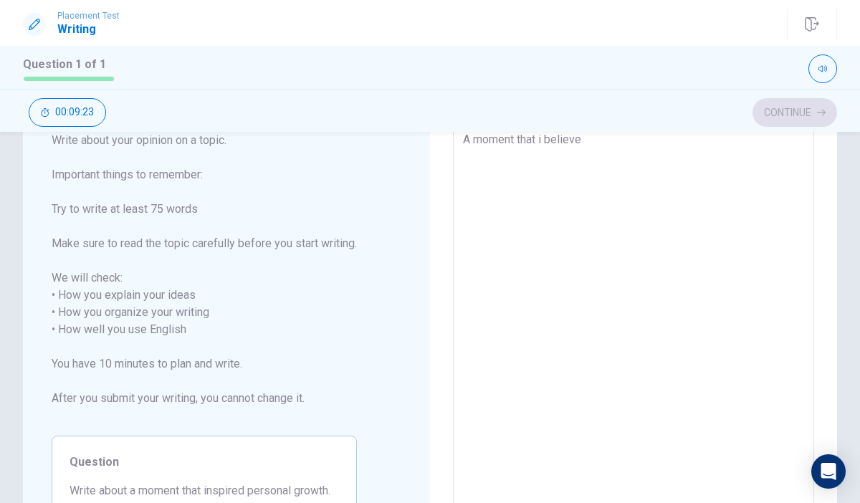
type textarea "A moment that i believe i"
type textarea "x"
type textarea "A moment that i believe in"
type textarea "x"
type textarea "A moment that i believe ins"
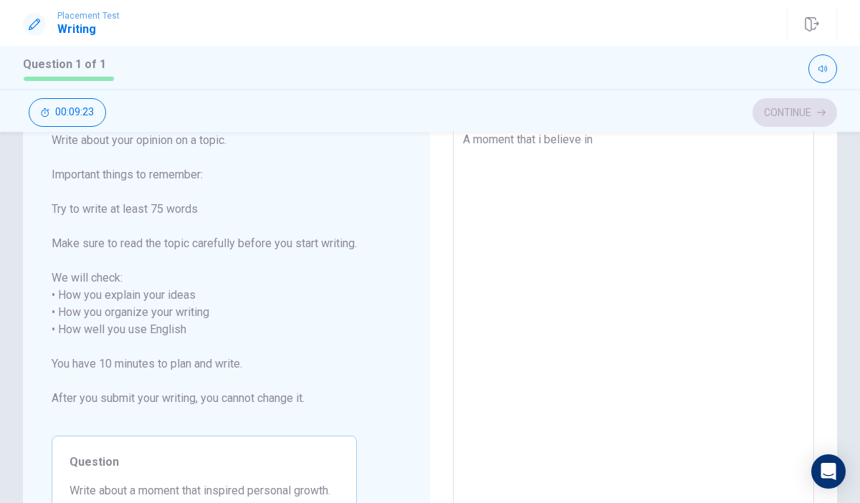
type textarea "x"
type textarea "A moment that i believe insp"
type textarea "x"
type textarea "A moment that i believe inspi"
type textarea "x"
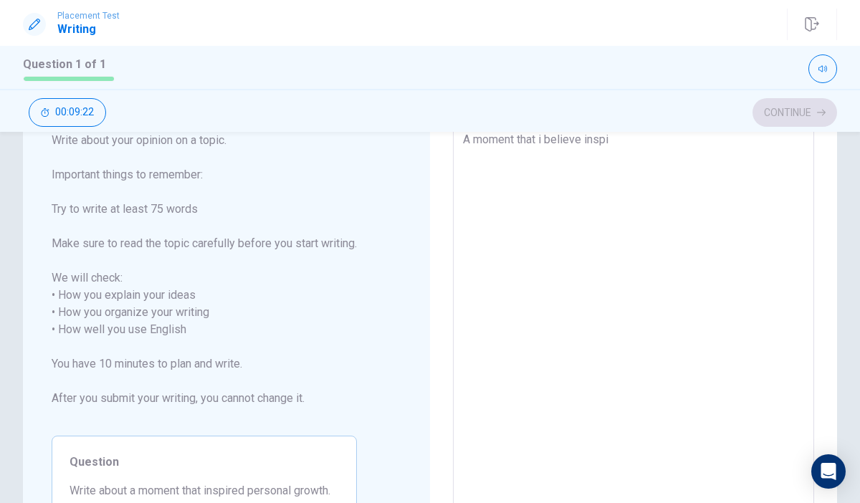
type textarea "A moment that i believe inspir"
type textarea "x"
type textarea "A moment that i believe inspire"
type textarea "x"
type textarea "A moment that i believe inspired"
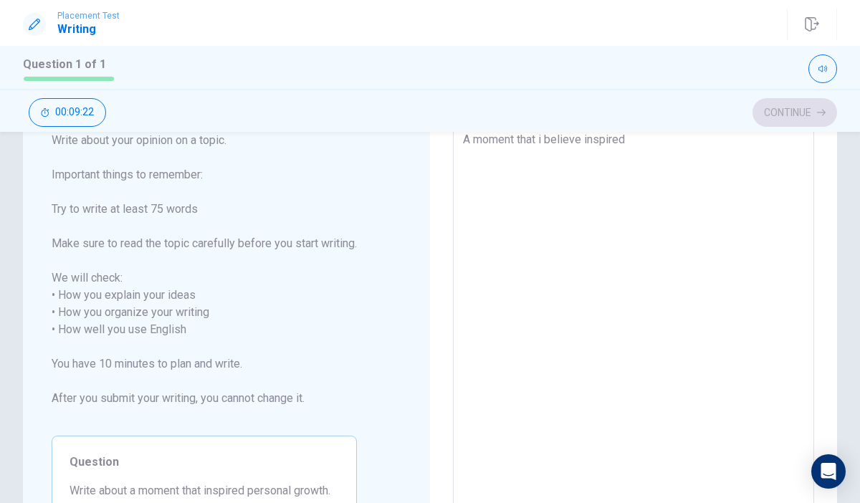
type textarea "x"
type textarea "A moment that i believe inspired"
type textarea "x"
type textarea "A moment that i believe inspired m"
type textarea "x"
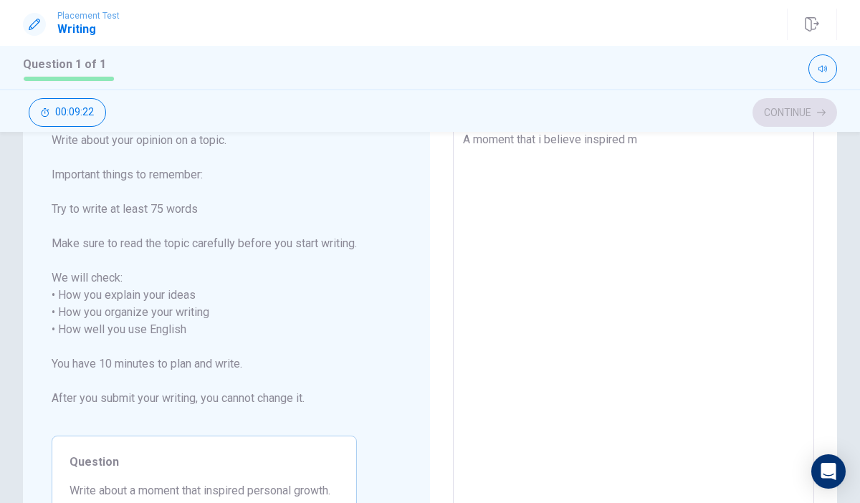
type textarea "A moment that i believe inspired me"
type textarea "x"
type textarea "A moment that i believe inspired me"
type textarea "x"
type textarea "A moment that i believe inspired me i"
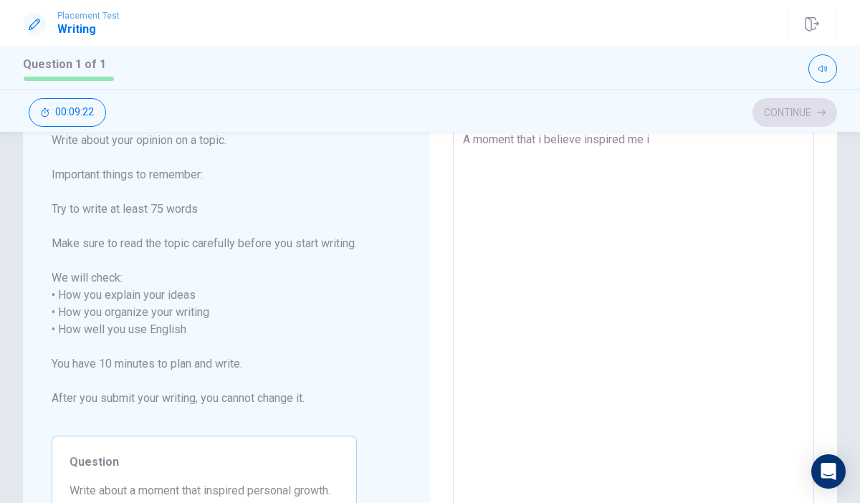
type textarea "x"
type textarea "A moment that i believe inspired me in"
type textarea "x"
type textarea "A moment that i believe inspired me int"
type textarea "x"
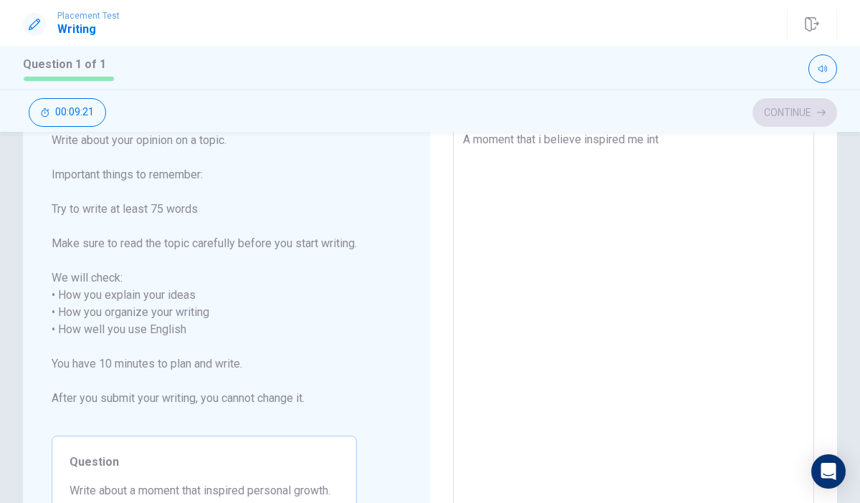
type textarea "A moment that i believe inspired me into"
type textarea "x"
type textarea "A moment that i believe inspired me into"
type textarea "x"
type textarea "A moment that i believe inspired me into m"
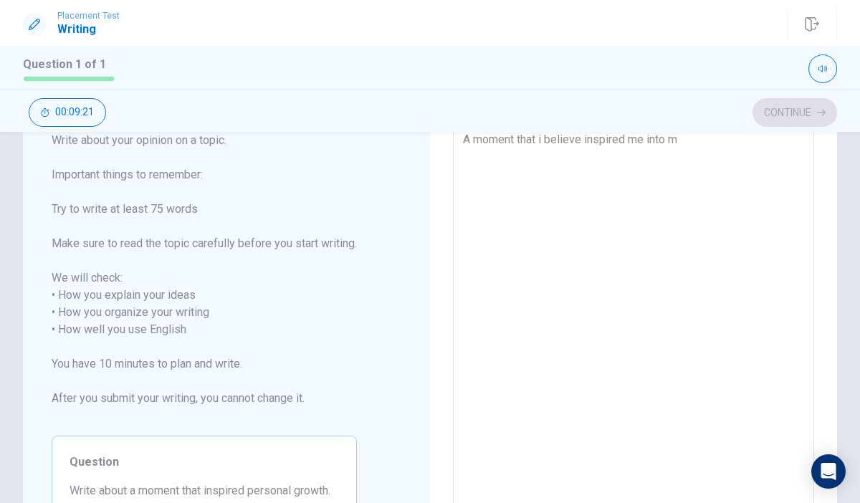
type textarea "x"
type textarea "A moment that i believe inspired me into my"
type textarea "x"
type textarea "A moment that i believe inspired me into my"
type textarea "x"
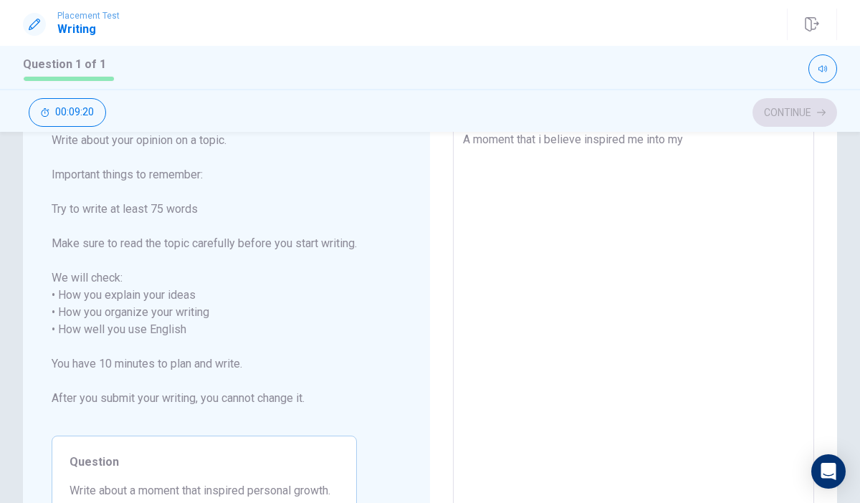
type textarea "A moment that i believe inspired me into my p"
type textarea "x"
type textarea "A moment that i believe inspired me into my pe"
type textarea "x"
type textarea "A moment that i believe inspired me into my per"
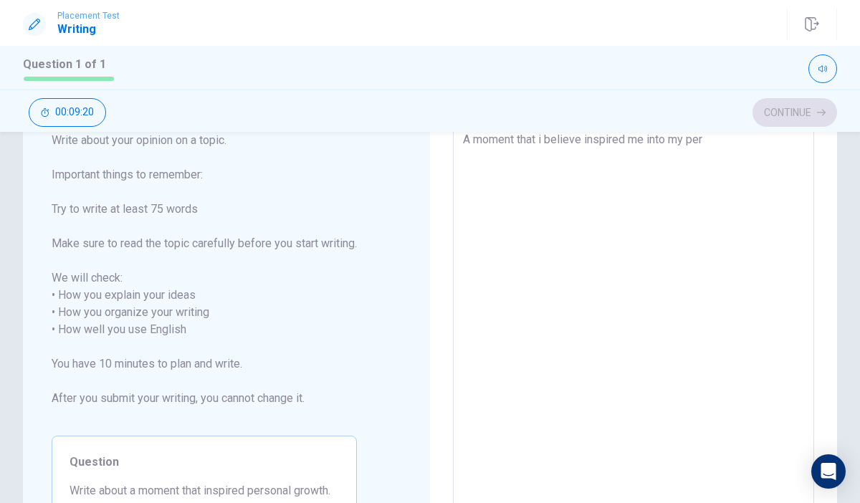
type textarea "x"
type textarea "A moment that i believe inspired me into my pers"
type textarea "x"
type textarea "A moment that i believe inspired me into my perso"
type textarea "x"
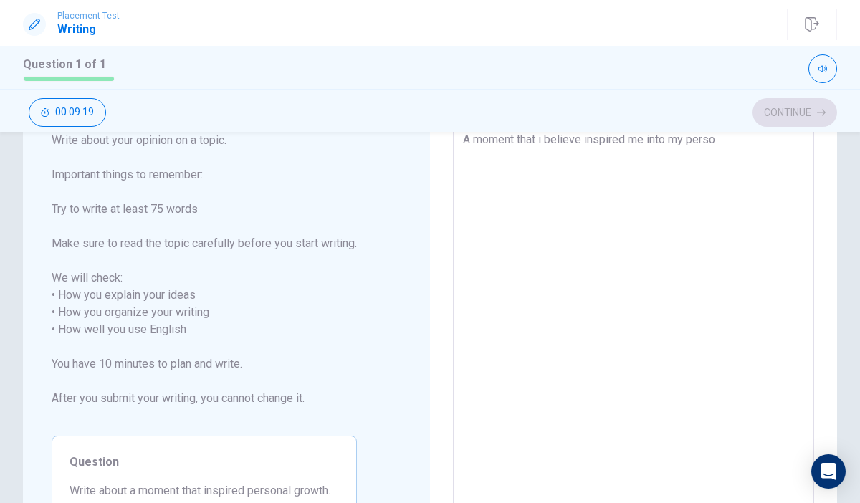
type textarea "A moment that i believe inspired me into my person"
type textarea "x"
type textarea "A moment that i believe inspired me into my persona"
type textarea "x"
type textarea "A moment that i believe inspired me into my personal"
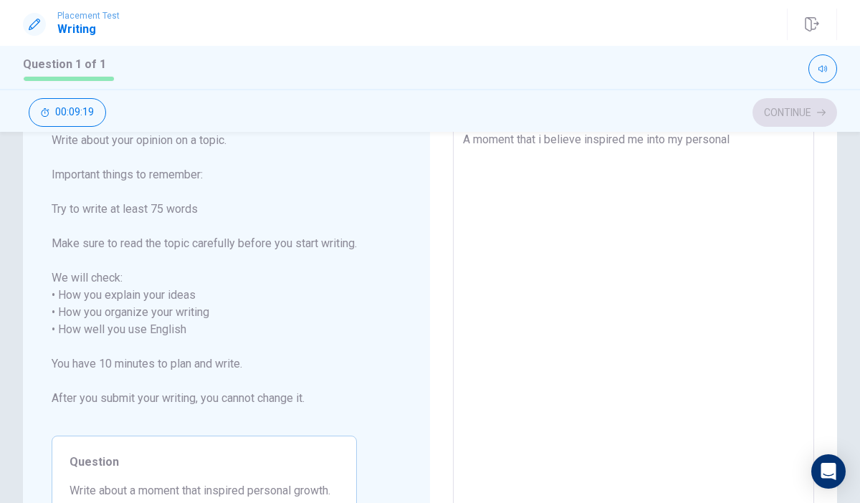
type textarea "x"
type textarea "A moment that i believe inspired me into my personal"
type textarea "x"
type textarea "A moment that i believe inspired me into my personal g"
type textarea "x"
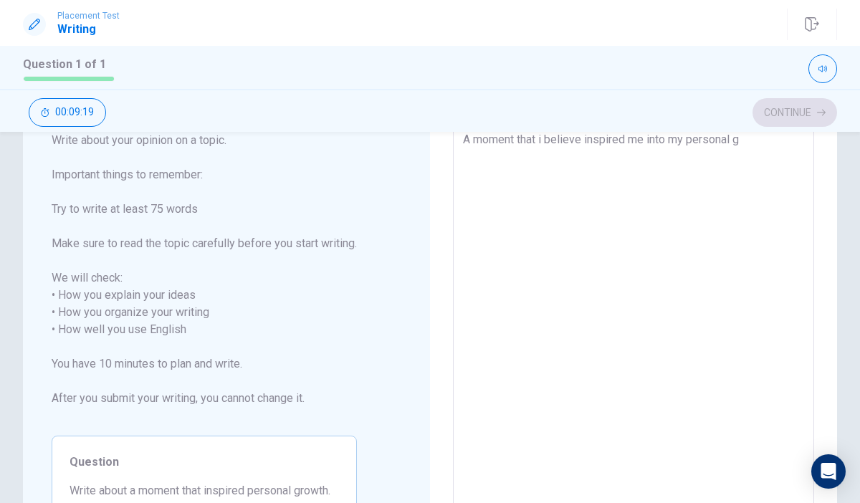
type textarea "A moment that i believe inspired me into my personal gr"
type textarea "x"
type textarea "A moment that i believe inspired me into my personal gro"
type textarea "x"
type textarea "A moment that i believe inspired me into my personal grow"
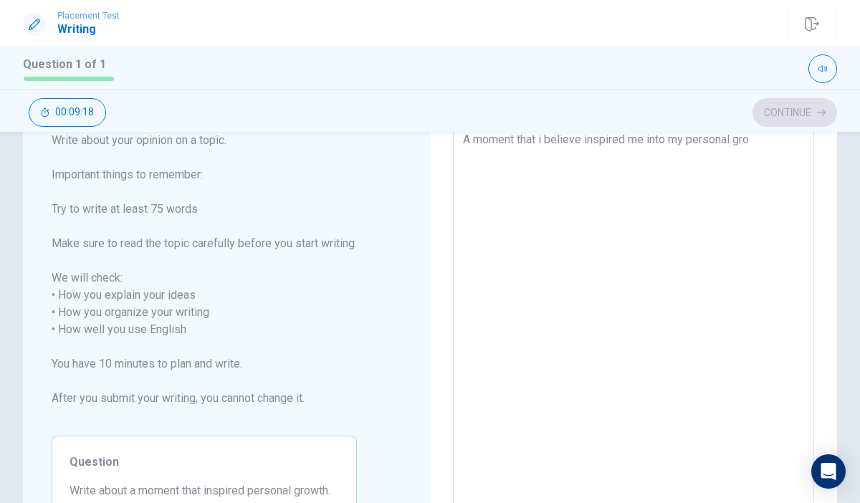
type textarea "x"
type textarea "A moment that i believe inspired me into my personal growt"
type textarea "x"
type textarea "A moment that i believe inspired me into my personal growth"
type textarea "x"
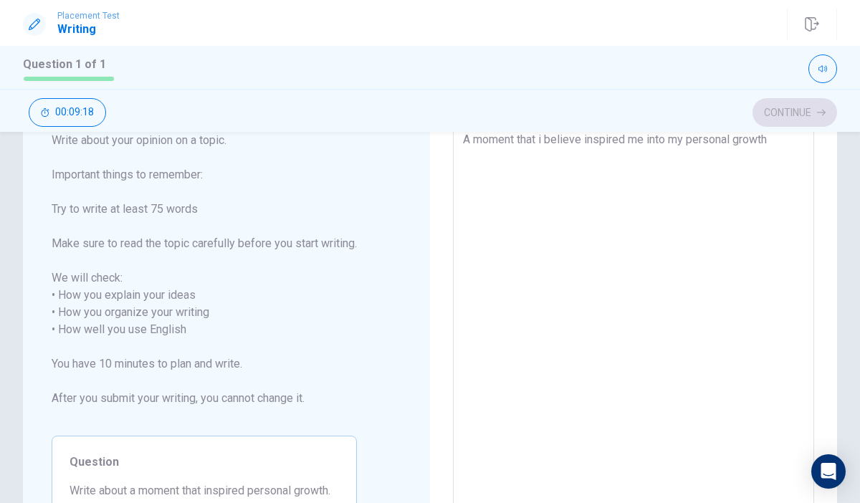
type textarea "A moment that i believe inspired me into my personal growth"
type textarea "x"
type textarea "A moment that i believe inspired me into my personal growth w"
type textarea "x"
type textarea "A moment that i believe inspired me into my personal growth wa"
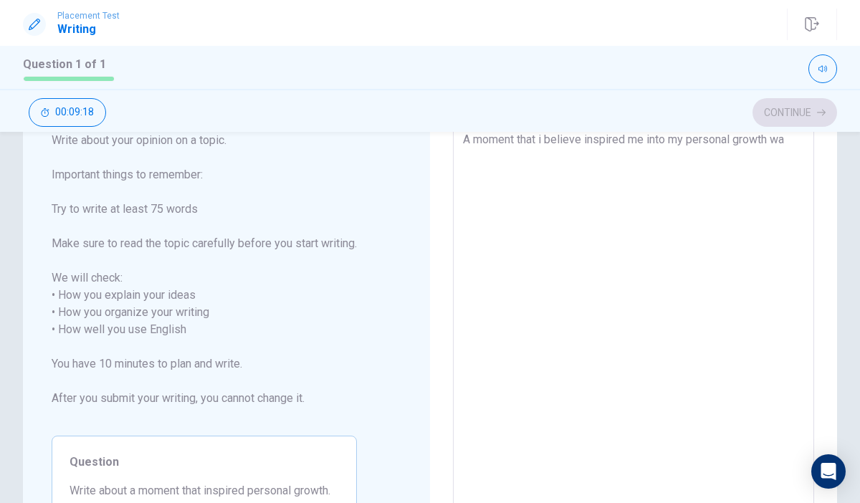
type textarea "x"
type textarea "A moment that i believe inspired me into my personal growth was"
type textarea "x"
type textarea "A moment that i believe inspired me into my personal growth was"
type textarea "x"
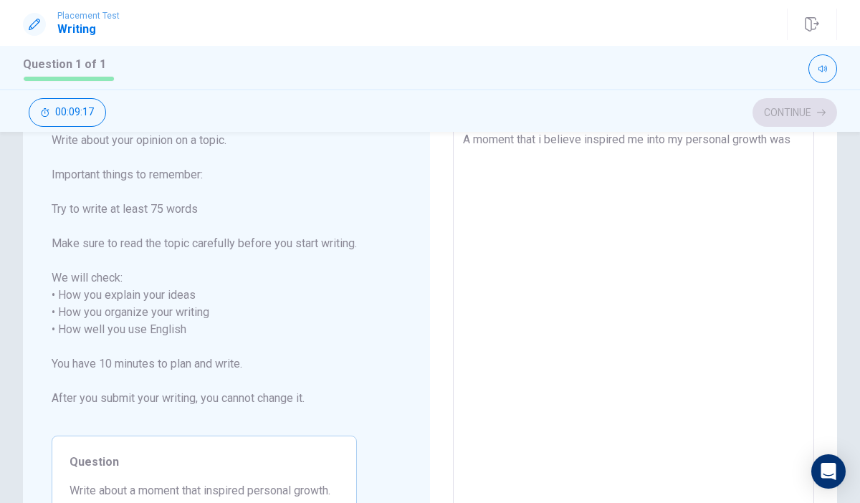
type textarea "A moment that i believe inspired me into my personal growth was w"
type textarea "x"
type textarea "A moment that i believe inspired me into my personal growth was wh"
type textarea "x"
type textarea "A moment that i believe inspired me into my personal growth was whe"
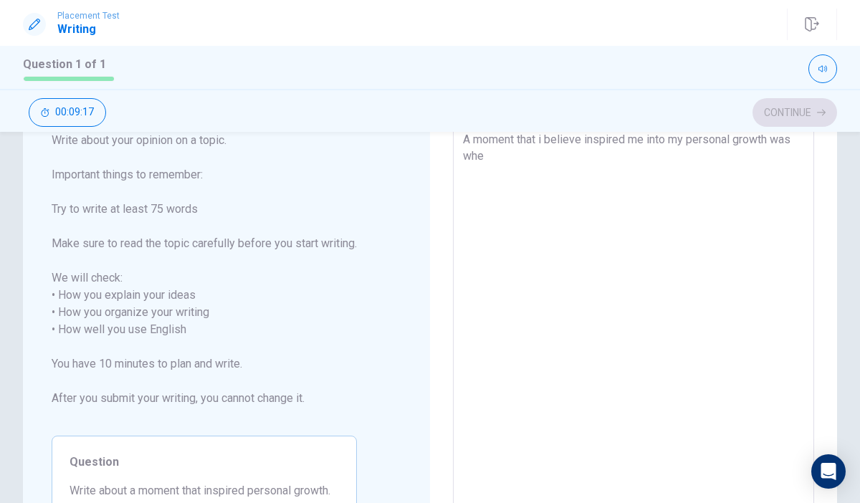
type textarea "x"
type textarea "A moment that i believe inspired me into my personal growth was when"
type textarea "x"
type textarea "A moment that i believe inspired me into my personal growth was when"
type textarea "x"
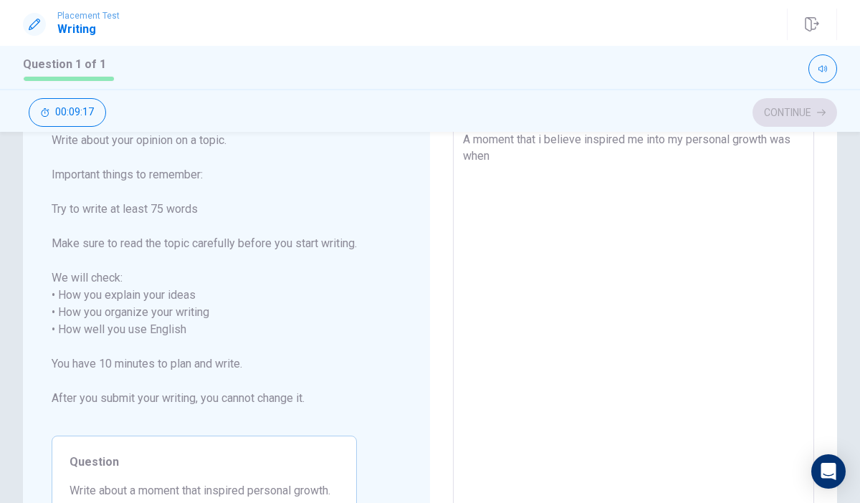
type textarea "A moment that i believe inspired me into my personal growth was when m"
type textarea "x"
type textarea "A moment that i believe inspired me into my personal growth was when my"
type textarea "x"
type textarea "A moment that i believe inspired me into my personal growth was when my"
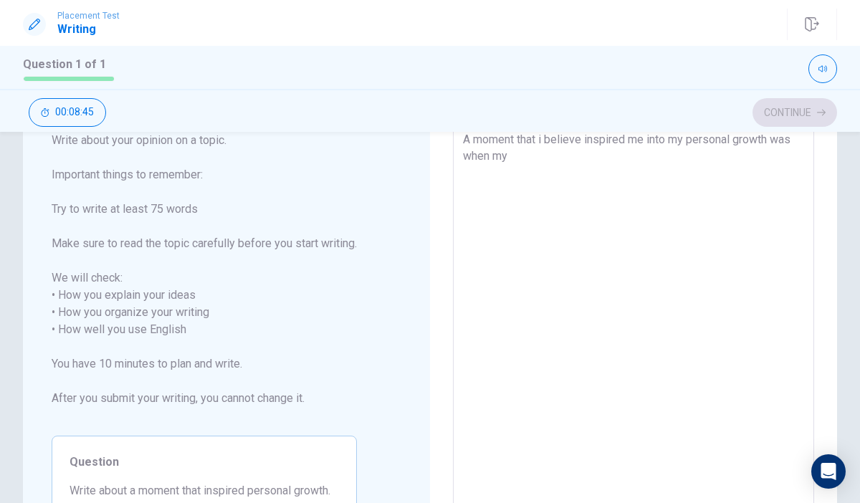
type textarea "x"
type textarea "A moment that i believe inspired me into my personal growth was when my a"
type textarea "x"
type textarea "A moment that i believe inspired me into my personal growth was when my au"
type textarea "x"
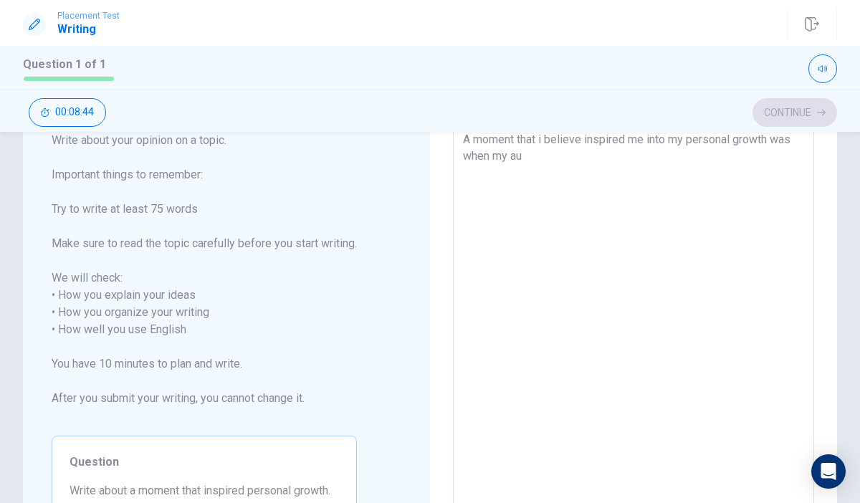
type textarea "A moment that i believe inspired me into my personal growth was when my aun"
type textarea "x"
type textarea "A moment that i believe inspired me into my personal growth was when my au"
type textarea "x"
type textarea "A moment that i believe inspired me into my personal growth was when my a"
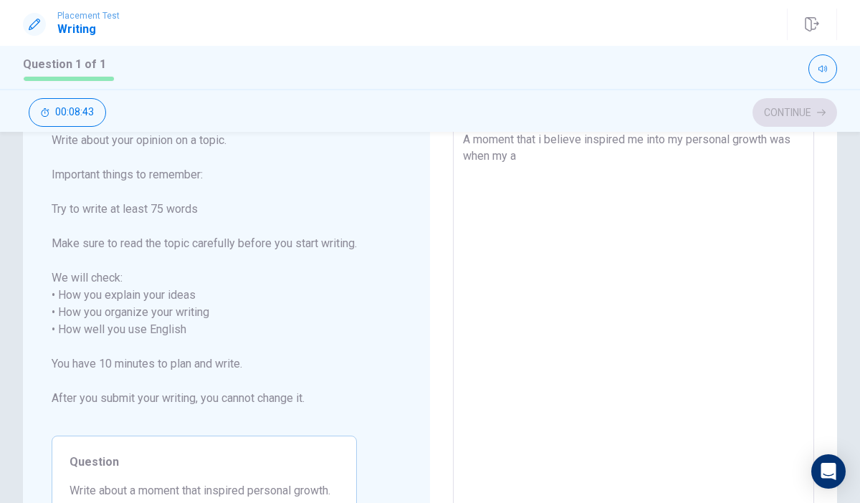
type textarea "x"
type textarea "A moment that i believe inspired me into my personal growth was when my"
type textarea "x"
type textarea "A moment that i believe inspired me into my personal growth was when my a"
type textarea "x"
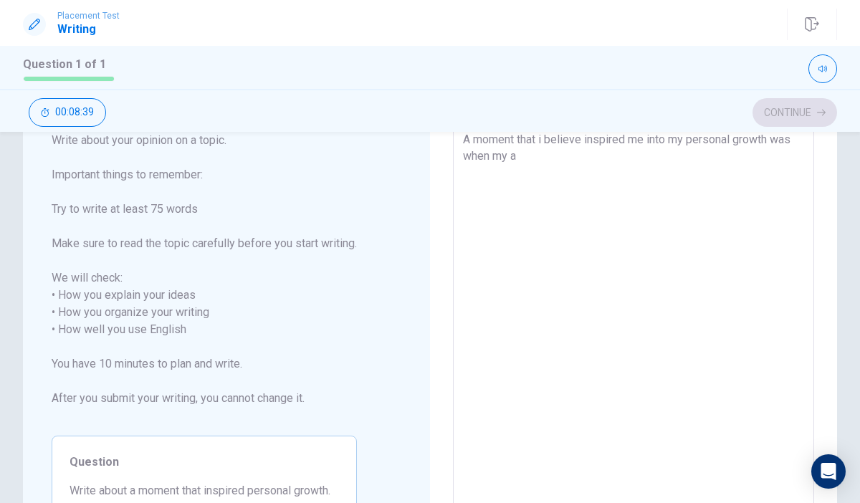
type textarea "A moment that i believe inspired me into my personal growth was when my au"
type textarea "x"
type textarea "A moment that i believe inspired me into my personal growth was when my aun"
type textarea "x"
type textarea "A moment that i believe inspired me into my personal growth was when my aunt"
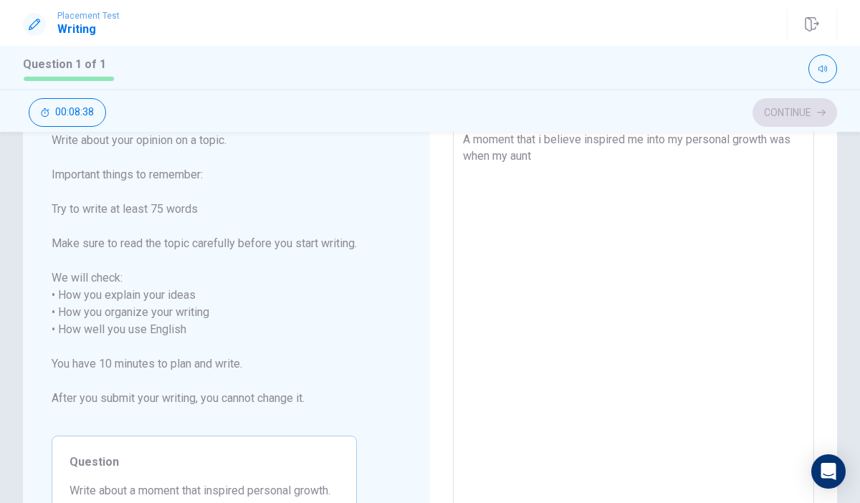
type textarea "x"
type textarea "A moment that i believe inspired me into my personal growth was when my aunt"
type textarea "x"
type textarea "A moment that i believe inspired me into my personal growth was when my aunt g"
type textarea "x"
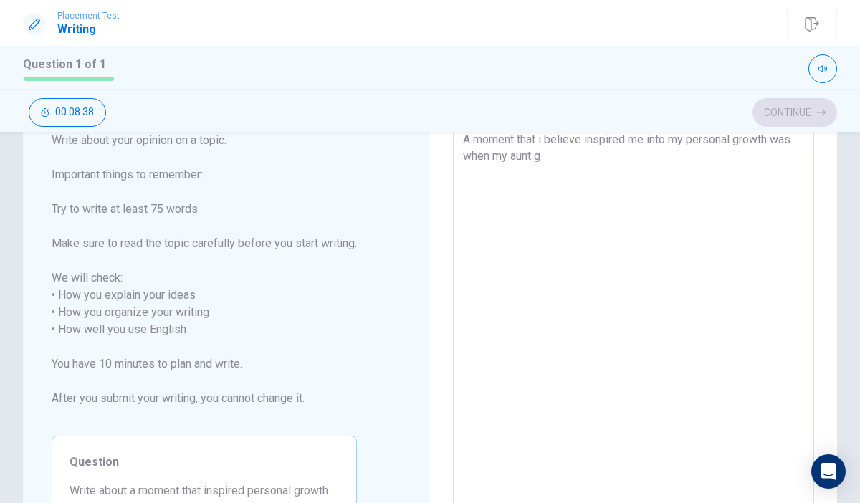
type textarea "A moment that i believe inspired me into my personal growth was when my aunt go"
type textarea "x"
type textarea "A moment that i believe inspired me into my personal growth was when my aunt got"
type textarea "x"
type textarea "A moment that i believe inspired me into my personal growth was when my aunt got"
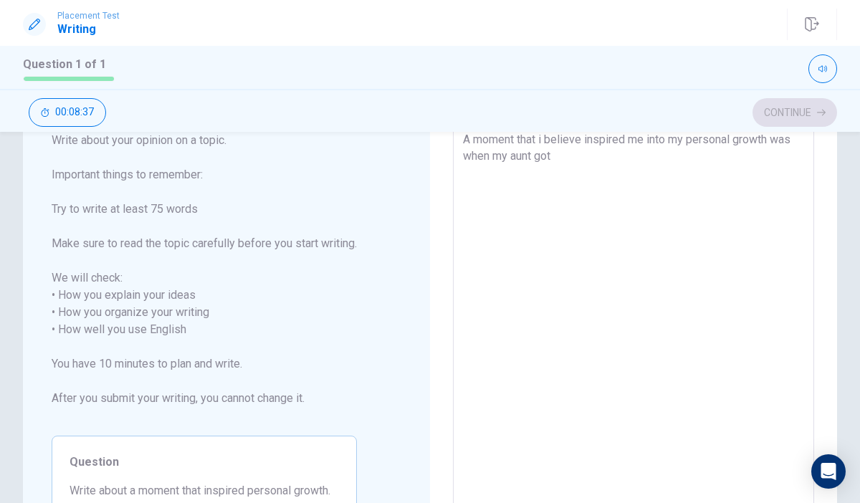
type textarea "x"
type textarea "A moment that i believe inspired me into my personal growth was when my aunt go…"
type textarea "x"
type textarea "A moment that i believe inspired me into my personal growth was when my aunt go…"
type textarea "x"
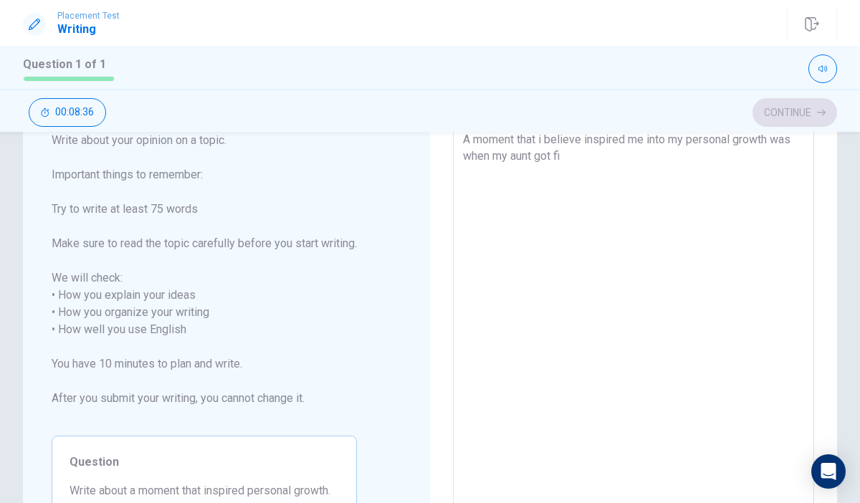
type textarea "A moment that i believe inspired me into my personal growth was when my aunt go…"
type textarea "x"
type textarea "A moment that i believe inspired me into my personal growth was when my aunt go…"
type textarea "x"
type textarea "A moment that i believe inspired me into my personal growth was when my aunt go…"
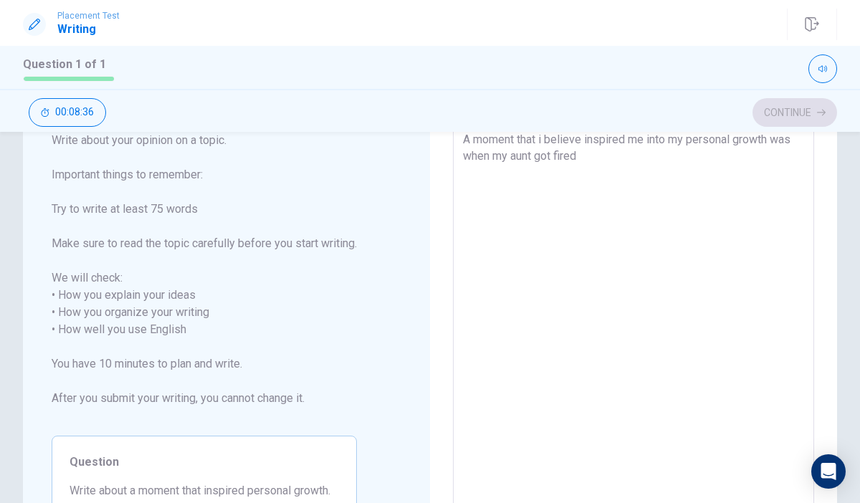
type textarea "x"
type textarea "A moment that i believe inspired me into my personal growth was when my aunt go…"
type textarea "x"
type textarea "A moment that i believe inspired me into my personal growth was when my aunt go…"
type textarea "x"
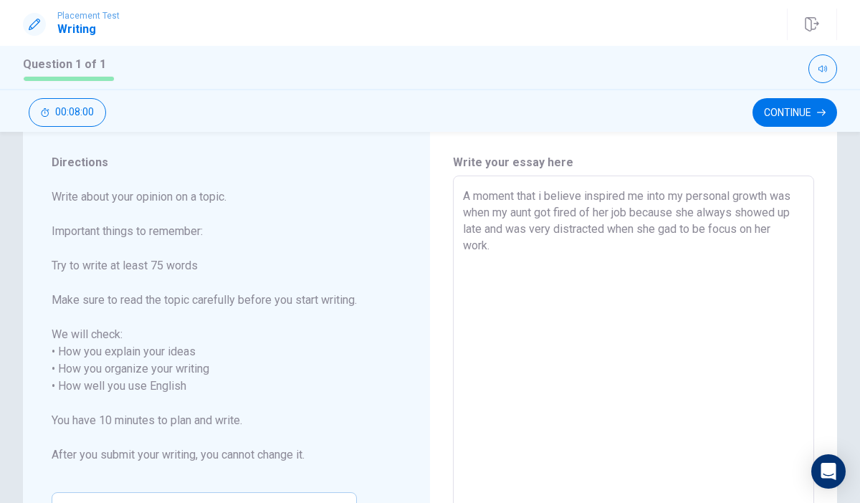
scroll to position [34, 0]
click at [666, 228] on textarea "A moment that i believe inspired me into my personal growth was when my aunt go…" at bounding box center [633, 378] width 341 height 381
click at [723, 255] on textarea "A moment that i believe inspired me into my personal growth was when my aunt go…" at bounding box center [633, 378] width 341 height 381
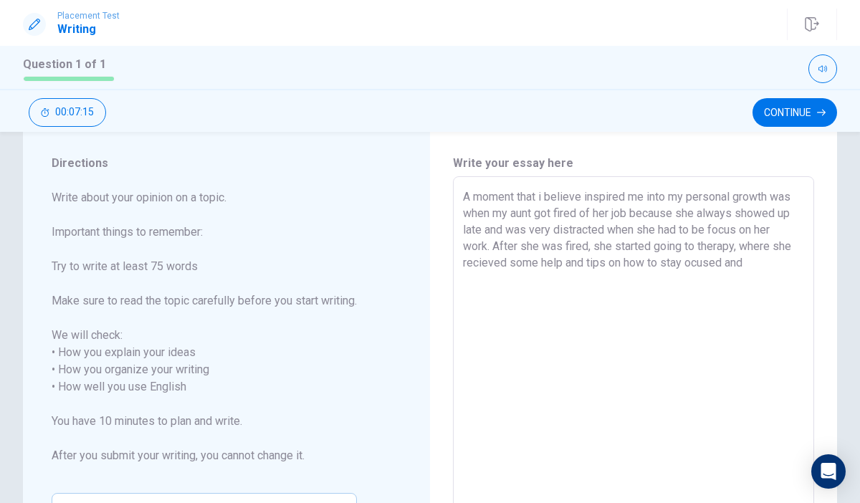
click at [687, 264] on textarea "A moment that i believe inspired me into my personal growth was when my aunt go…" at bounding box center [633, 378] width 341 height 381
click at [783, 312] on textarea "A moment that i believe inspired me into my personal growth was when my aunt go…" at bounding box center [633, 378] width 341 height 381
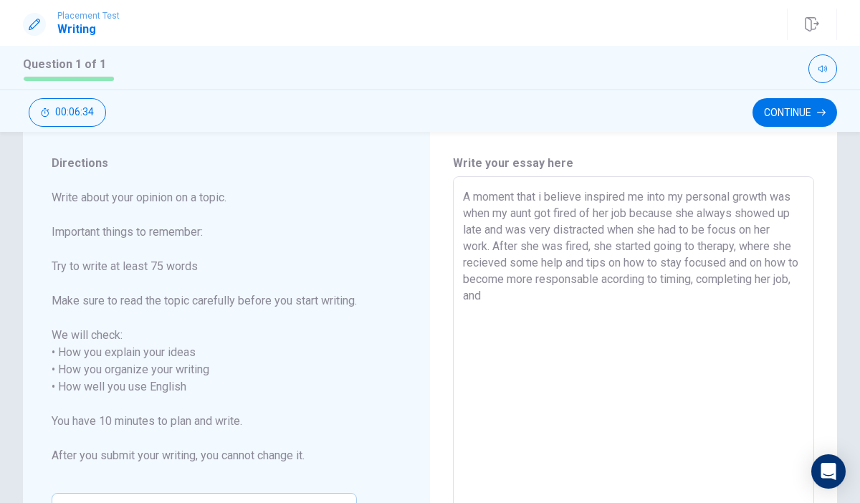
click at [645, 285] on textarea "A moment that i believe inspired me into my personal growth was when my aunt go…" at bounding box center [633, 378] width 341 height 381
click at [682, 279] on textarea "A moment that i believe inspired me into my personal growth was when my aunt go…" at bounding box center [633, 378] width 341 height 381
click at [702, 290] on textarea "A moment that i believe inspired me into my personal growth was when my aunt go…" at bounding box center [633, 378] width 341 height 381
drag, startPoint x: 626, startPoint y: 327, endPoint x: 451, endPoint y: 304, distance: 176.4
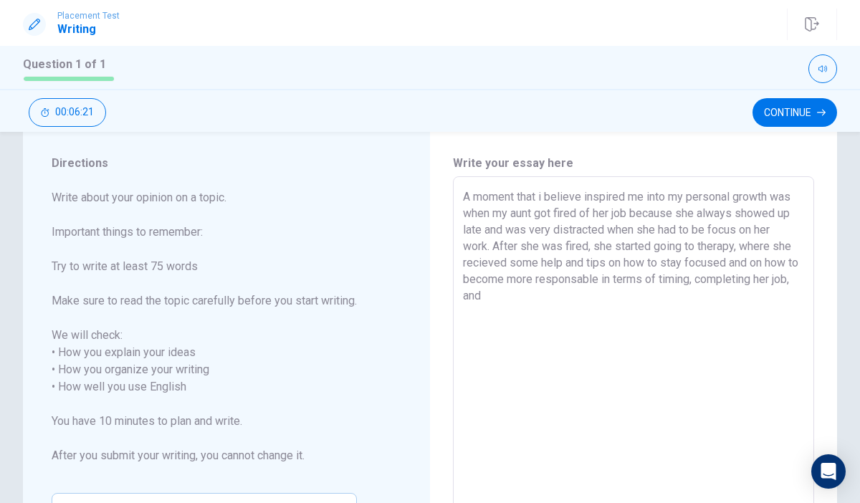
click at [451, 304] on div "Write your essay here A moment that i believe inspired me into my personal grow…" at bounding box center [633, 379] width 407 height 506
drag, startPoint x: 641, startPoint y: 302, endPoint x: 546, endPoint y: 303, distance: 95.3
click at [546, 303] on textarea "A moment that i believe inspired me into my personal growth was when my aunt go…" at bounding box center [633, 378] width 341 height 381
click at [707, 278] on textarea "A moment that i believe inspired me into my personal growth was when my aunt go…" at bounding box center [633, 378] width 341 height 381
click at [721, 337] on textarea "A moment that i believe inspired me into my personal growth was when my aunt go…" at bounding box center [633, 378] width 341 height 381
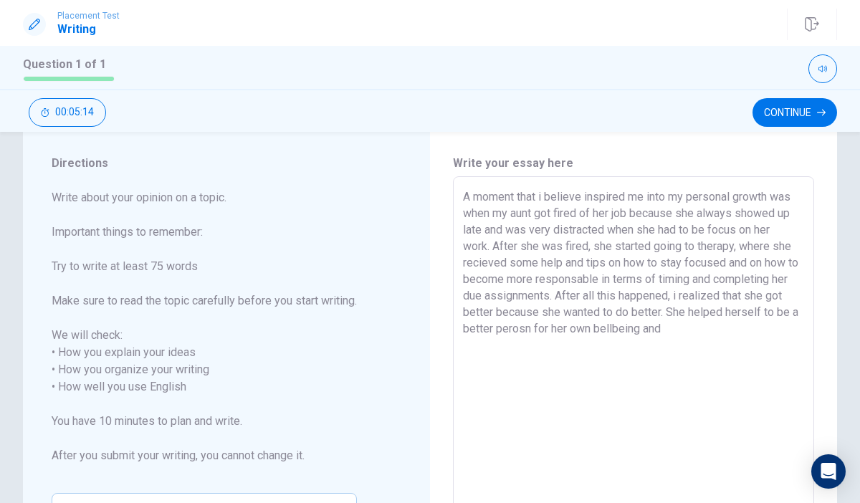
click at [551, 196] on textarea "A moment that i believe inspired me into my personal growth was when my aunt go…" at bounding box center [633, 378] width 341 height 381
click at [546, 196] on textarea "A moment that i believe inspired me into my personal growth was when my aunt go…" at bounding box center [633, 378] width 341 height 381
drag, startPoint x: 778, startPoint y: 215, endPoint x: 735, endPoint y: 217, distance: 42.3
click at [735, 217] on textarea "A moment that I believe inspired me into my personal growth was when my aunt go…" at bounding box center [633, 378] width 341 height 381
click at [696, 213] on textarea "A moment that I believe inspired me into my personal growth was when my aunt go…" at bounding box center [633, 378] width 341 height 381
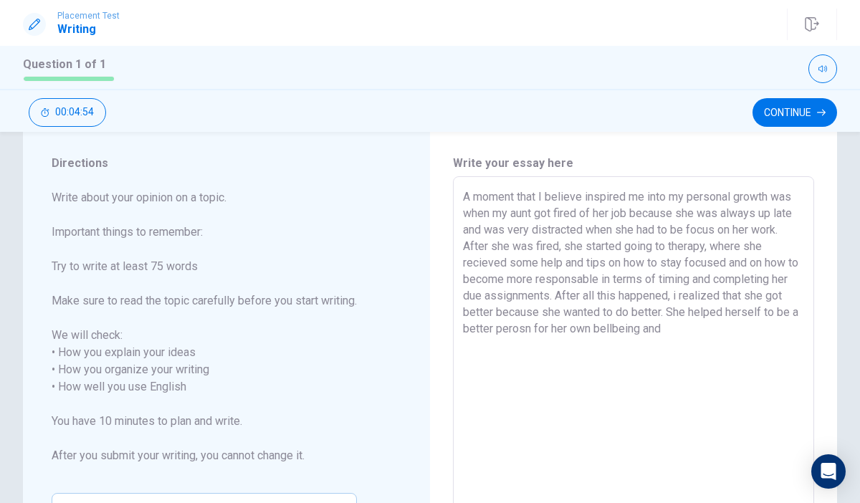
click at [774, 214] on textarea "A moment that I believe inspired me into my personal growth was when my aunt go…" at bounding box center [633, 378] width 341 height 381
click at [788, 217] on textarea "A moment that I believe inspired me into my personal growth was when my aunt go…" at bounding box center [633, 378] width 341 height 381
click at [798, 240] on textarea "A moment that I believe inspired me into my personal growth was when my aunt go…" at bounding box center [633, 378] width 341 height 381
click at [793, 228] on textarea "A moment that I believe inspired me into my personal growth was when my aunt go…" at bounding box center [633, 378] width 341 height 381
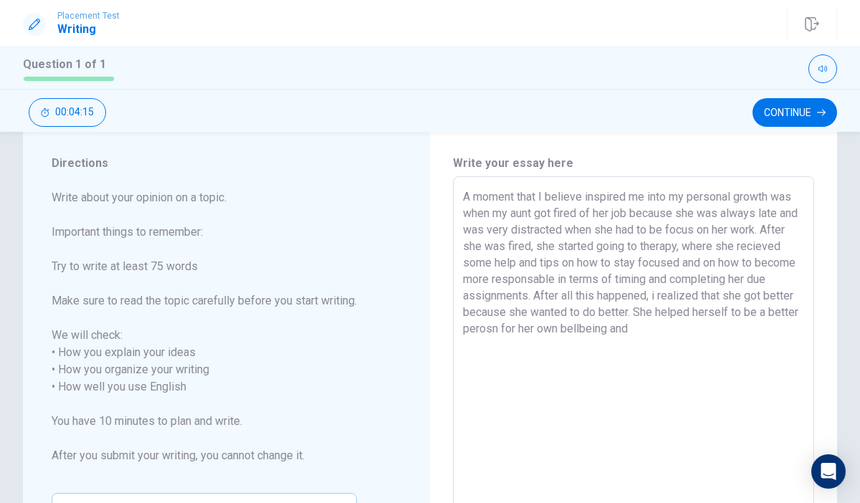
click at [780, 368] on textarea "A moment that I believe inspired me into my personal growth was when my aunt go…" at bounding box center [633, 378] width 341 height 381
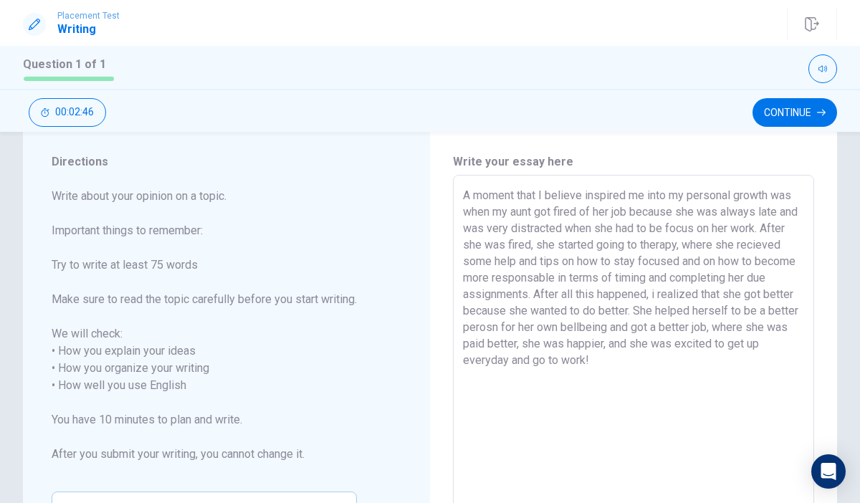
click at [548, 328] on textarea "A moment that I believe inspired me into my personal growth was when my aunt go…" at bounding box center [633, 377] width 341 height 381
drag, startPoint x: 781, startPoint y: 331, endPoint x: 667, endPoint y: 325, distance: 114.1
click at [667, 325] on textarea "A moment that I believe inspired me into my personal growth was when my aunt go…" at bounding box center [633, 377] width 341 height 381
click at [504, 342] on textarea "A moment that I believe inspired me into my personal growth was when my aunt go…" at bounding box center [633, 377] width 341 height 381
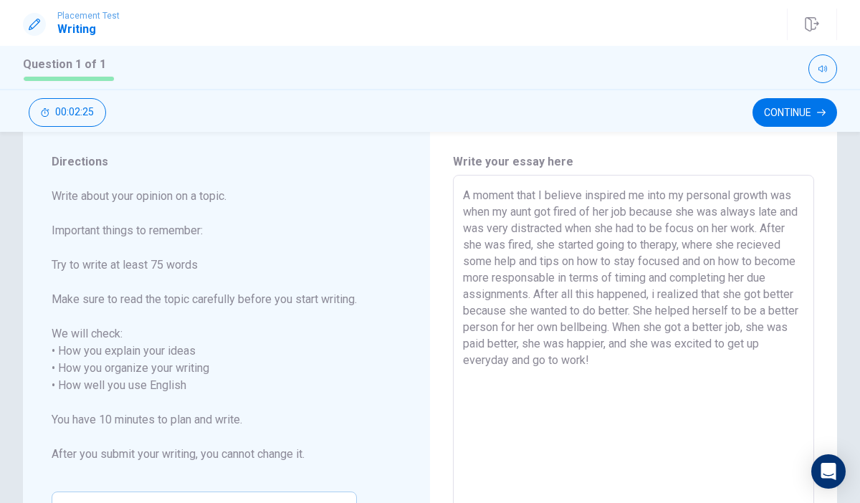
click at [721, 358] on textarea "A moment that I believe inspired me into my personal growth was when my aunt go…" at bounding box center [633, 377] width 341 height 381
click at [628, 378] on textarea "A moment that I believe inspired me into my personal growth was when my aunt go…" at bounding box center [633, 377] width 341 height 381
click at [700, 383] on textarea "A moment that I believe inspired me into my personal growth was when my aunt go…" at bounding box center [633, 377] width 341 height 381
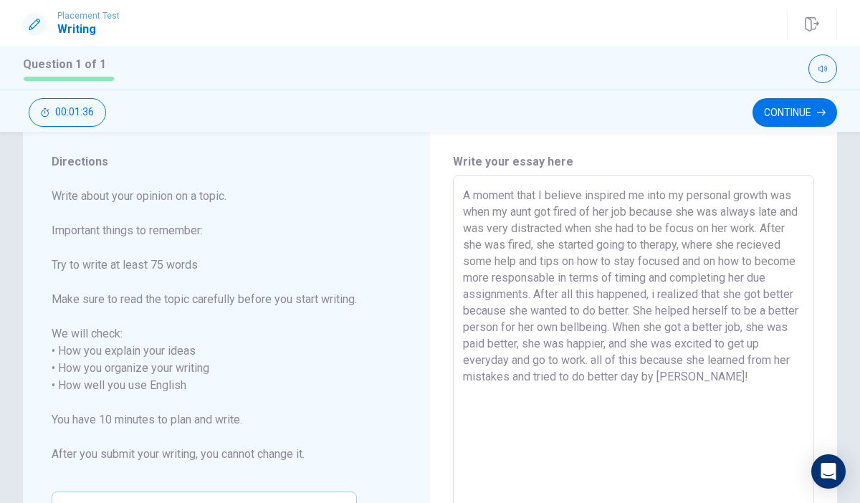
click at [764, 226] on textarea "A moment that I believe inspired me into my personal growth was when my aunt go…" at bounding box center [633, 377] width 341 height 381
click at [581, 247] on textarea "A moment that I believe inspired me into my personal growth was when my aunt go…" at bounding box center [633, 377] width 341 height 381
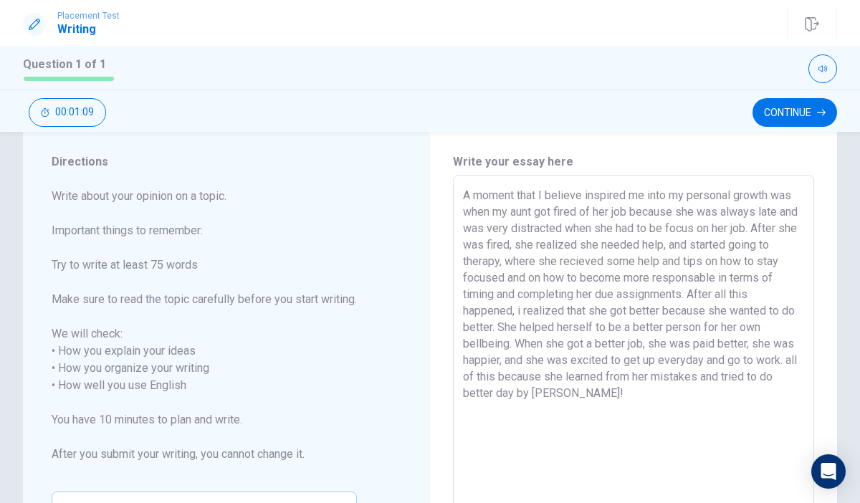
drag, startPoint x: 748, startPoint y: 264, endPoint x: 651, endPoint y: 257, distance: 96.3
click at [651, 257] on textarea "A moment that I believe inspired me into my personal growth was when my aunt go…" at bounding box center [633, 377] width 341 height 381
click at [469, 377] on textarea "A moment that I believe inspired me into my personal growth was when my aunt go…" at bounding box center [633, 377] width 341 height 381
click at [620, 403] on textarea "A moment that I believe inspired me into my personal growth was when my aunt go…" at bounding box center [633, 377] width 341 height 381
click at [797, 113] on button "Continue" at bounding box center [795, 112] width 85 height 29
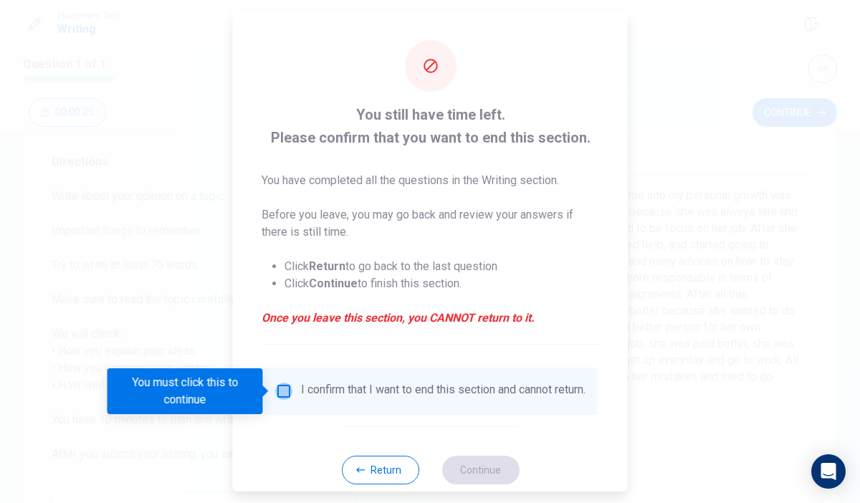
click at [284, 391] on input "You must click this to continue" at bounding box center [283, 391] width 17 height 17
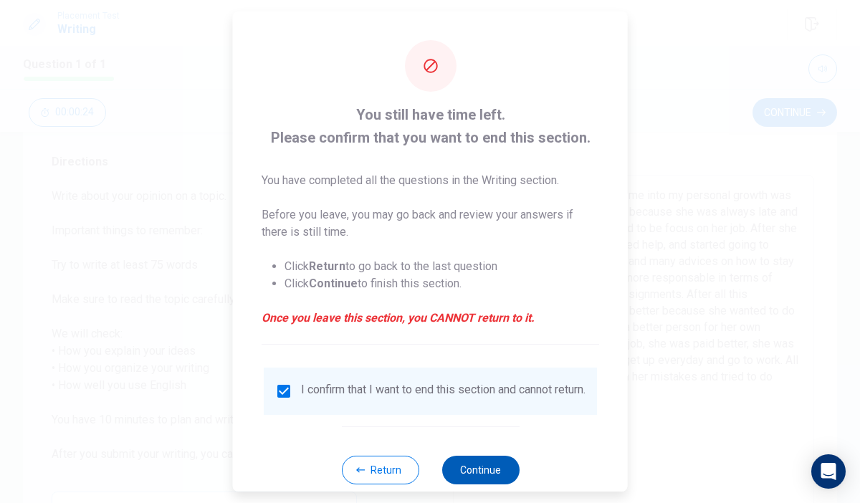
click at [506, 469] on button "Continue" at bounding box center [479, 470] width 77 height 29
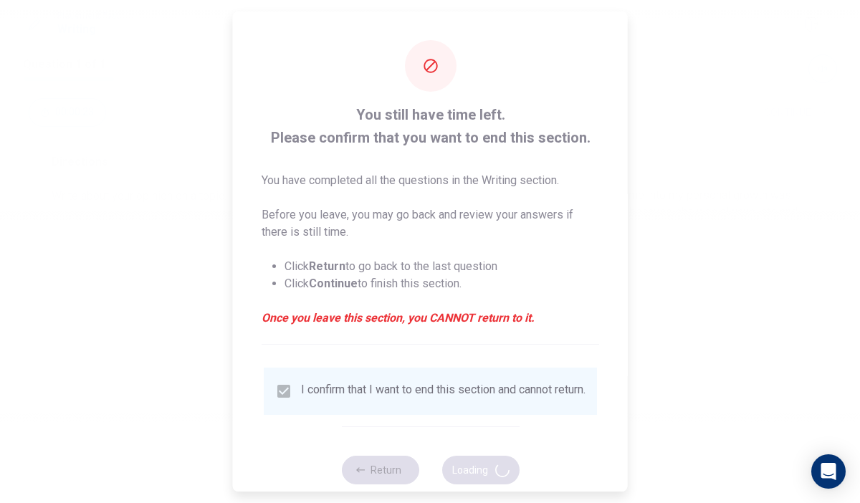
scroll to position [0, 0]
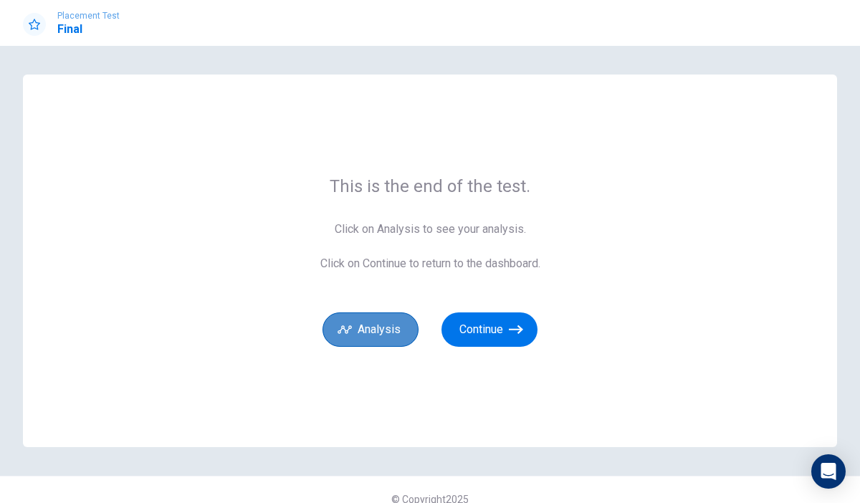
click at [381, 327] on button "Analysis" at bounding box center [371, 329] width 96 height 34
